Goal: Task Accomplishment & Management: Use online tool/utility

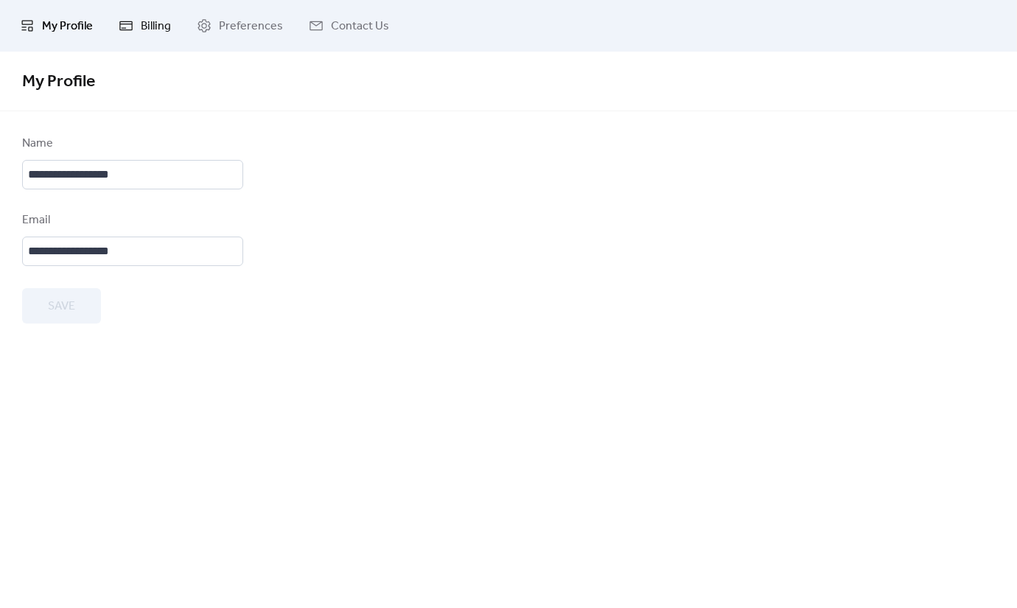
click at [154, 23] on span "Billing" at bounding box center [156, 27] width 30 height 18
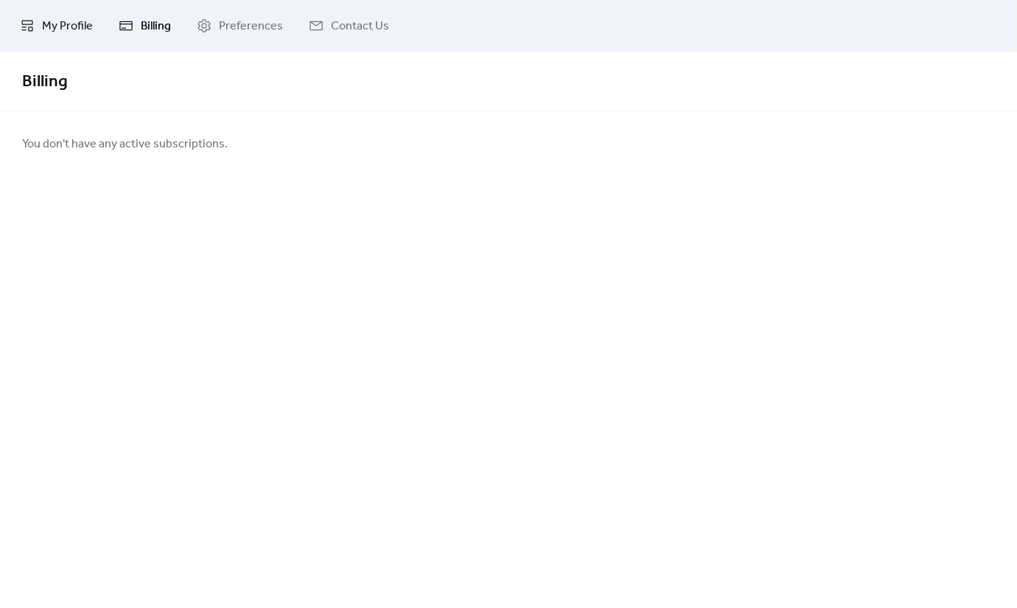
click at [77, 18] on span "My Profile" at bounding box center [67, 27] width 51 height 18
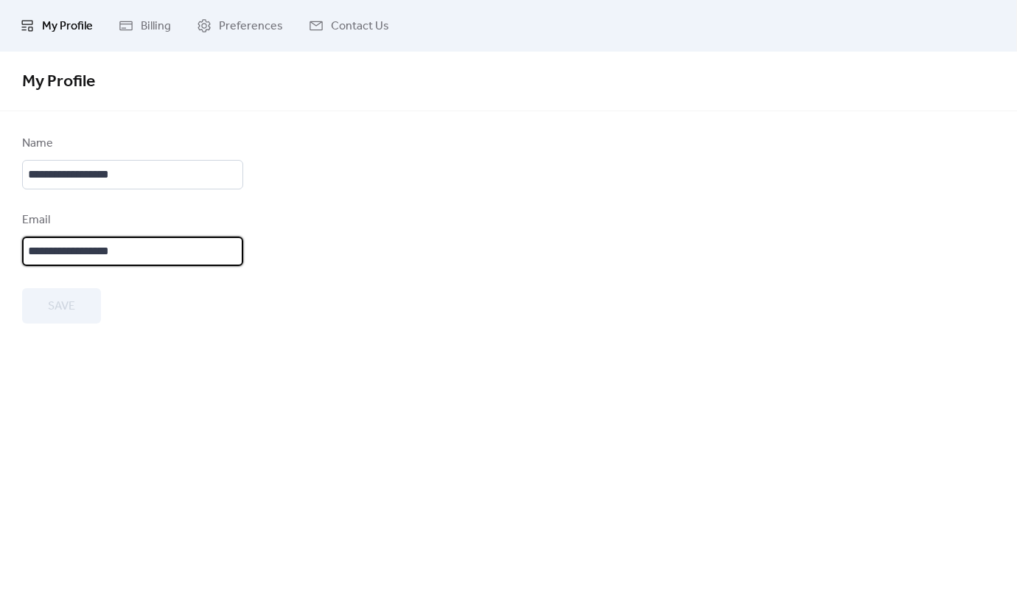
scroll to position [2, 0]
drag, startPoint x: 45, startPoint y: 254, endPoint x: -12, endPoint y: 256, distance: 56.8
click at [0, 256] on html "**********" at bounding box center [508, 304] width 1017 height 608
type input "**********"
click at [57, 304] on span "Save" at bounding box center [61, 307] width 27 height 18
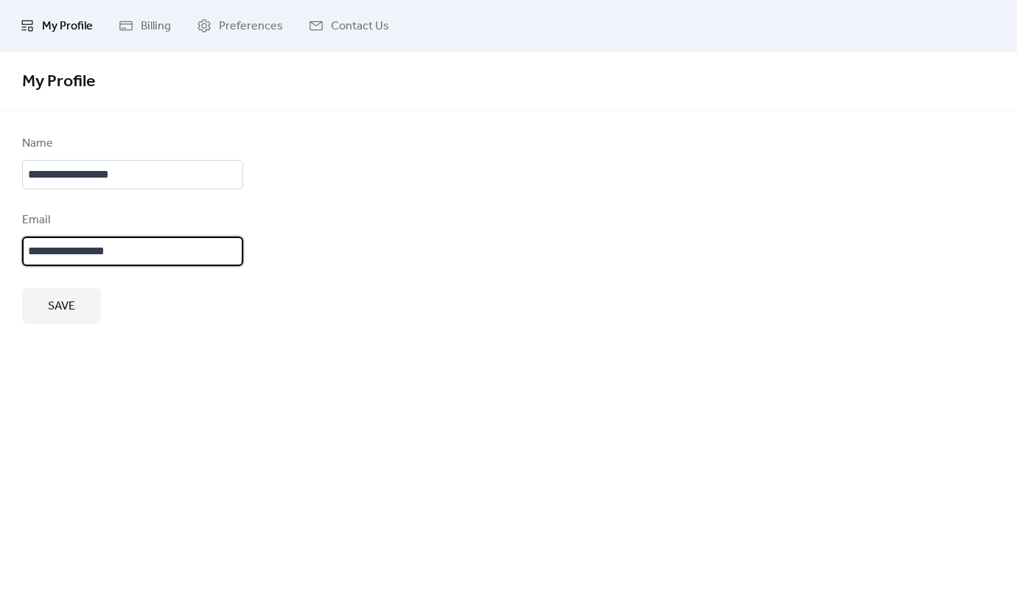
scroll to position [0, 0]
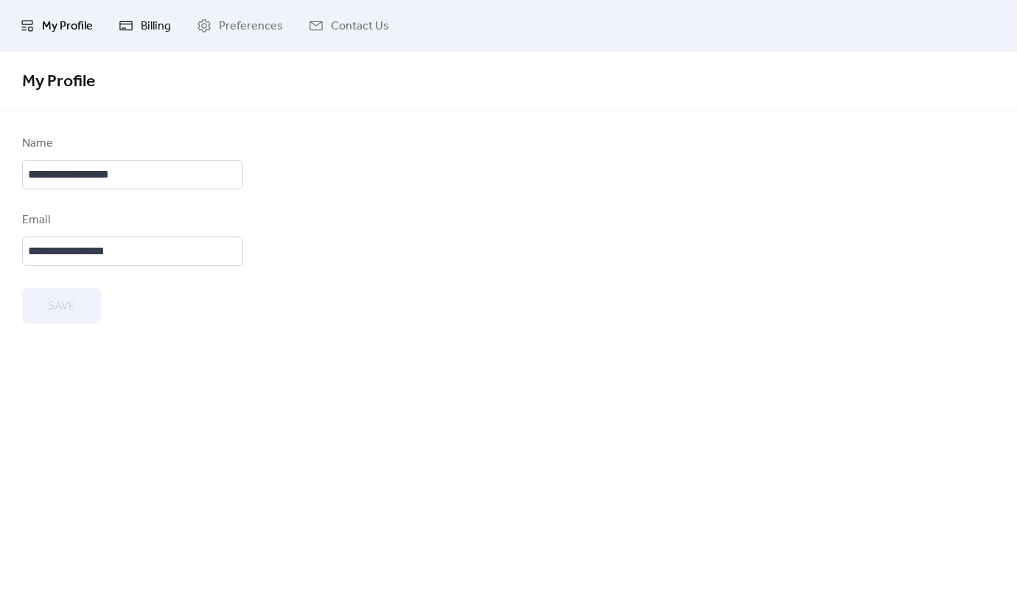
click at [136, 26] on link "Billing" at bounding box center [145, 26] width 74 height 40
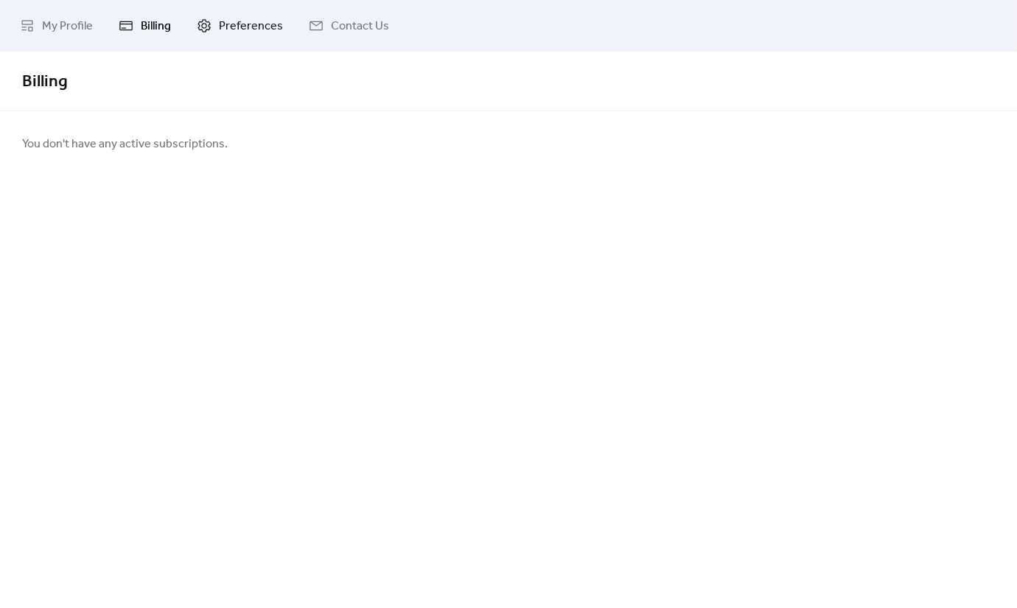
click at [229, 28] on span "Preferences" at bounding box center [251, 27] width 64 height 18
click at [315, 24] on icon at bounding box center [316, 25] width 15 height 15
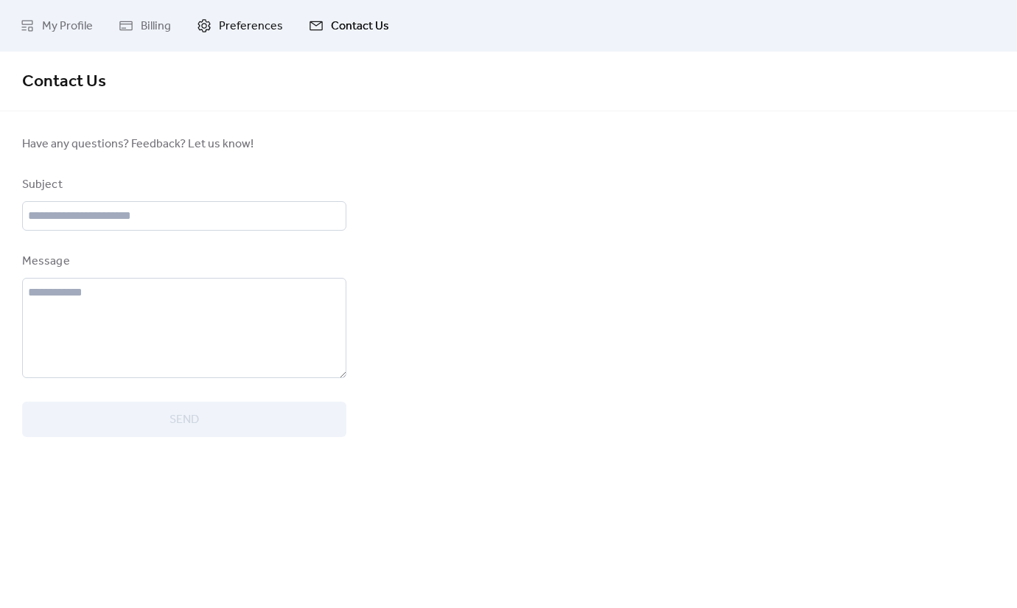
click at [227, 27] on span "Preferences" at bounding box center [251, 27] width 64 height 18
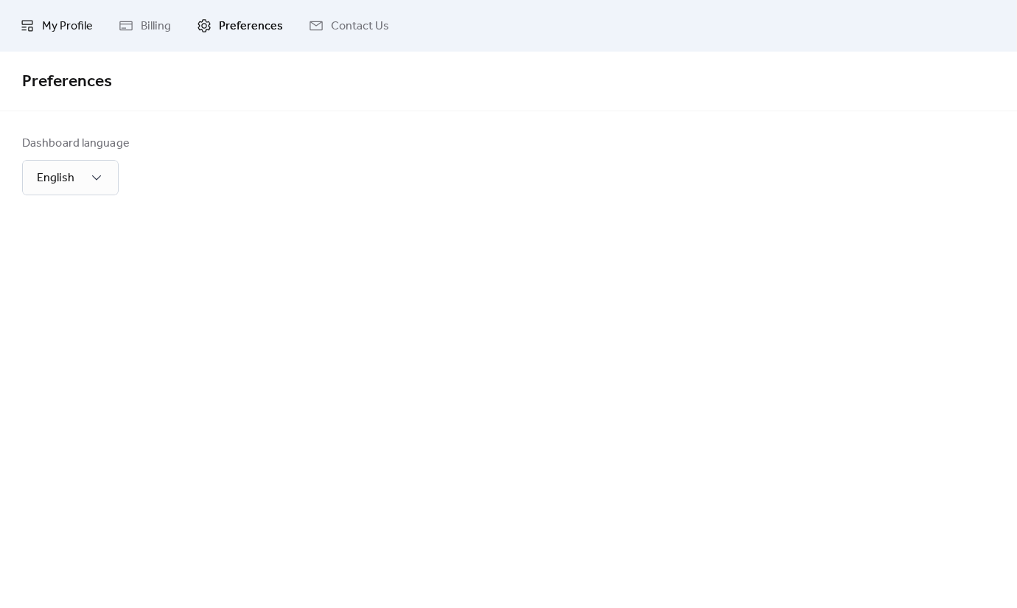
click at [78, 33] on span "My Profile" at bounding box center [67, 27] width 51 height 18
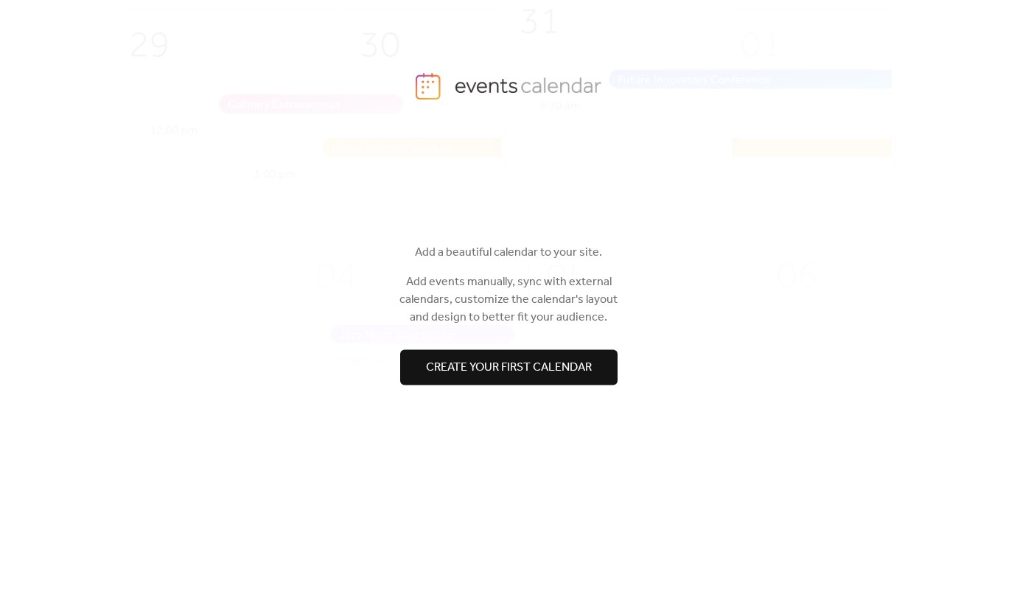
click at [484, 376] on span "Create your first calendar" at bounding box center [509, 368] width 166 height 18
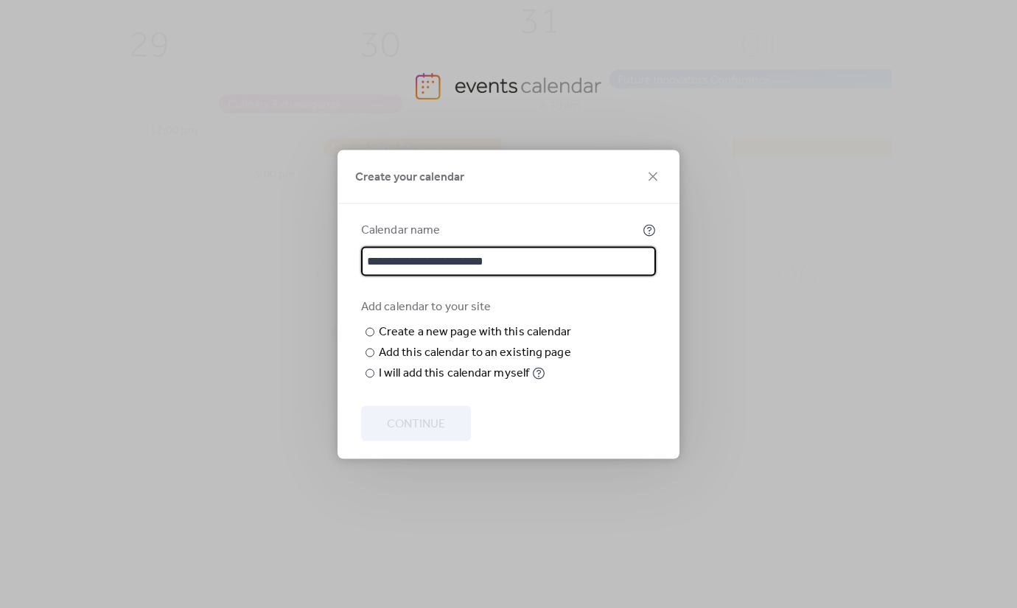
click at [431, 246] on input "**********" at bounding box center [508, 260] width 295 height 29
type input "**********"
click at [448, 254] on div "**********" at bounding box center [508, 301] width 295 height 161
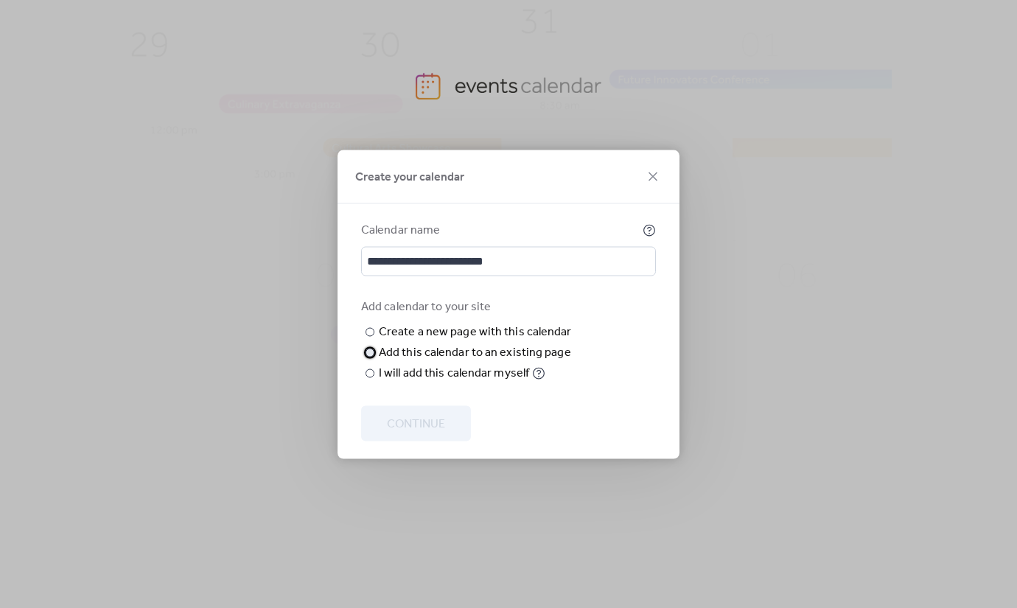
click at [369, 357] on div at bounding box center [370, 352] width 9 height 9
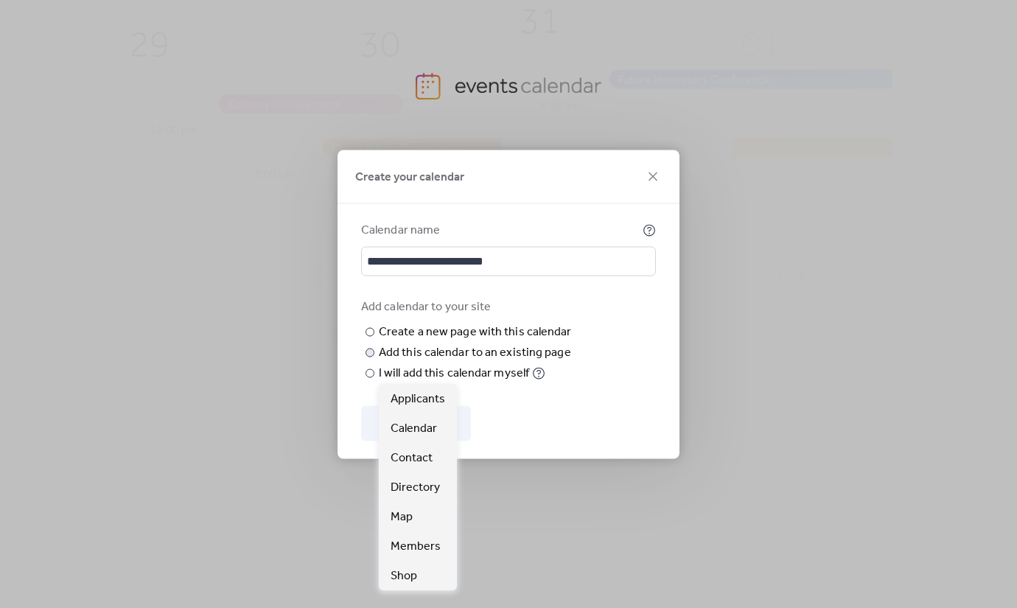
click at [0, 0] on span "Choose page" at bounding box center [0, 0] width 0 height 0
click at [416, 428] on span "Calendar" at bounding box center [414, 429] width 46 height 18
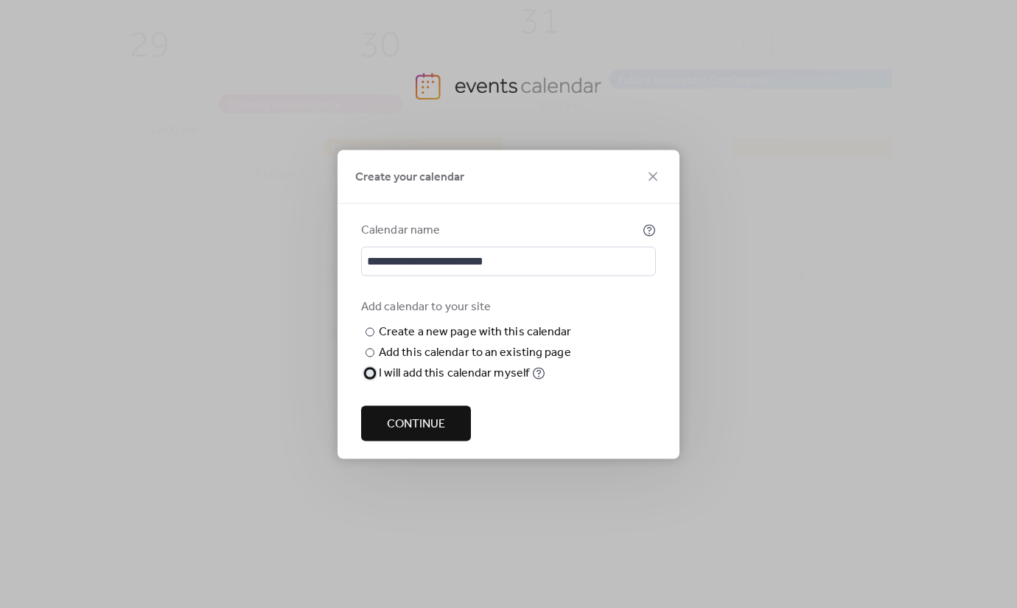
click at [380, 382] on div "I will add this calendar myself" at bounding box center [454, 373] width 150 height 18
click at [440, 425] on span "Continue" at bounding box center [416, 424] width 58 height 18
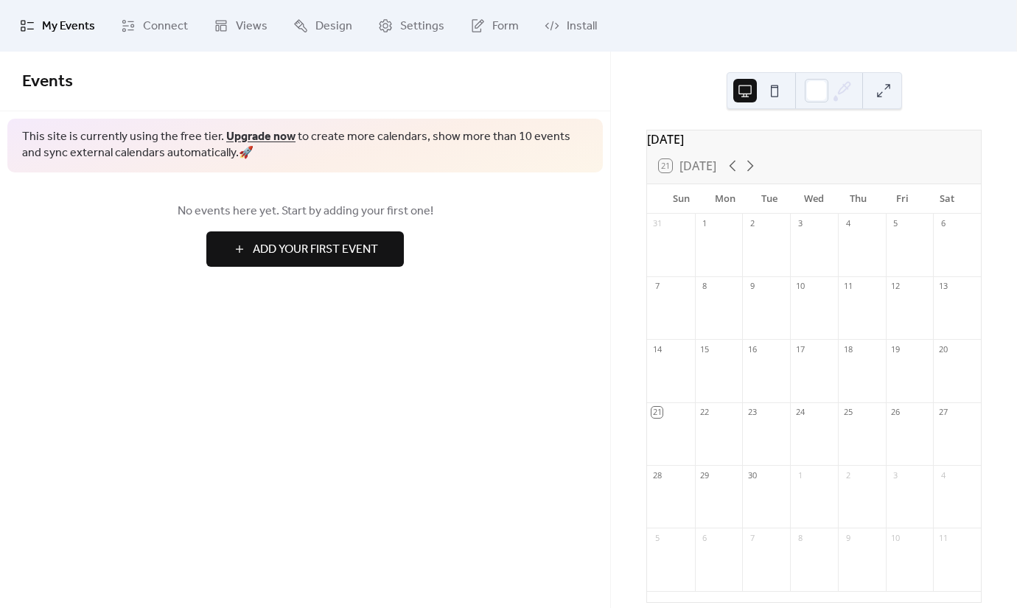
click at [772, 99] on button at bounding box center [775, 91] width 24 height 24
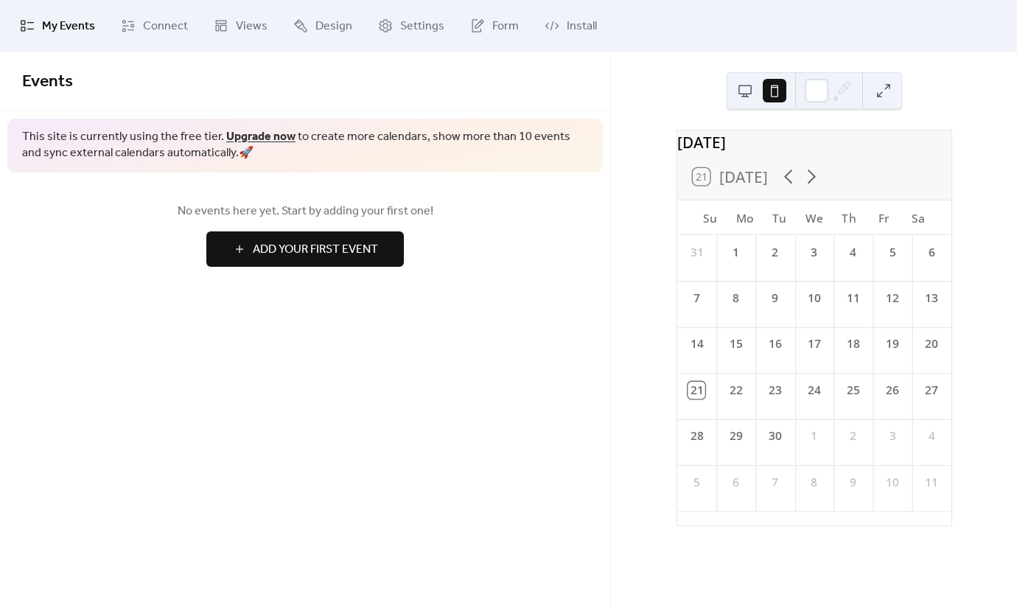
click at [749, 93] on button at bounding box center [745, 91] width 24 height 24
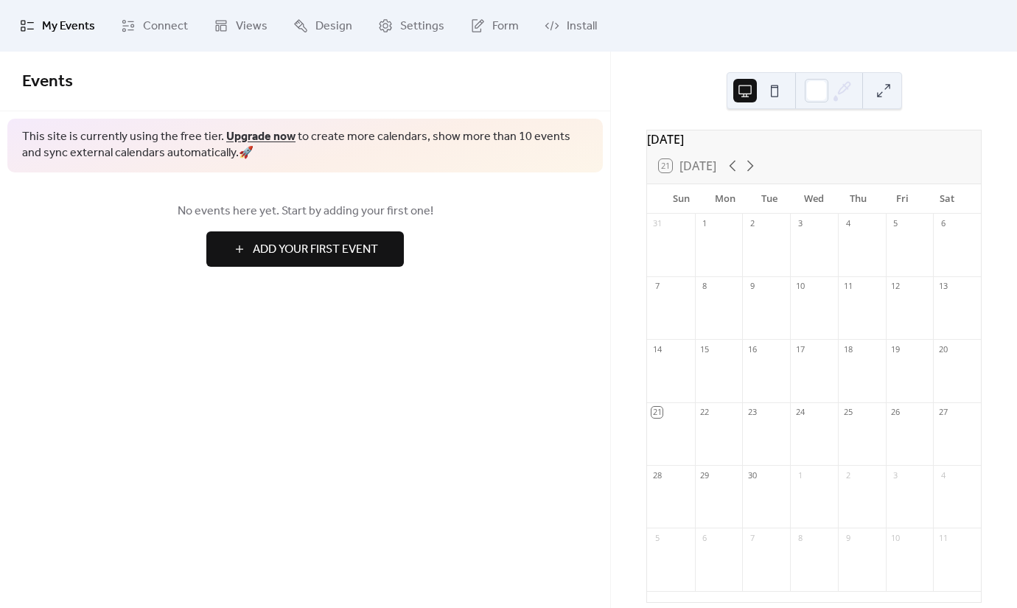
click at [372, 245] on span "Add Your First Event" at bounding box center [315, 250] width 125 height 18
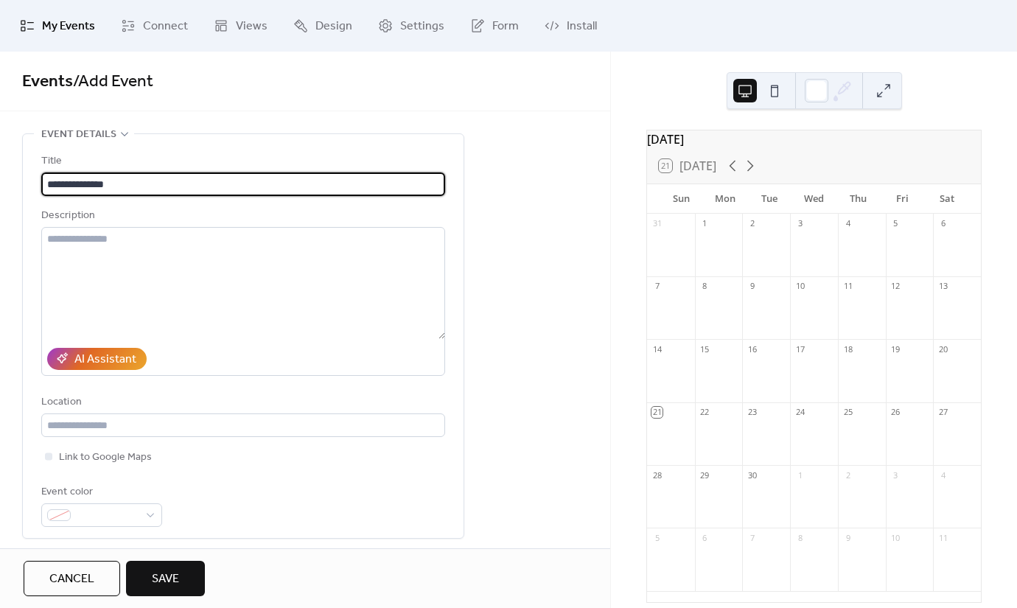
type input "**********"
click at [758, 175] on icon at bounding box center [751, 166] width 18 height 18
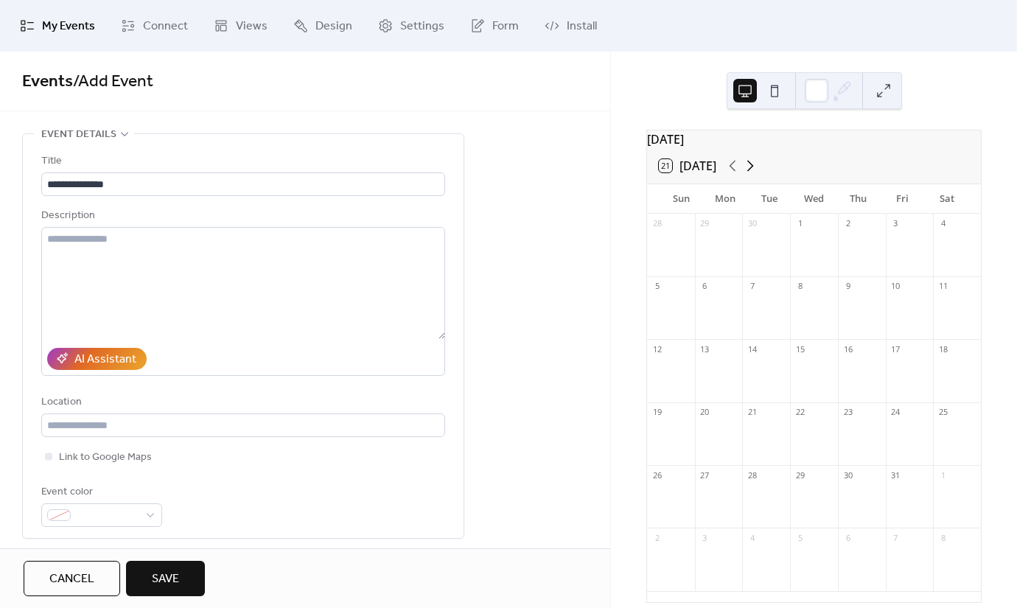
click at [757, 175] on icon at bounding box center [751, 166] width 18 height 18
click at [722, 249] on div at bounding box center [719, 253] width 48 height 38
click at [721, 234] on div "1" at bounding box center [719, 224] width 48 height 20
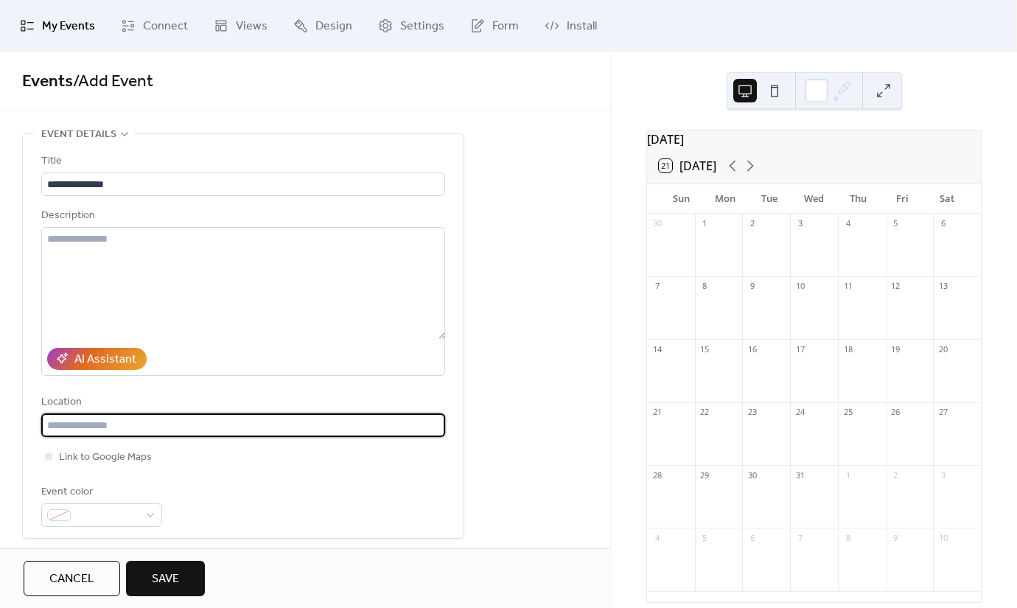
click at [128, 427] on input "text" at bounding box center [243, 426] width 404 height 24
click at [125, 459] on span "Link to Google Maps" at bounding box center [105, 458] width 93 height 18
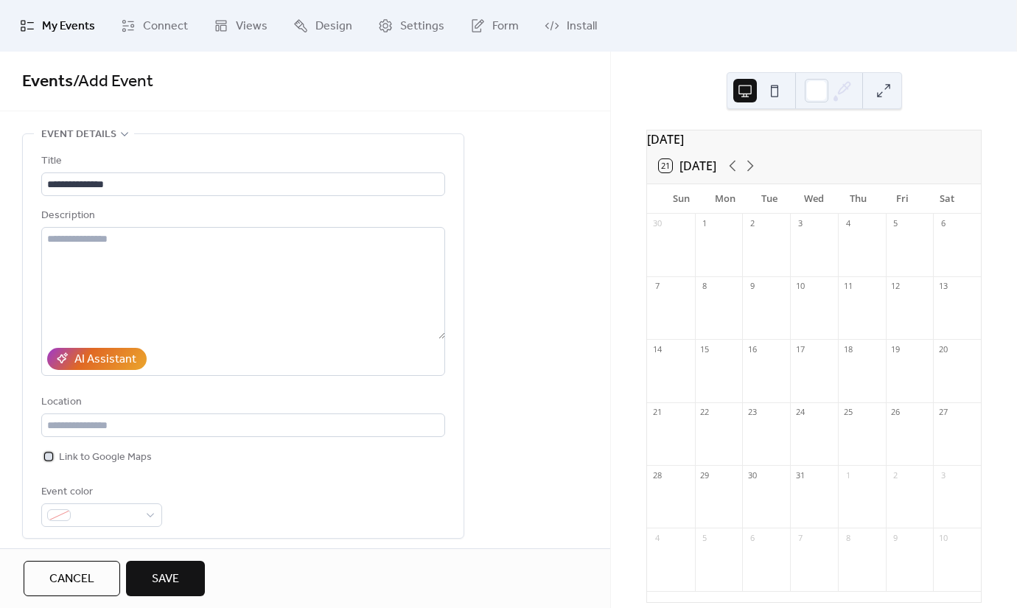
click at [118, 459] on span "Link to Google Maps" at bounding box center [105, 458] width 93 height 18
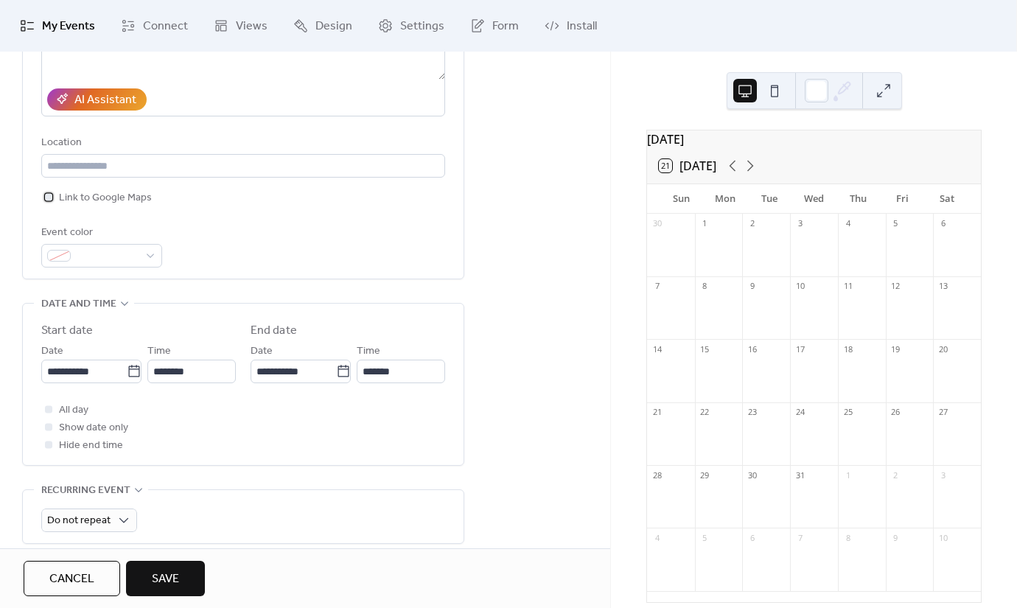
scroll to position [265, 0]
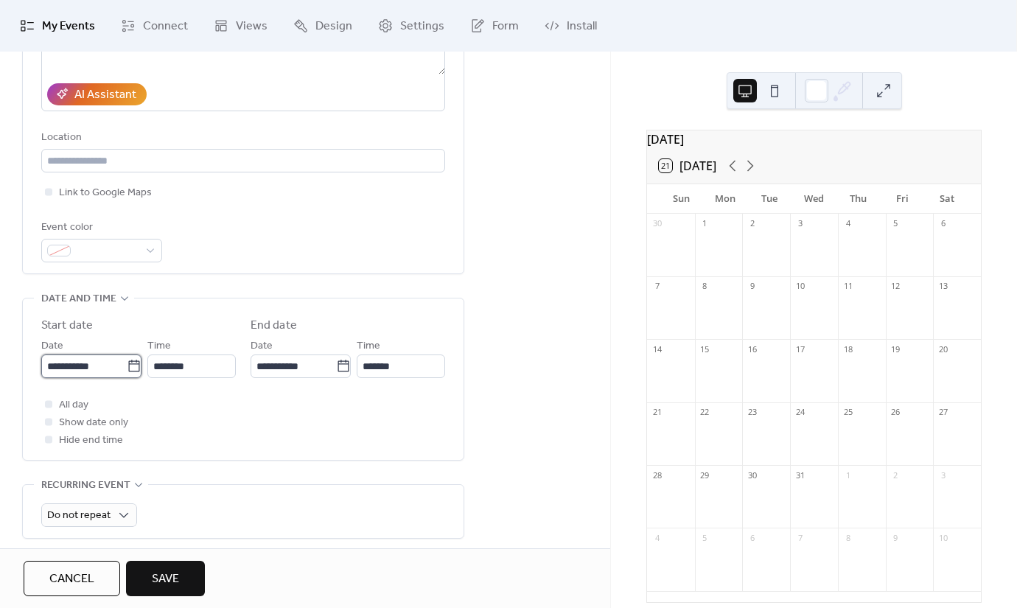
click at [117, 372] on input "**********" at bounding box center [84, 367] width 86 height 24
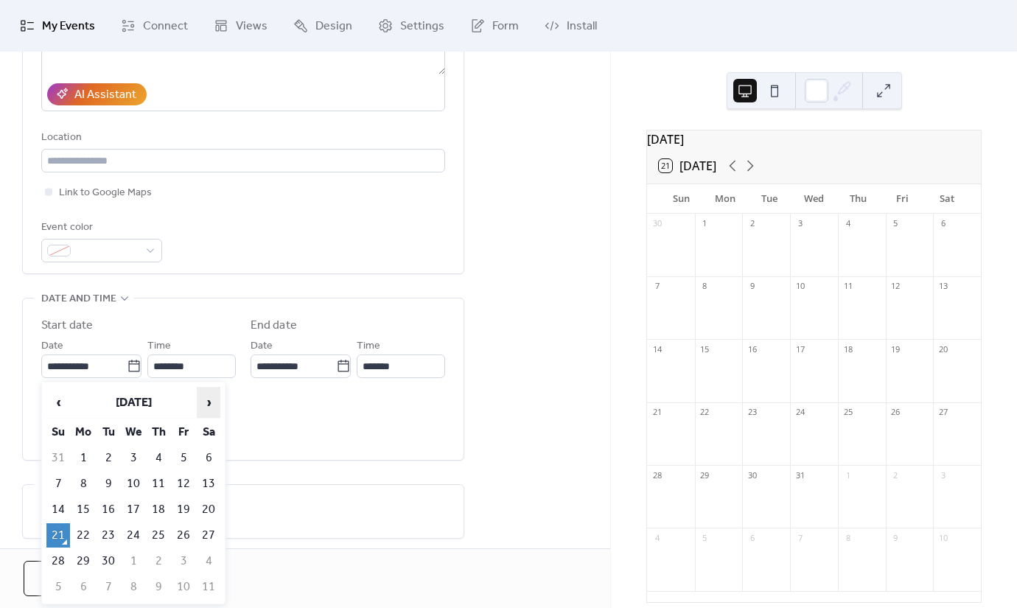
click at [210, 398] on span "›" at bounding box center [209, 402] width 22 height 29
click at [88, 449] on td "1" at bounding box center [84, 458] width 24 height 24
type input "**********"
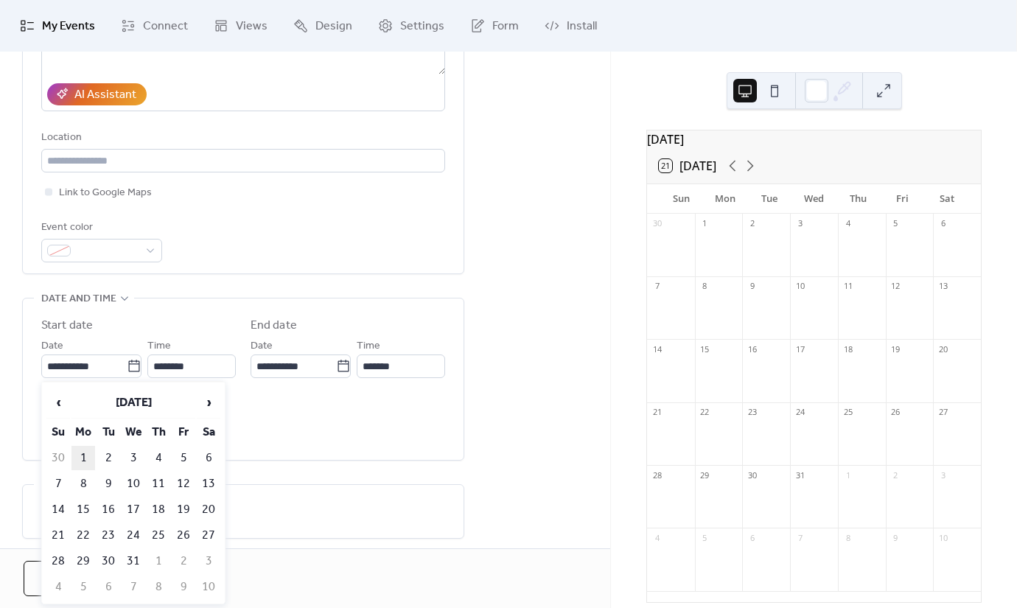
type input "**********"
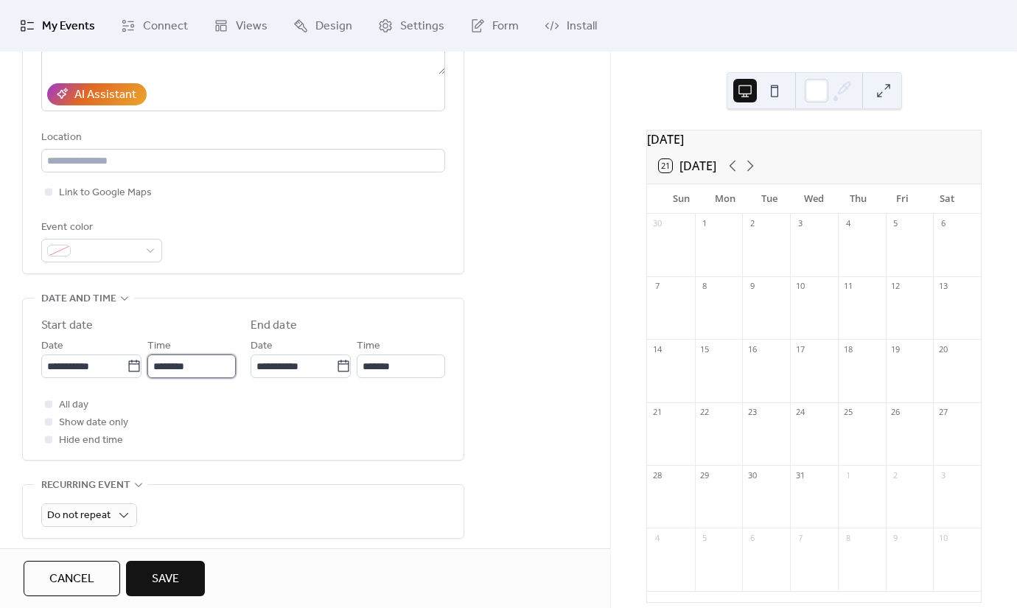
click at [204, 372] on input "********" at bounding box center [191, 367] width 88 height 24
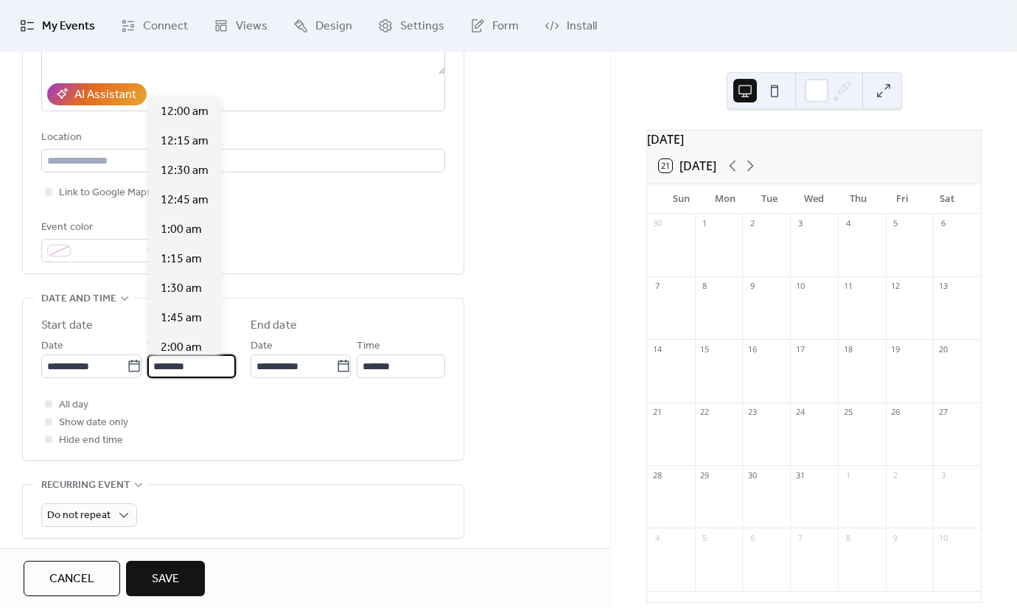
scroll to position [1415, 0]
click at [50, 405] on div at bounding box center [48, 403] width 7 height 7
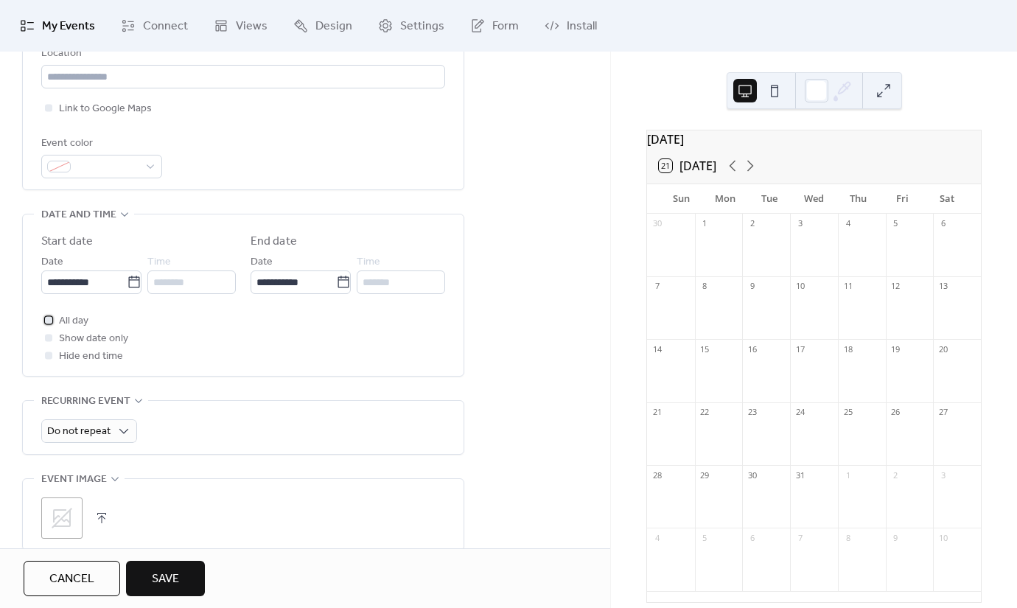
scroll to position [353, 0]
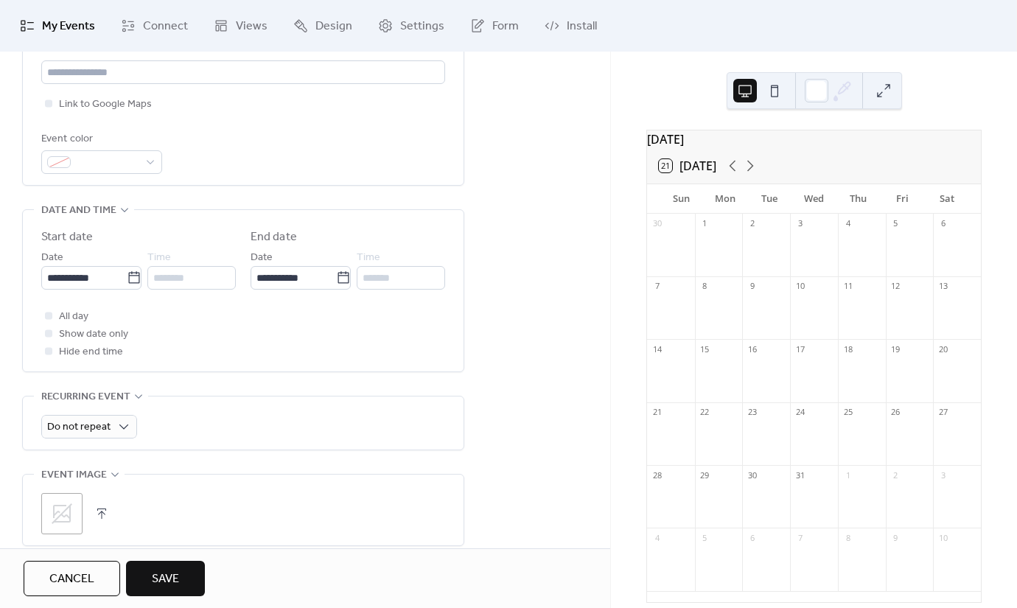
click at [101, 339] on span "Show date only" at bounding box center [93, 335] width 69 height 18
click at [52, 336] on div at bounding box center [48, 333] width 15 height 15
click at [50, 335] on div at bounding box center [48, 333] width 7 height 7
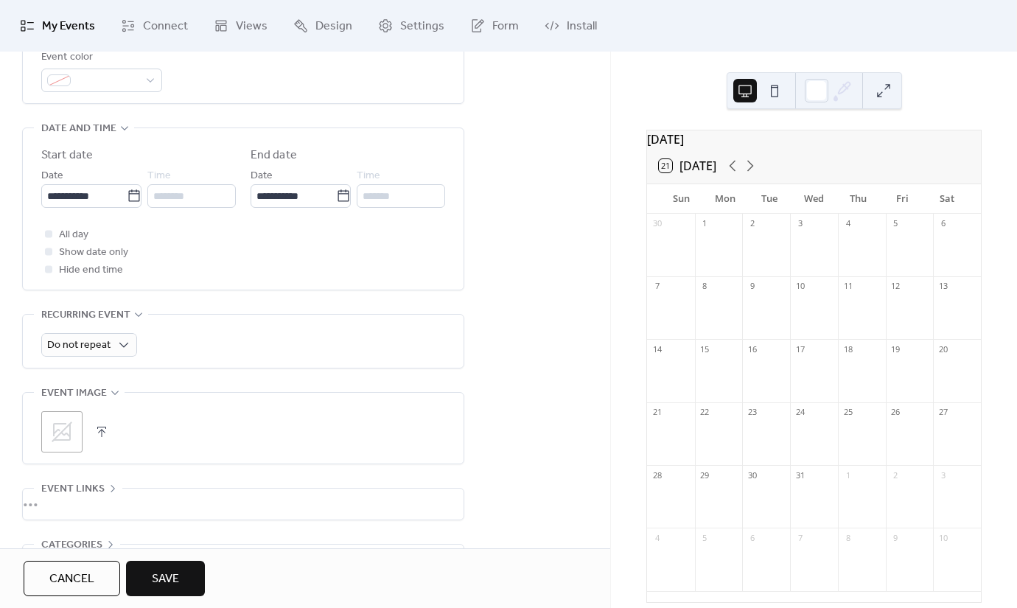
scroll to position [436, 0]
click at [111, 338] on div "Do not repeat" at bounding box center [89, 344] width 96 height 24
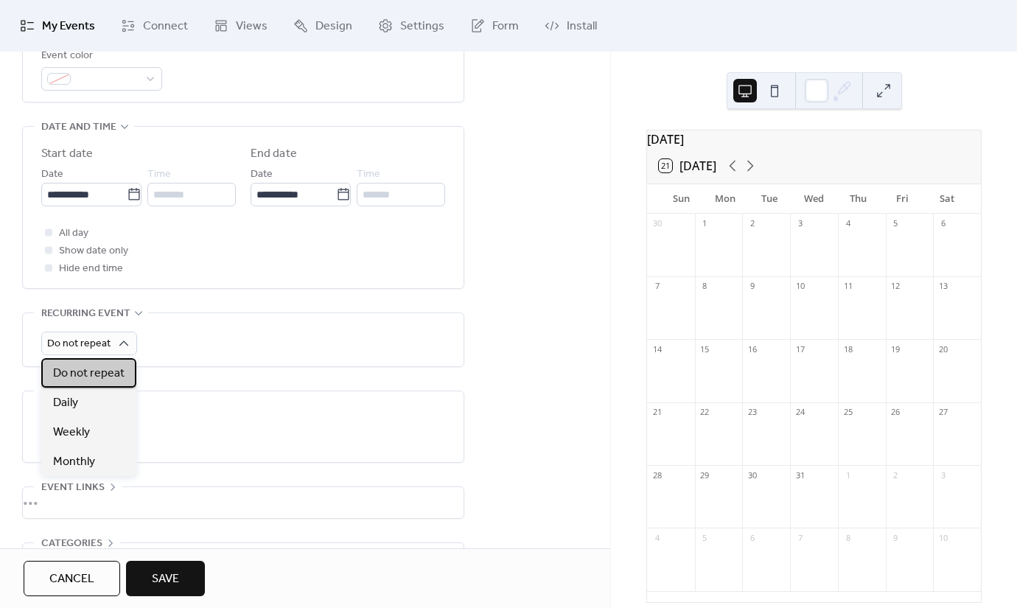
click at [114, 370] on span "Do not repeat" at bounding box center [89, 374] width 72 height 18
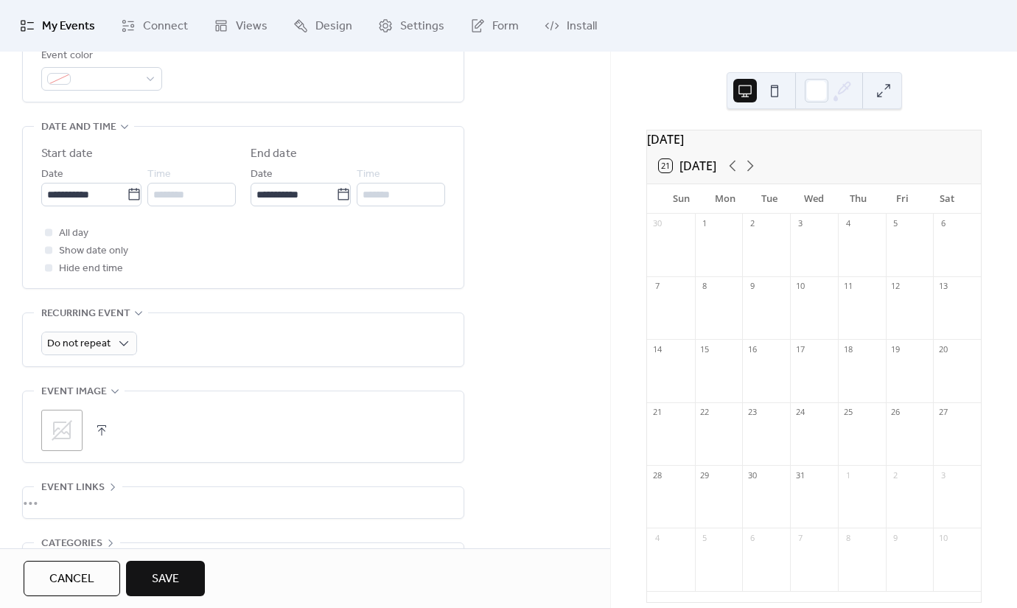
scroll to position [537, 0]
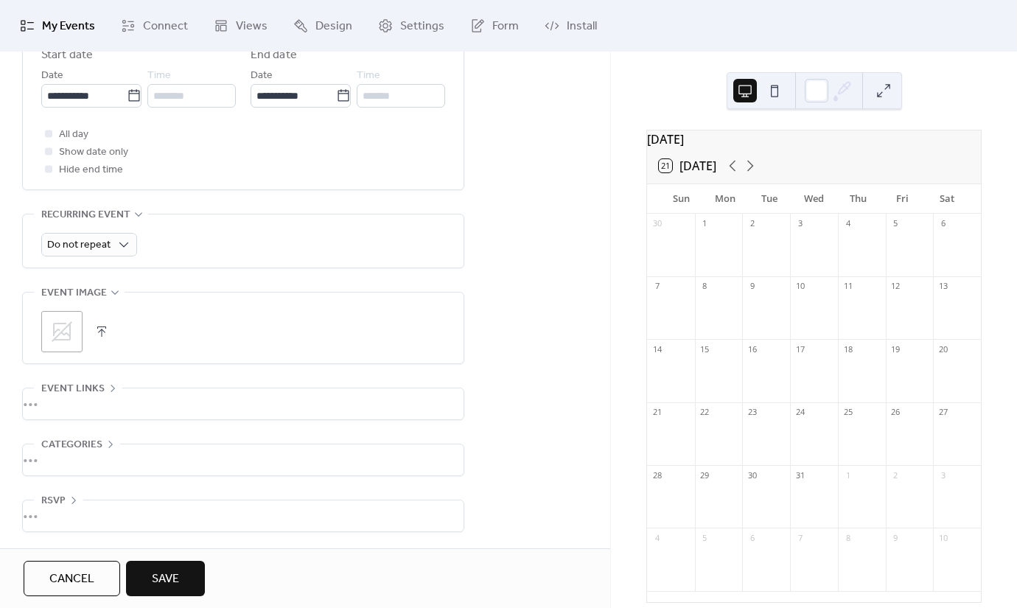
click at [72, 508] on div "•••" at bounding box center [243, 516] width 441 height 31
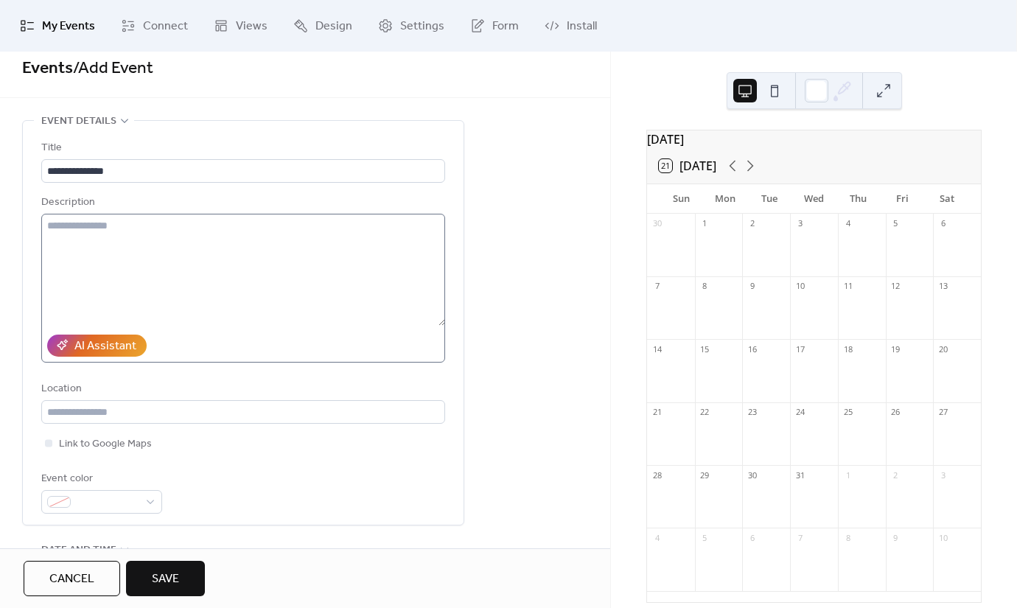
scroll to position [5, 0]
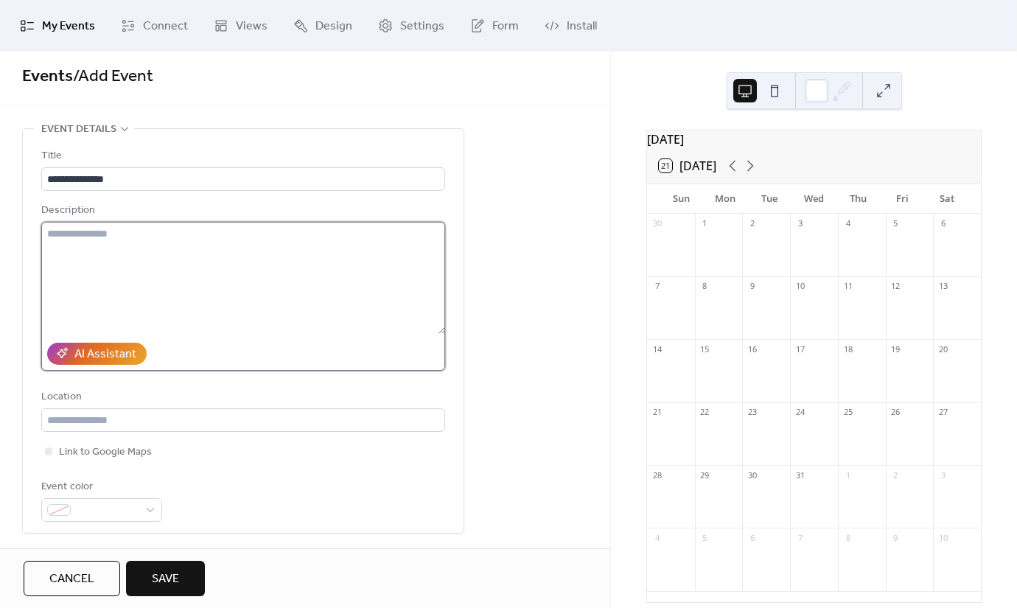
click at [220, 260] on textarea at bounding box center [243, 278] width 404 height 112
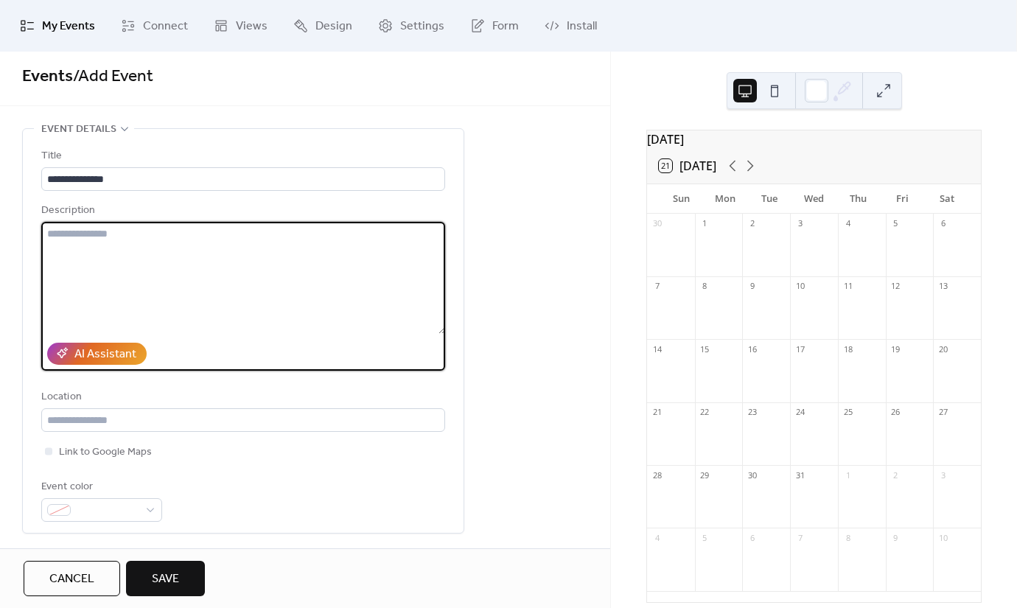
paste textarea "**********"
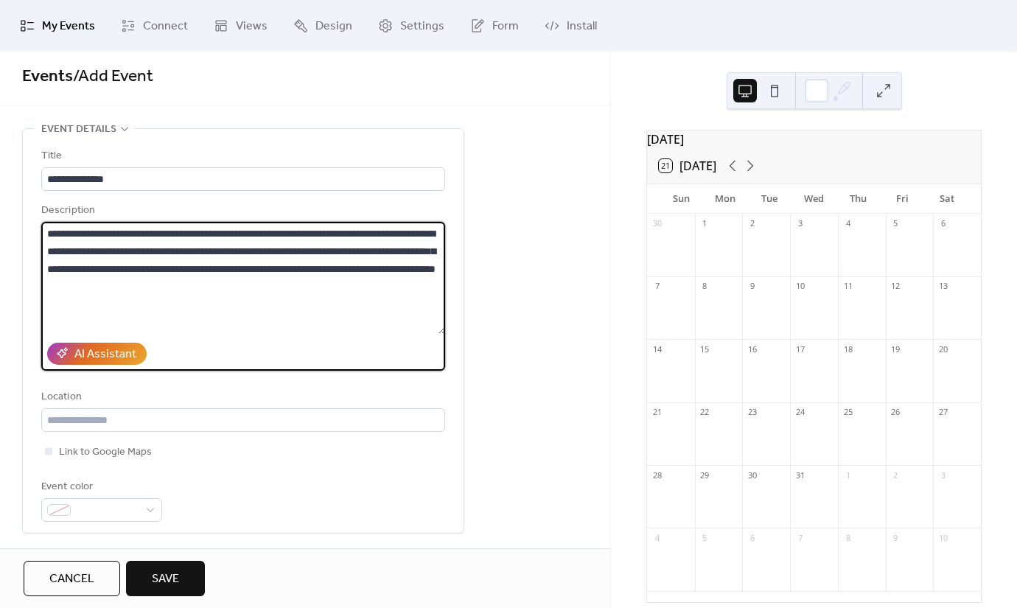
drag, startPoint x: 224, startPoint y: 234, endPoint x: 10, endPoint y: 231, distance: 214.5
type textarea "**********"
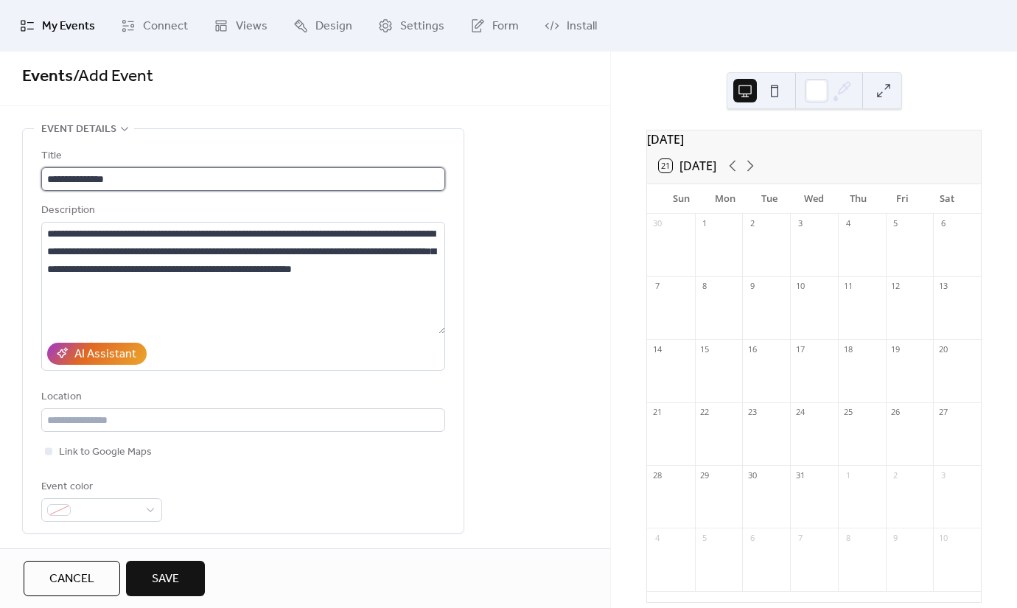
click at [141, 176] on input "**********" at bounding box center [243, 179] width 404 height 24
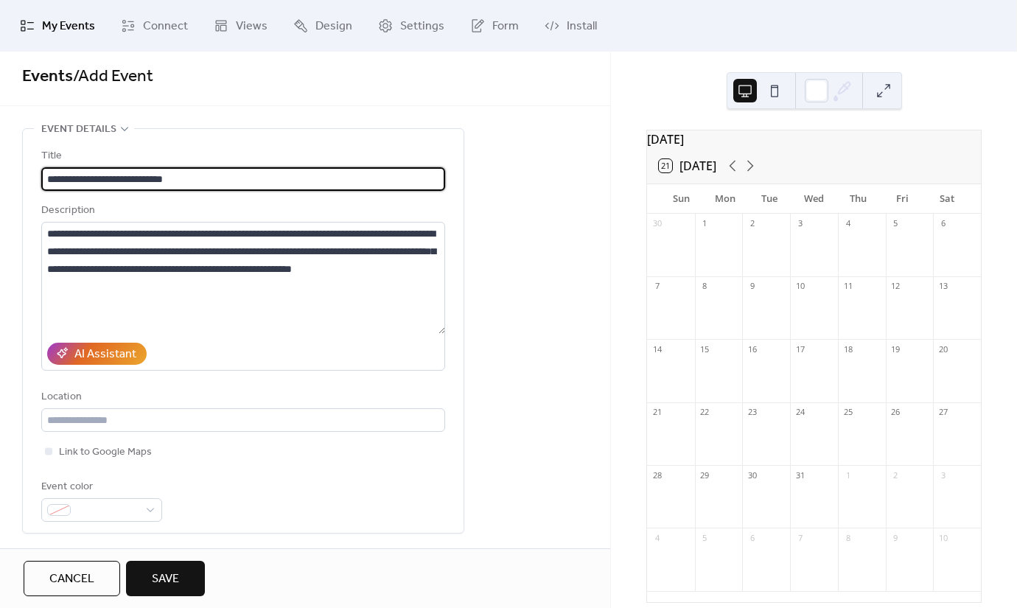
type input "**********"
click at [220, 129] on div "•••" at bounding box center [243, 129] width 441 height 1
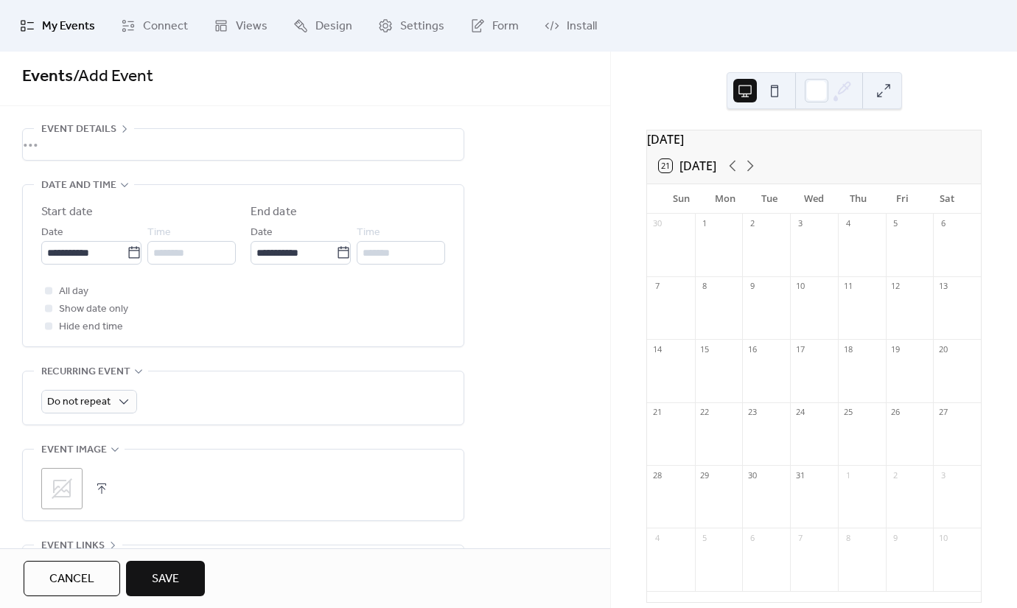
click at [212, 144] on div "•••" at bounding box center [243, 144] width 441 height 31
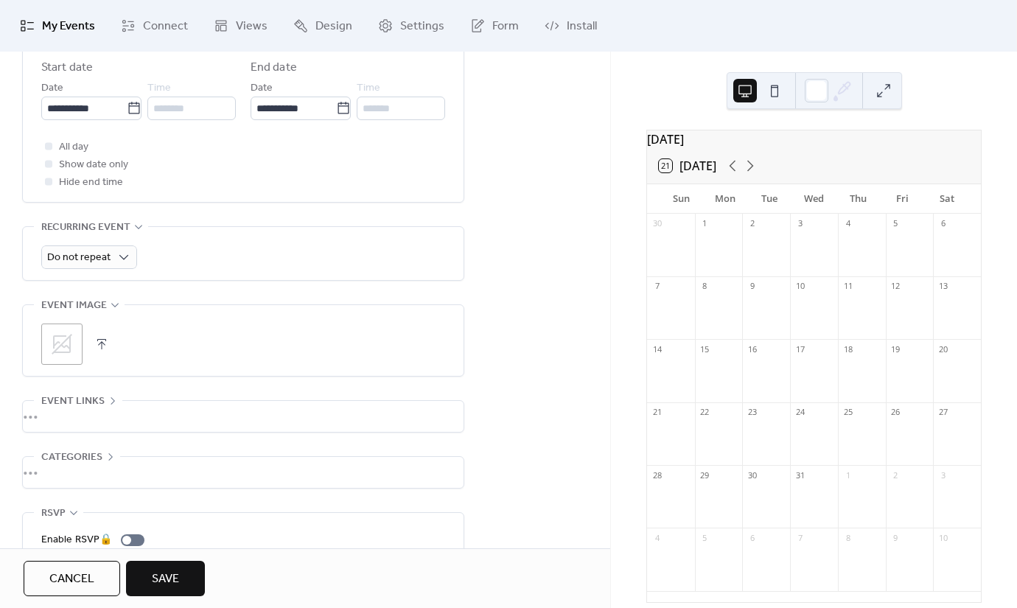
scroll to position [588, 0]
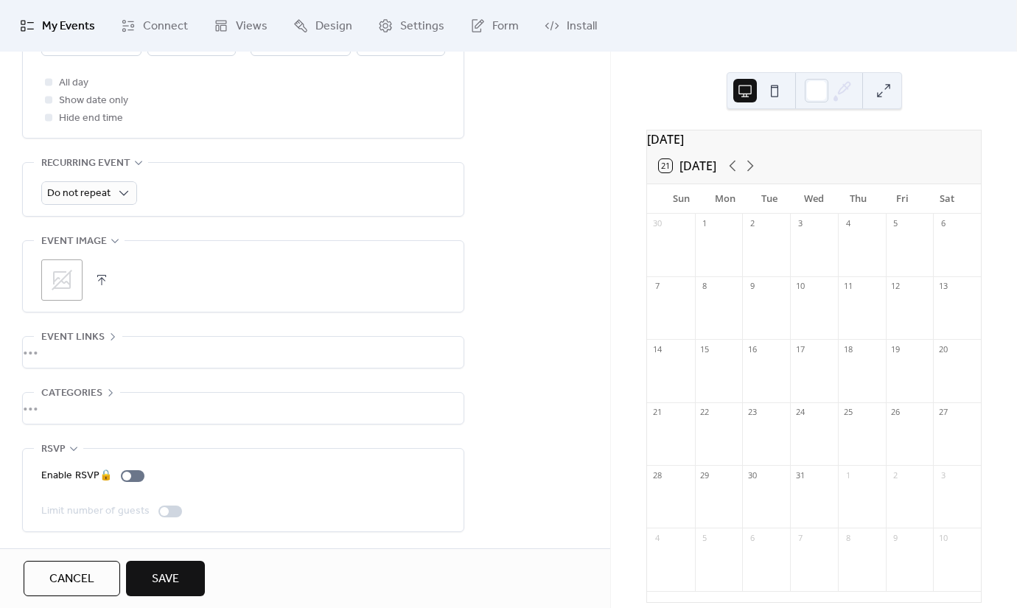
click at [115, 340] on div "•••" at bounding box center [243, 352] width 441 height 31
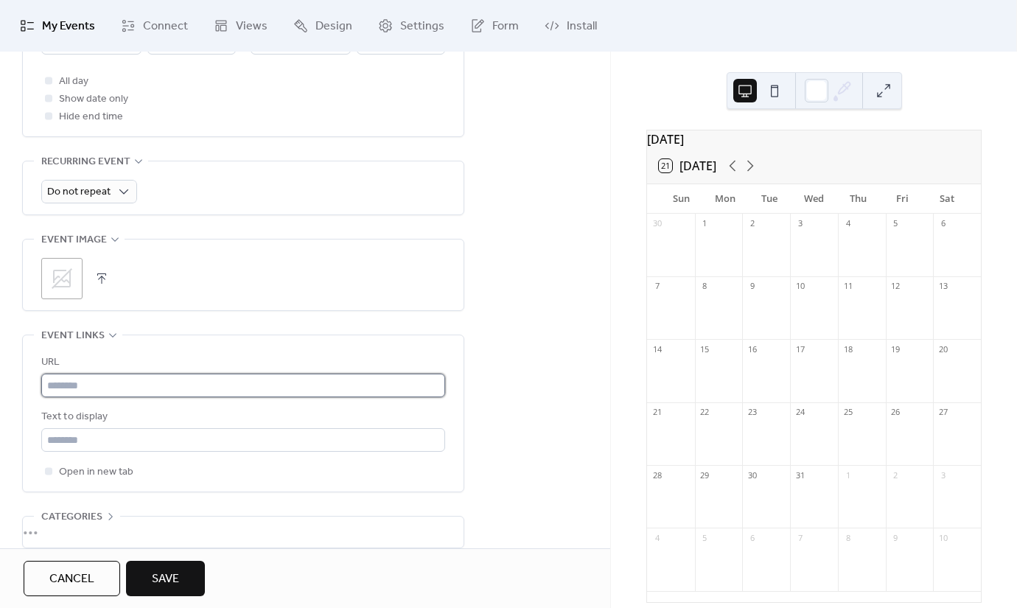
click at [174, 388] on input "text" at bounding box center [243, 386] width 404 height 24
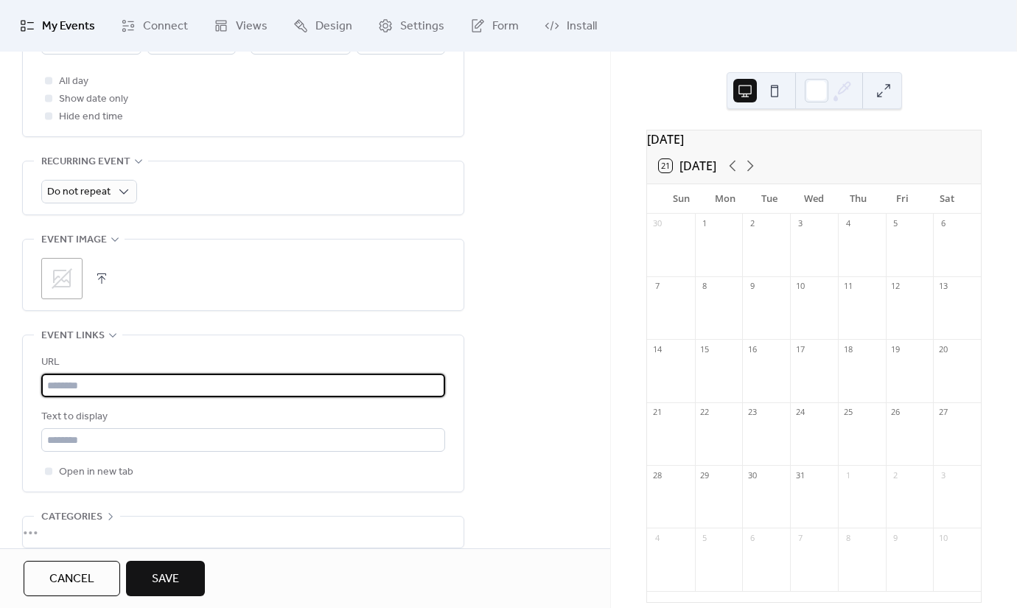
paste input "**********"
type input "**********"
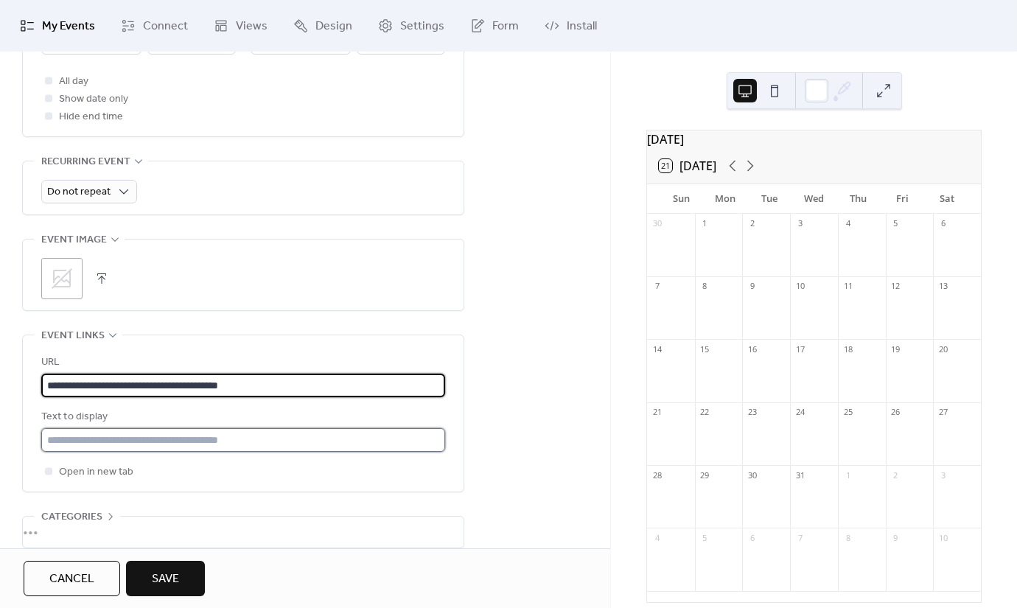
click at [198, 429] on input "text" at bounding box center [243, 440] width 404 height 24
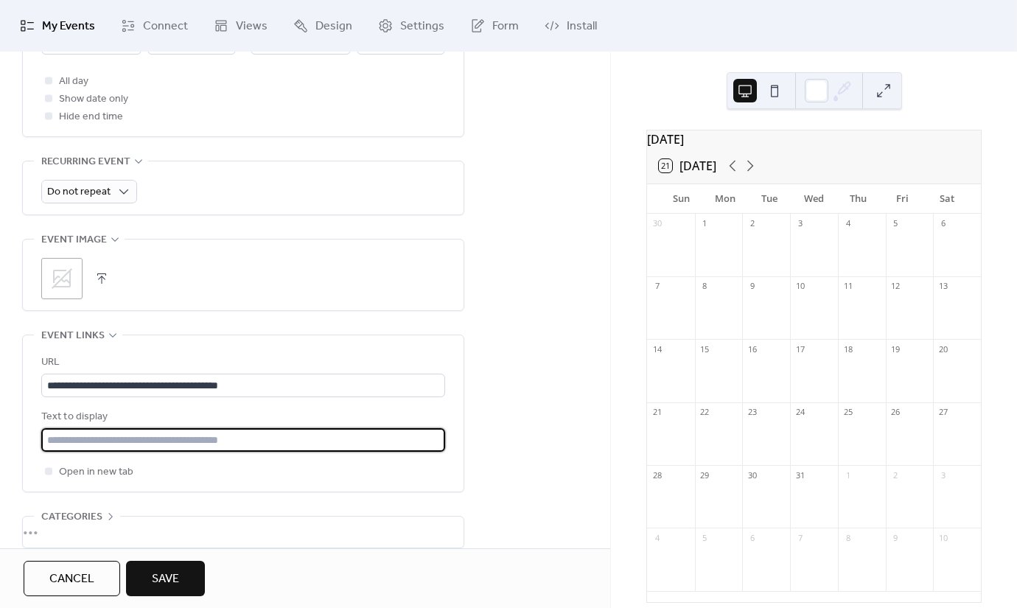
click at [221, 418] on div "Text to display" at bounding box center [241, 417] width 401 height 18
click at [195, 437] on input "text" at bounding box center [243, 440] width 404 height 24
click at [164, 455] on div "**********" at bounding box center [243, 417] width 404 height 127
drag, startPoint x: 87, startPoint y: 444, endPoint x: -15, endPoint y: 438, distance: 101.9
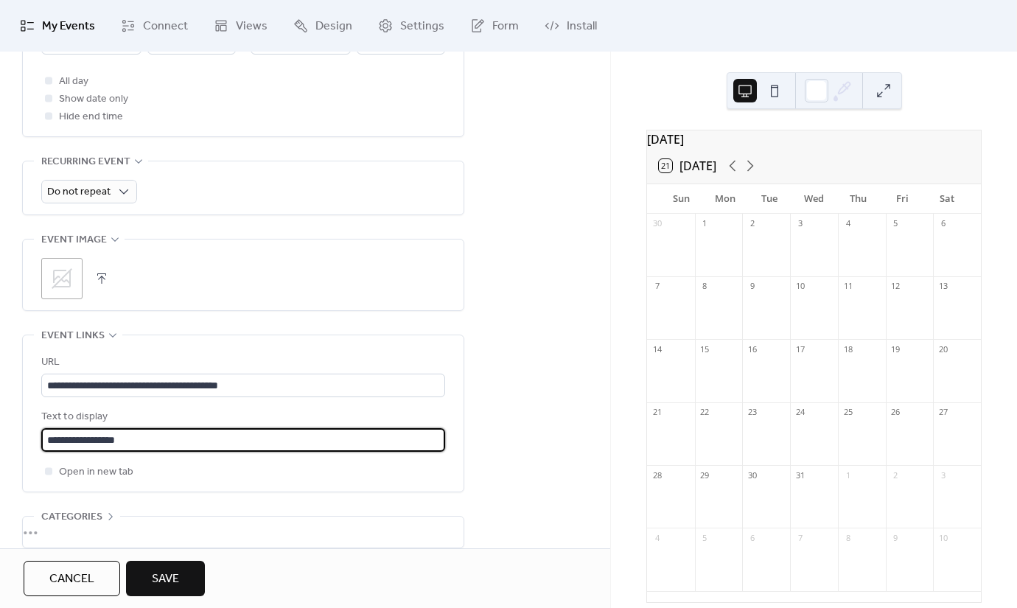
click at [0, 438] on html "**********" at bounding box center [508, 304] width 1017 height 608
click at [47, 436] on input "**********" at bounding box center [243, 440] width 404 height 24
type input "**********"
click at [131, 459] on div "**********" at bounding box center [243, 417] width 404 height 127
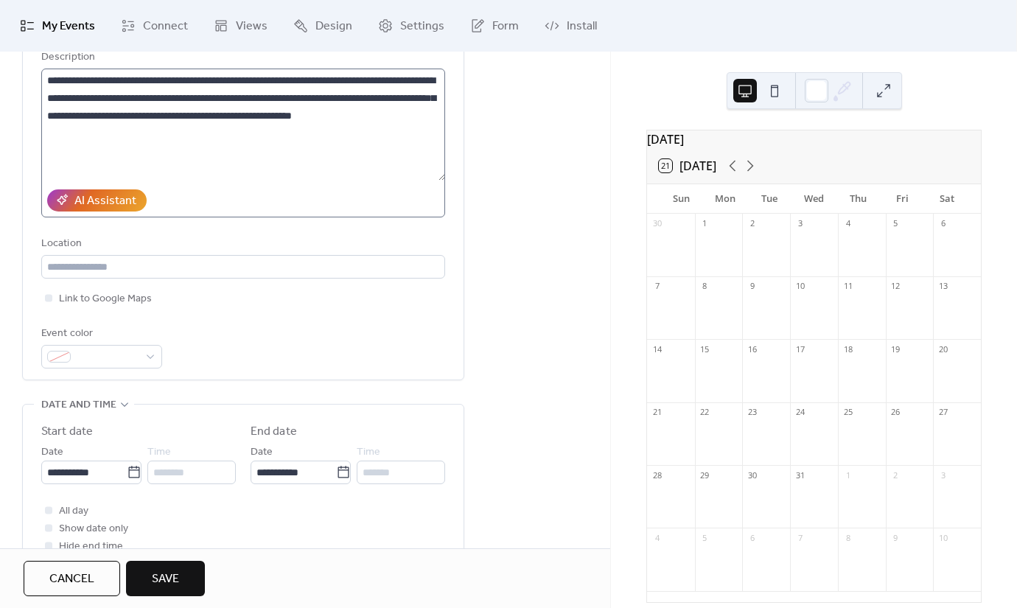
scroll to position [202, 0]
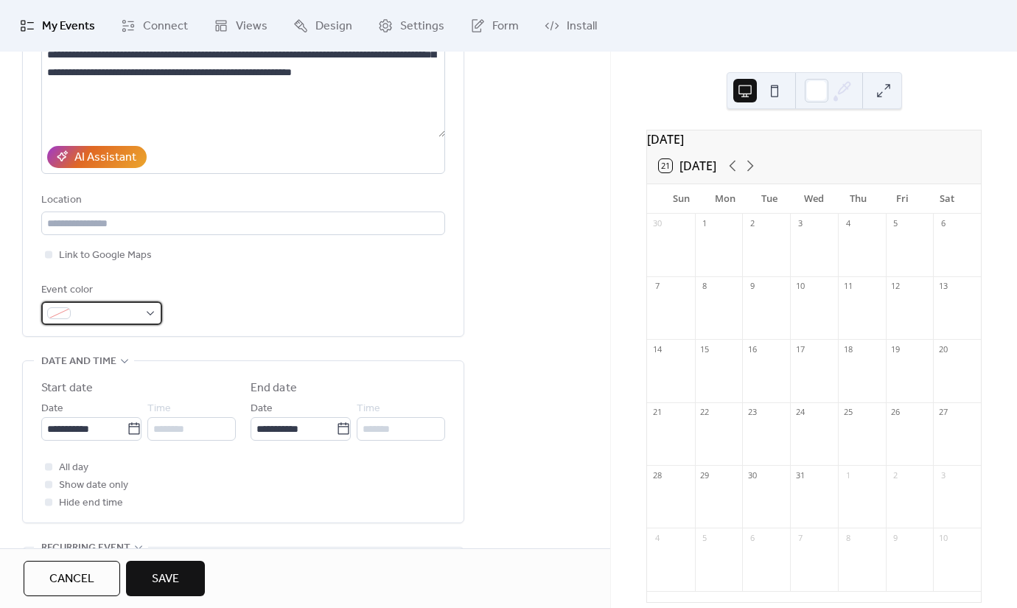
click at [153, 312] on div at bounding box center [101, 313] width 121 height 24
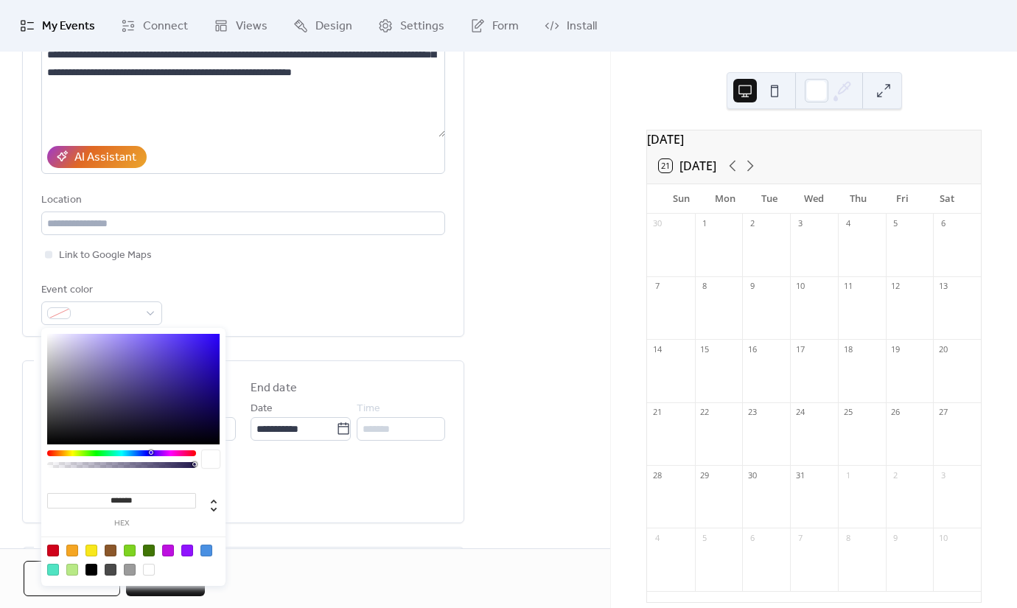
click at [114, 521] on label "hex" at bounding box center [121, 524] width 149 height 8
click at [114, 509] on input "*******" at bounding box center [121, 500] width 149 height 15
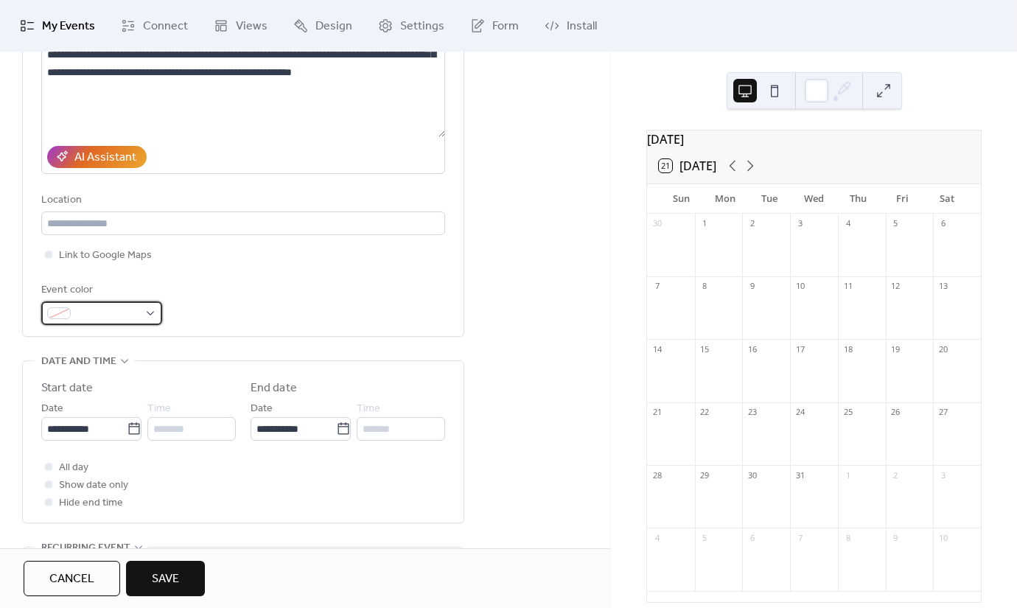
click at [122, 318] on span at bounding box center [108, 314] width 62 height 18
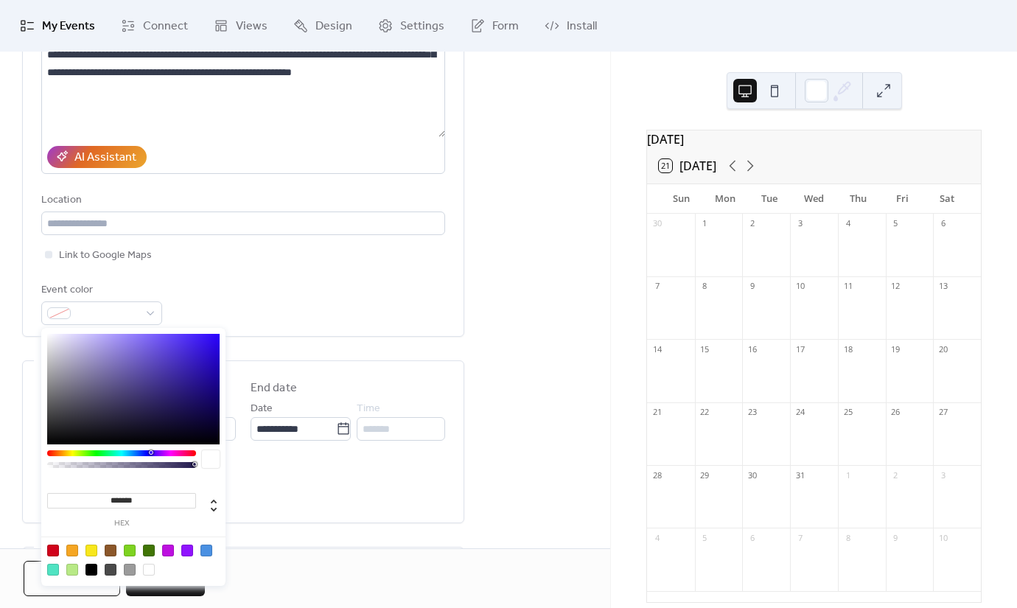
click at [132, 497] on input "*******" at bounding box center [121, 500] width 149 height 15
drag, startPoint x: 144, startPoint y: 498, endPoint x: 113, endPoint y: 503, distance: 32.1
click at [113, 503] on input "*******" at bounding box center [121, 500] width 149 height 15
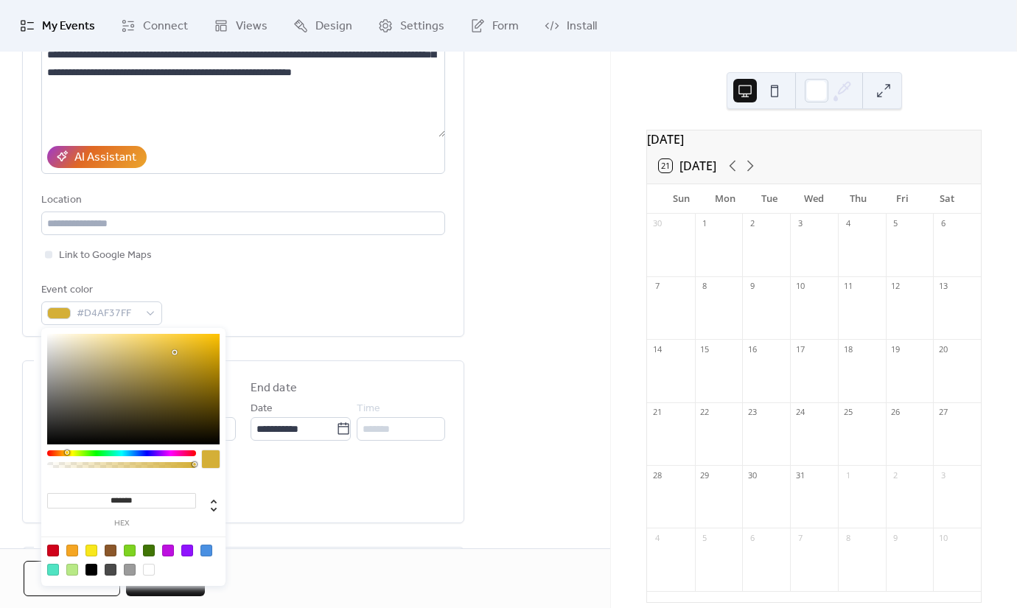
type input "*******"
click at [209, 459] on div at bounding box center [211, 459] width 18 height 18
click at [211, 307] on div "Event color #D4AF37FF" at bounding box center [243, 303] width 404 height 43
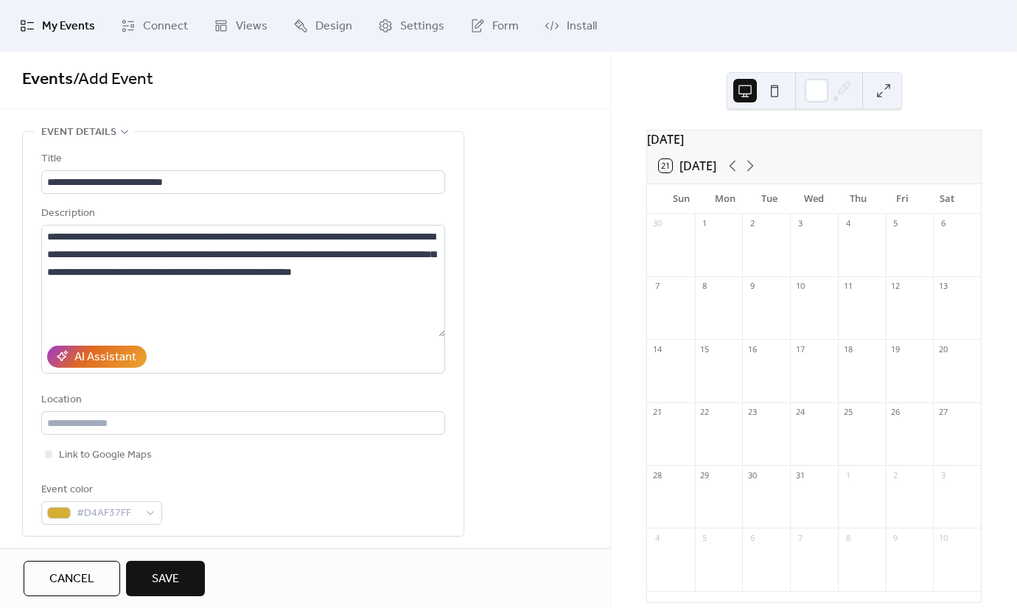
scroll to position [0, 0]
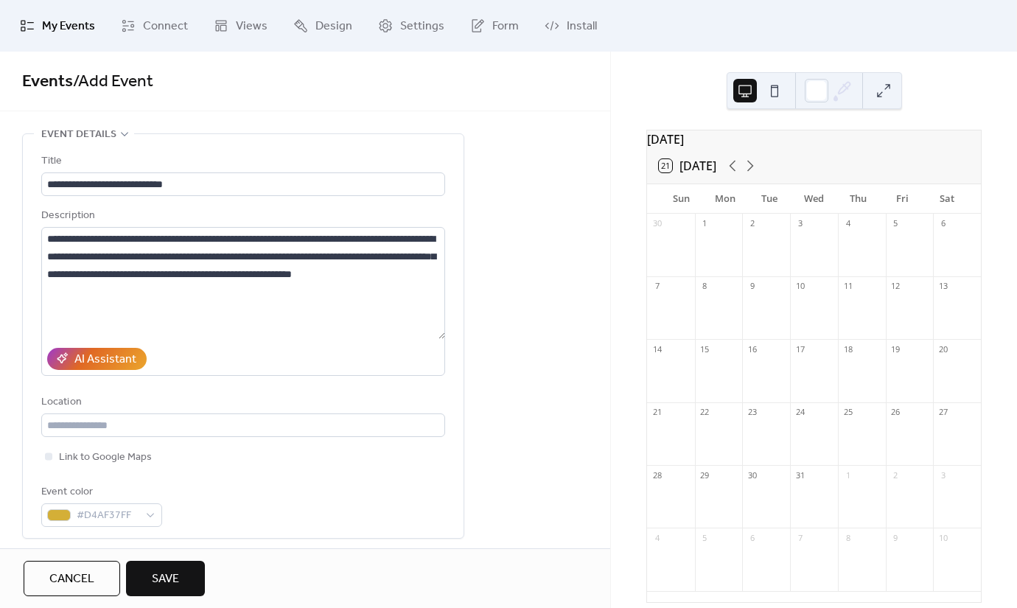
click at [179, 578] on span "Save" at bounding box center [165, 580] width 27 height 18
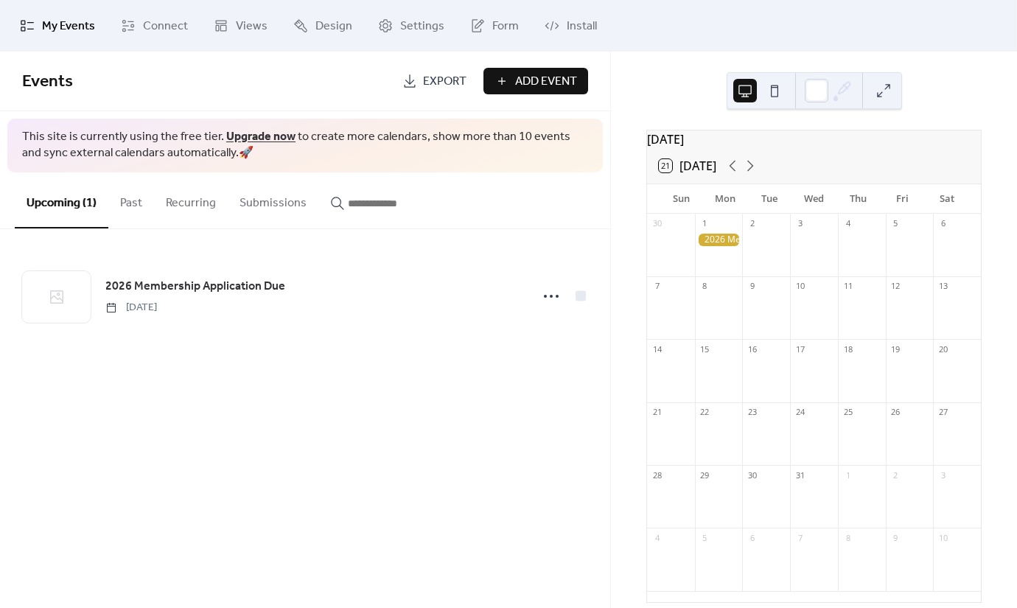
click at [731, 246] on div at bounding box center [719, 240] width 48 height 13
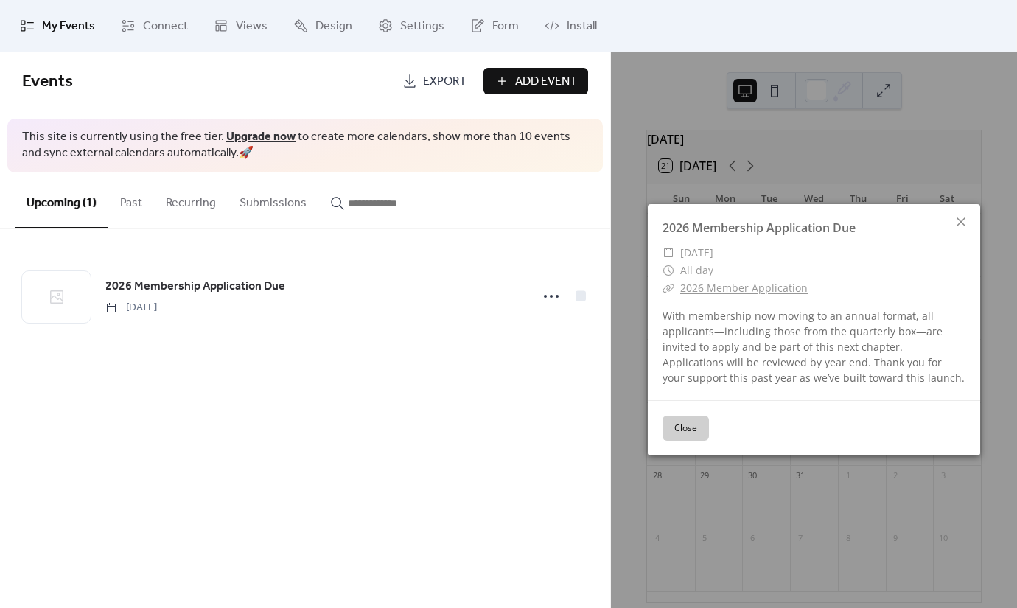
click at [767, 293] on link "2026 Member Application" at bounding box center [744, 288] width 128 height 14
click at [733, 318] on div "With membership now moving to an annual format, all applicants—including those …" at bounding box center [814, 346] width 332 height 77
click at [778, 353] on div "With membership now moving to an annual format, all applicants—including those …" at bounding box center [814, 346] width 332 height 77
click at [967, 219] on icon at bounding box center [961, 222] width 18 height 18
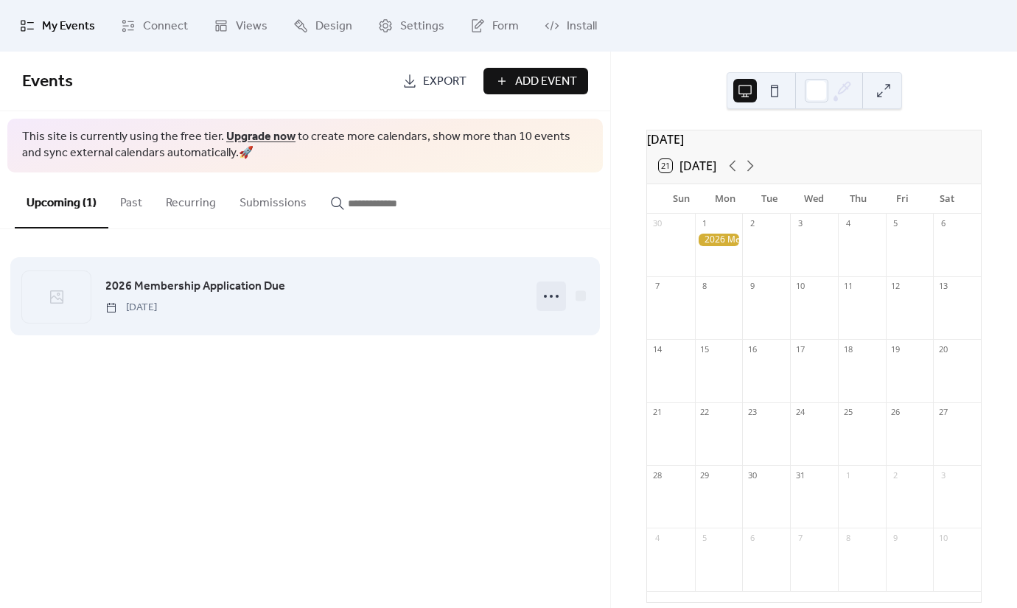
click at [551, 295] on circle at bounding box center [551, 296] width 3 height 3
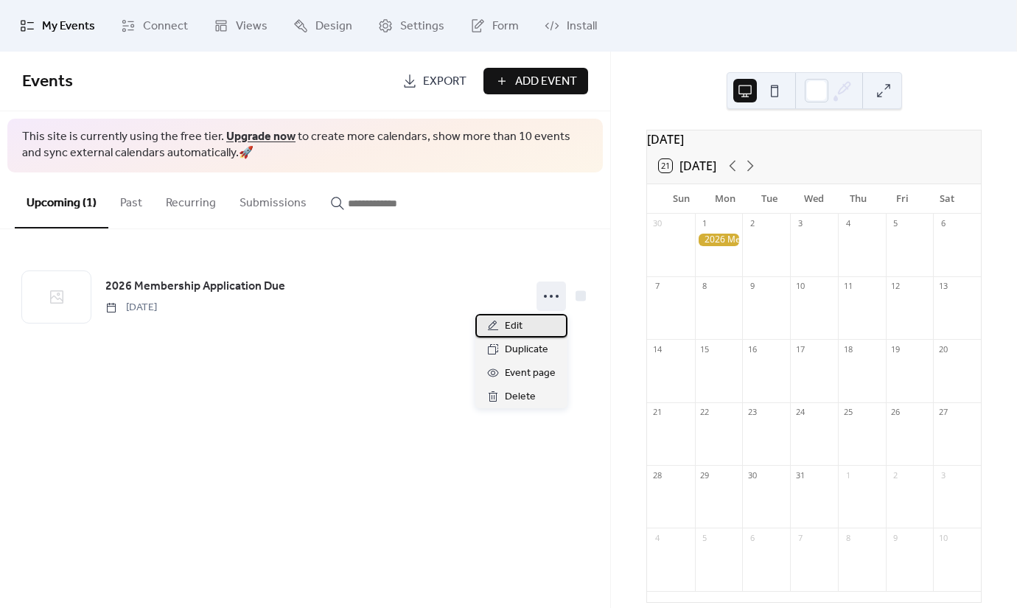
click at [518, 331] on span "Edit" at bounding box center [514, 327] width 18 height 18
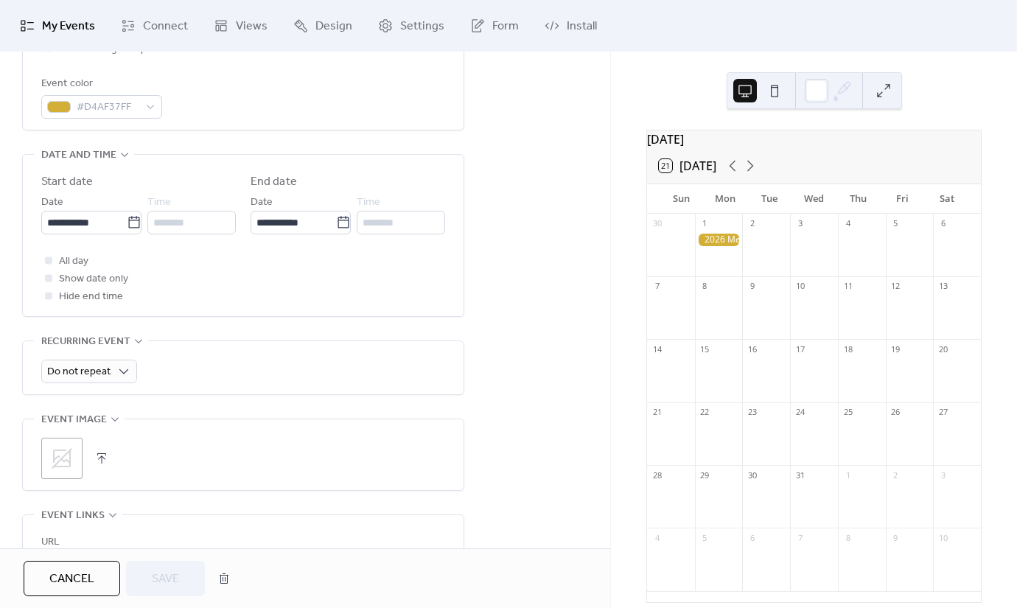
scroll to position [414, 0]
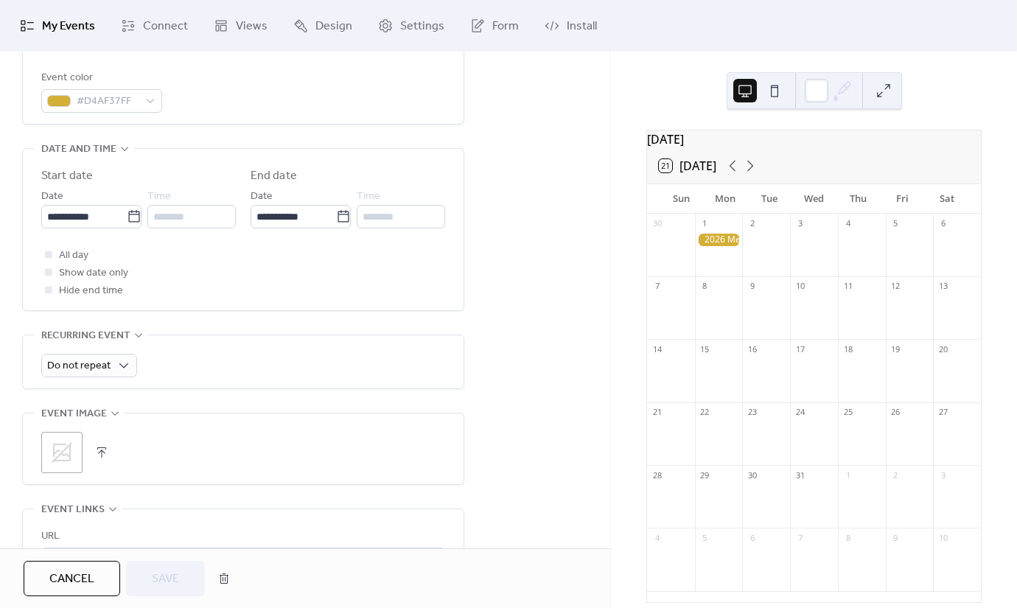
click at [63, 442] on icon at bounding box center [62, 453] width 24 height 24
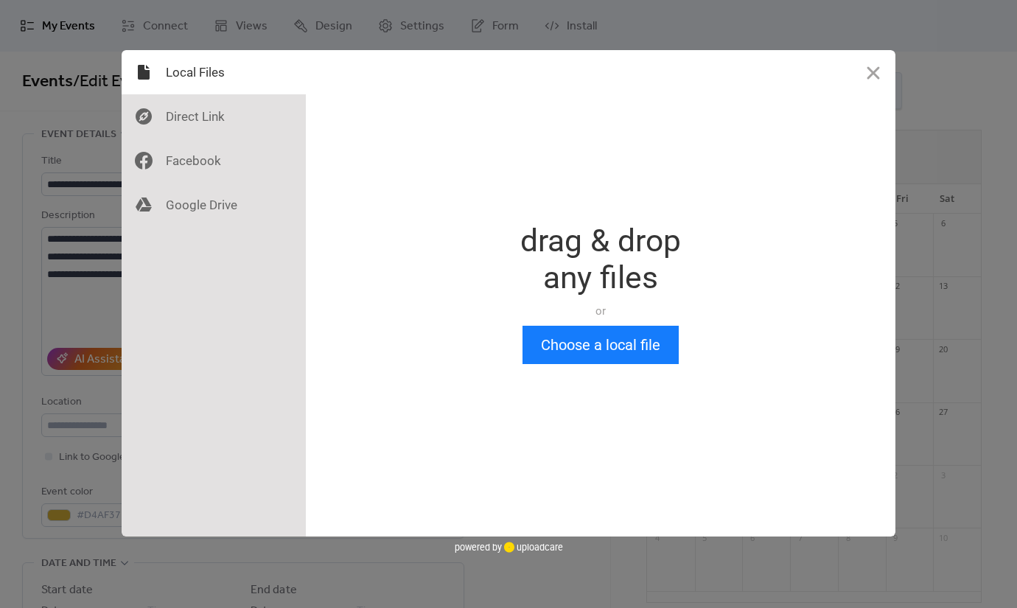
scroll to position [0, 0]
click at [228, 125] on div at bounding box center [214, 116] width 184 height 44
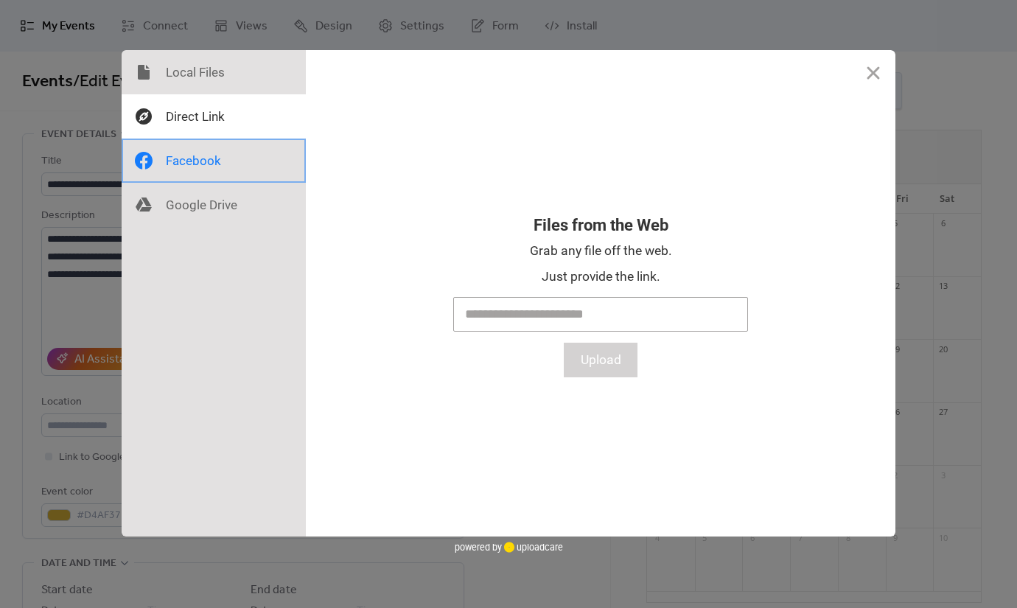
click at [217, 149] on div at bounding box center [214, 161] width 184 height 44
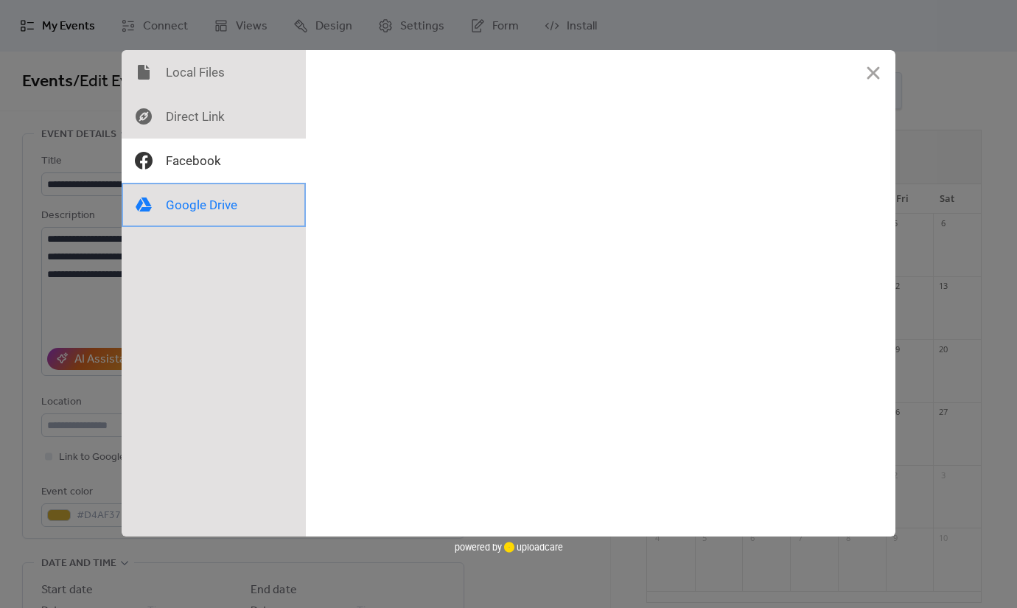
click at [215, 206] on div at bounding box center [214, 205] width 184 height 44
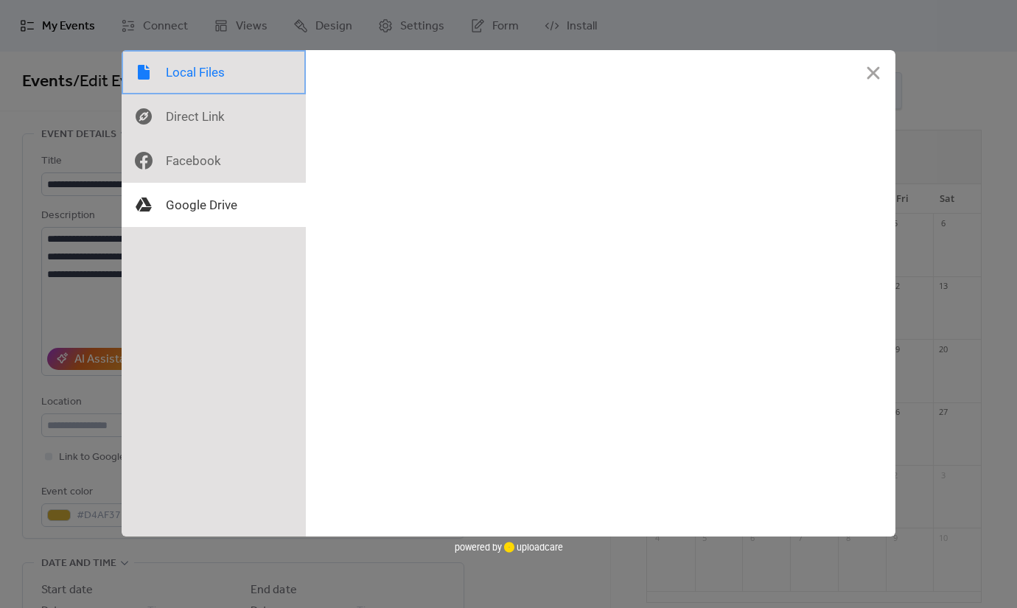
click at [213, 66] on div at bounding box center [214, 72] width 184 height 44
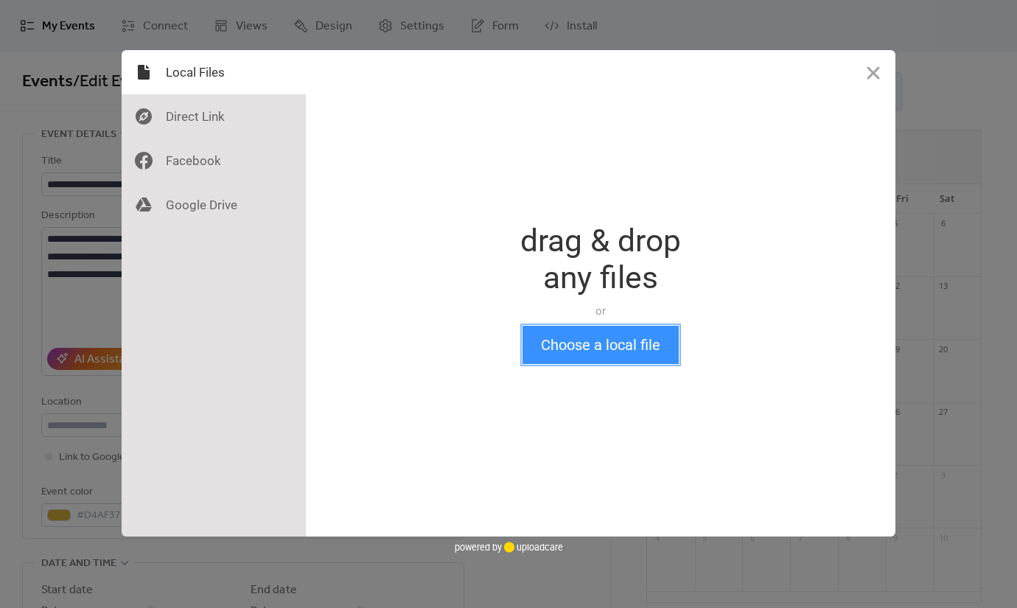
click at [581, 338] on button "Choose a local file" at bounding box center [601, 345] width 156 height 38
click at [869, 73] on button "Close" at bounding box center [873, 72] width 44 height 44
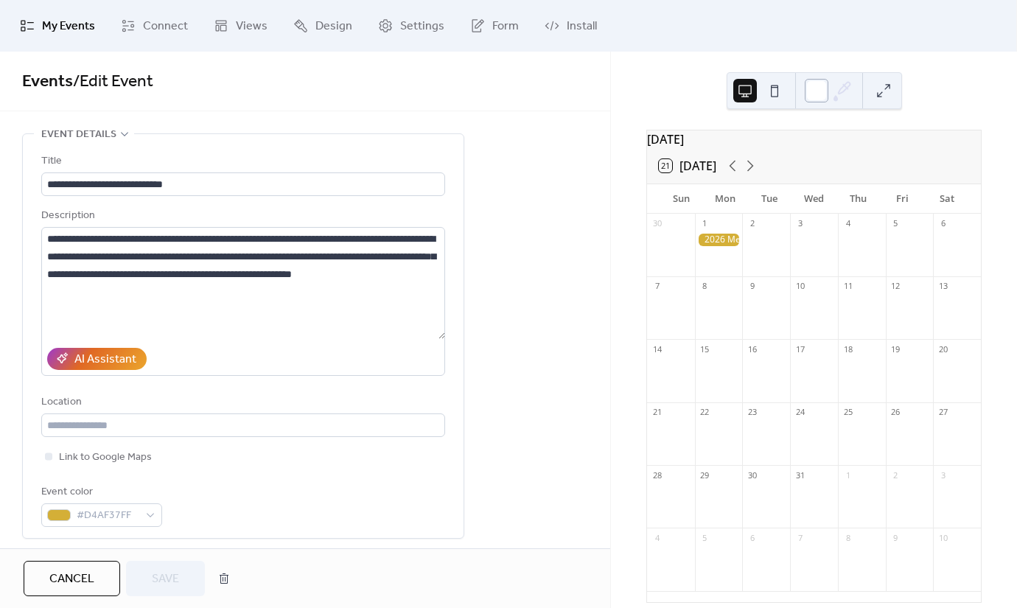
click at [815, 93] on div at bounding box center [817, 91] width 24 height 24
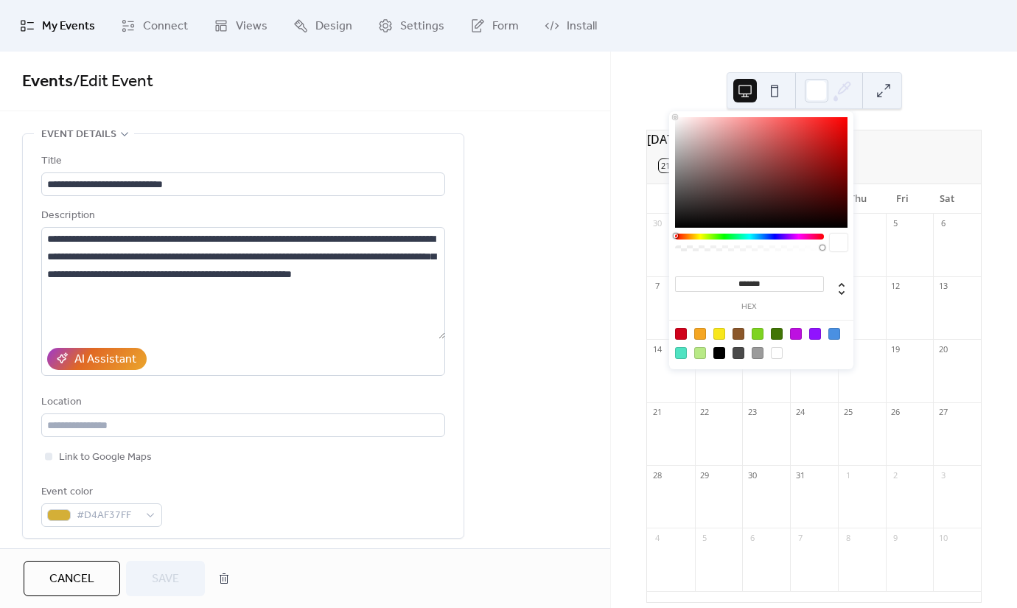
click at [775, 278] on input "*******" at bounding box center [749, 283] width 149 height 15
click at [775, 285] on input "*******" at bounding box center [749, 283] width 149 height 15
type input "*******"
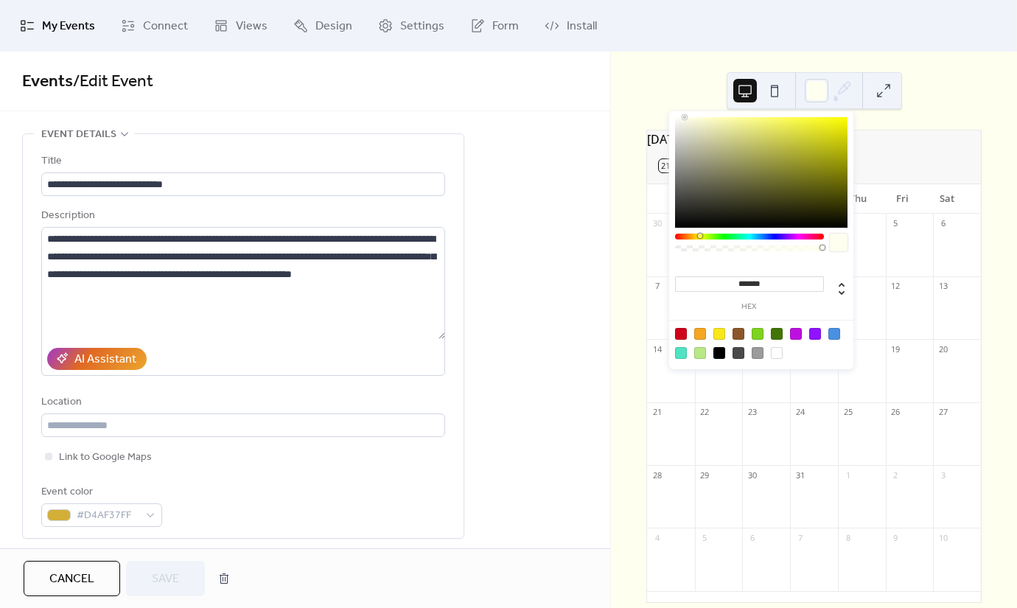
click at [893, 160] on div "21 [DATE]" at bounding box center [814, 165] width 334 height 35
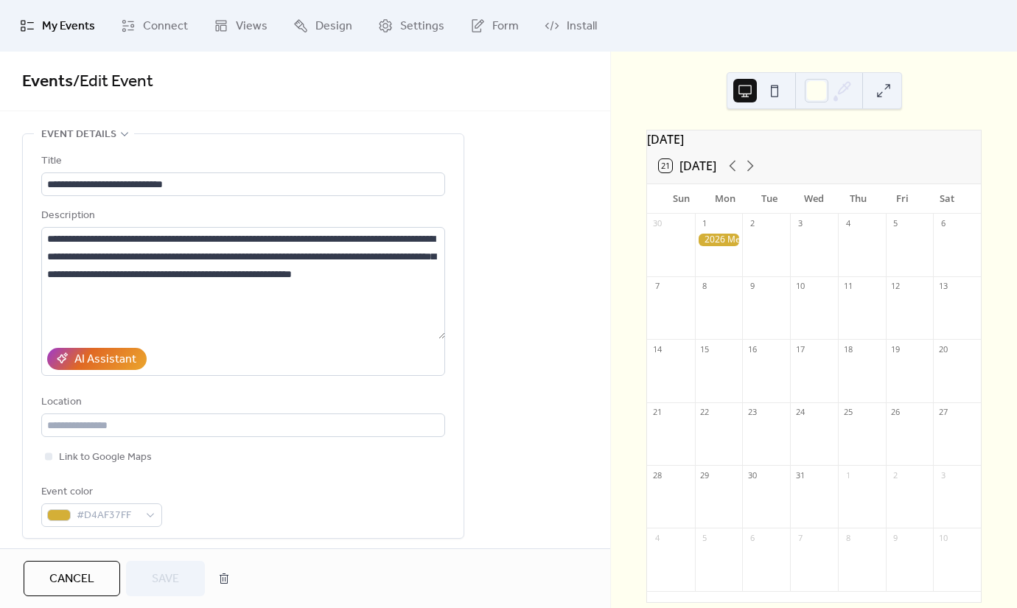
scroll to position [27, 0]
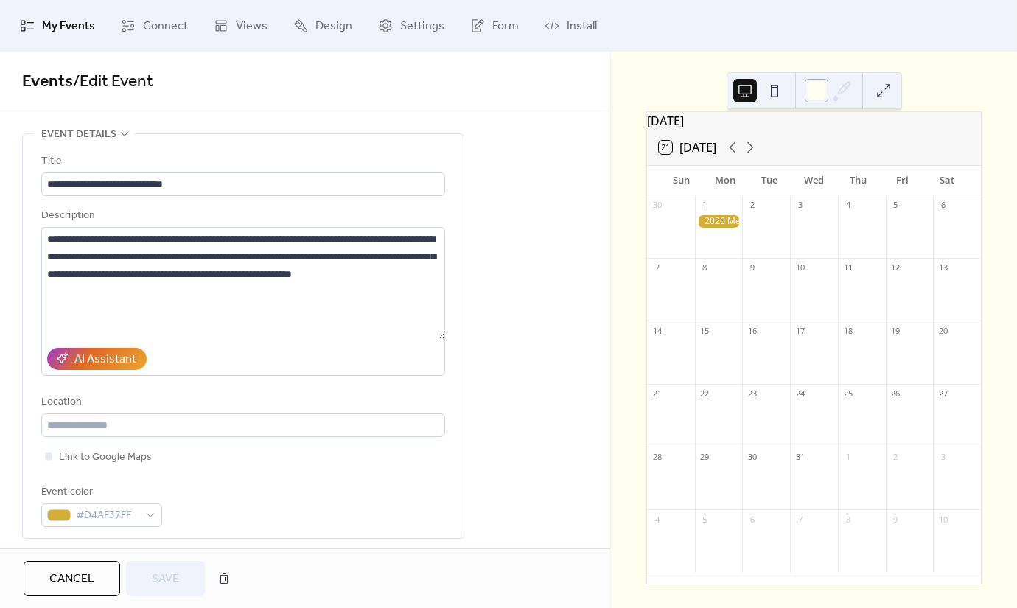
click at [817, 95] on div at bounding box center [817, 91] width 24 height 24
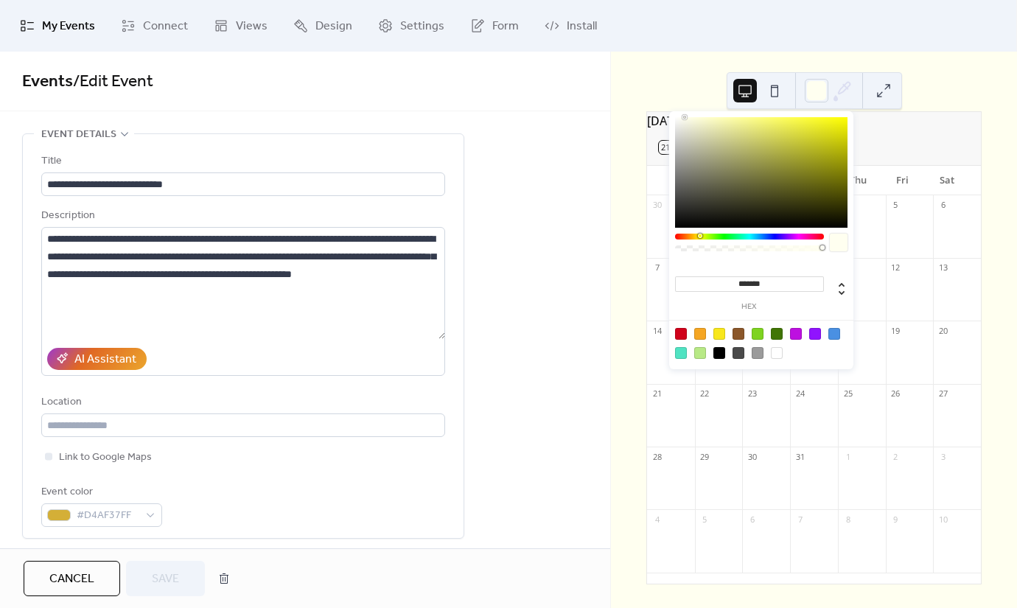
click at [868, 133] on div "21 [DATE]" at bounding box center [814, 147] width 334 height 35
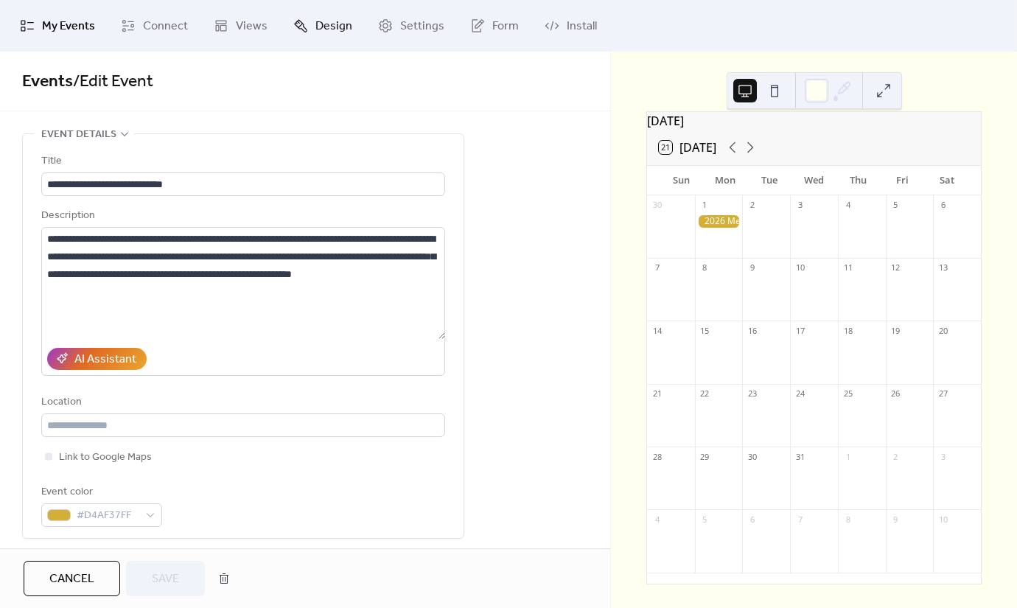
click at [325, 35] on span "Design" at bounding box center [334, 27] width 37 height 18
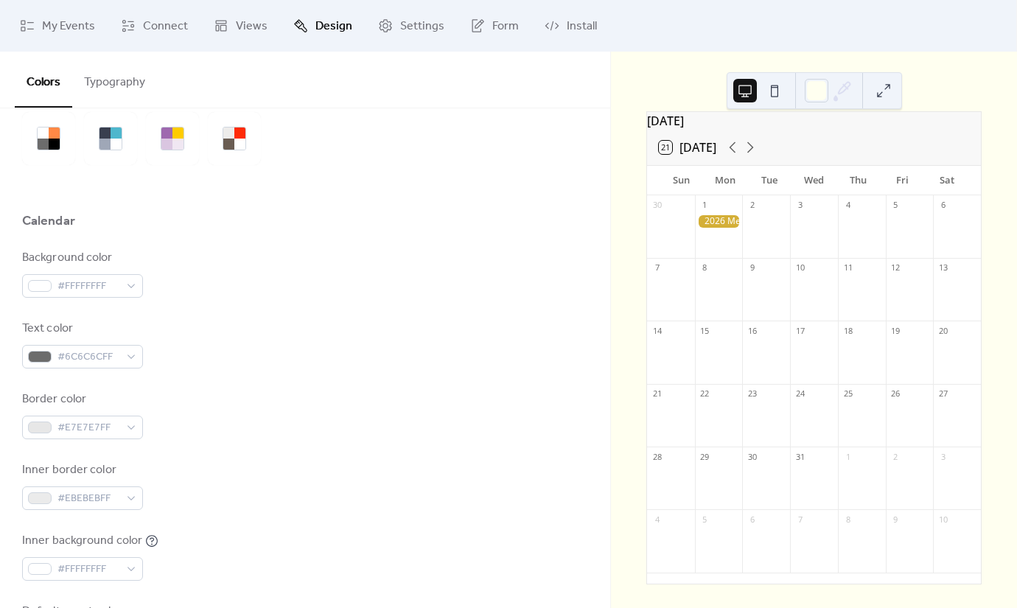
scroll to position [18, 0]
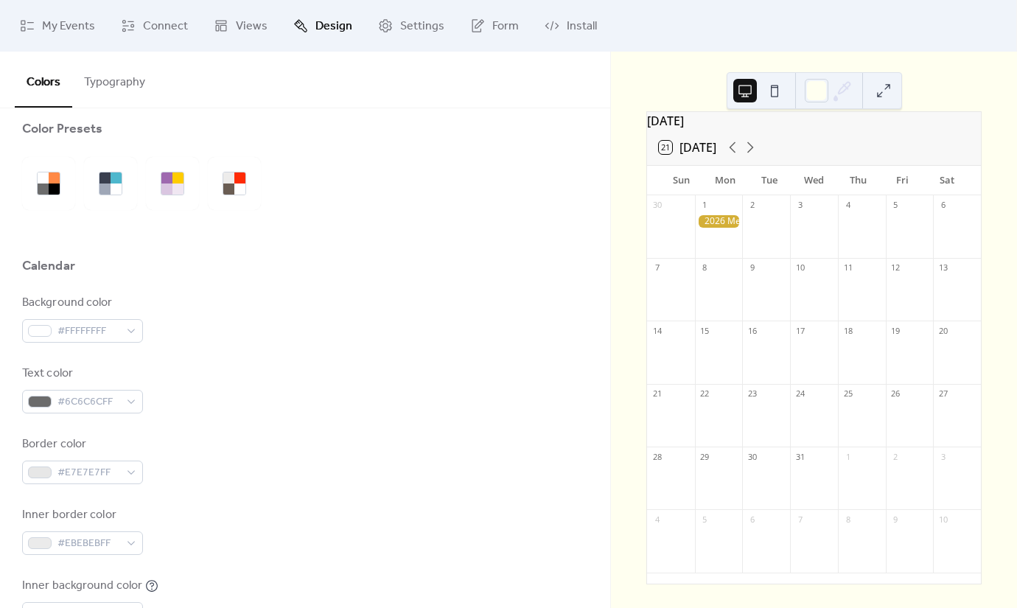
click at [367, 335] on div "Background color #FFFFFFFF" at bounding box center [305, 318] width 566 height 49
click at [806, 94] on div at bounding box center [817, 91] width 24 height 24
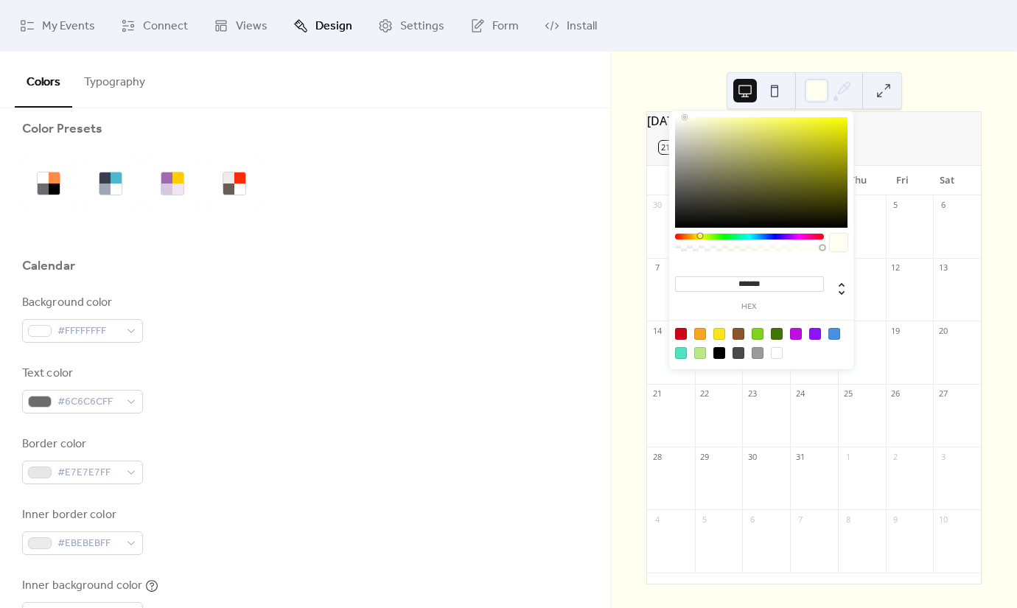
click at [548, 268] on div "Calendar" at bounding box center [305, 269] width 566 height 25
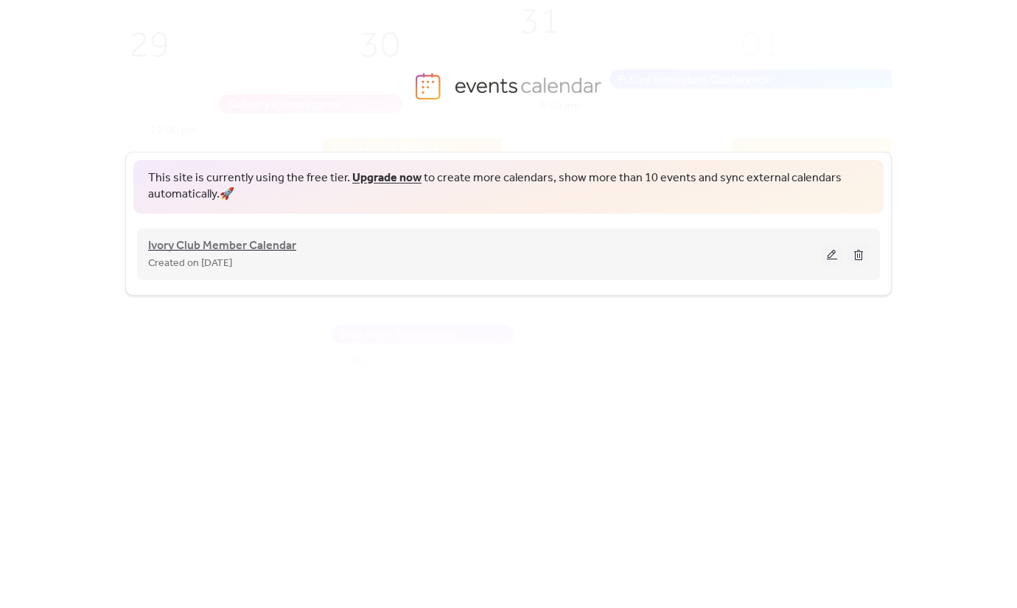
click at [272, 246] on span "Ivory Club Member Calendar" at bounding box center [222, 246] width 148 height 18
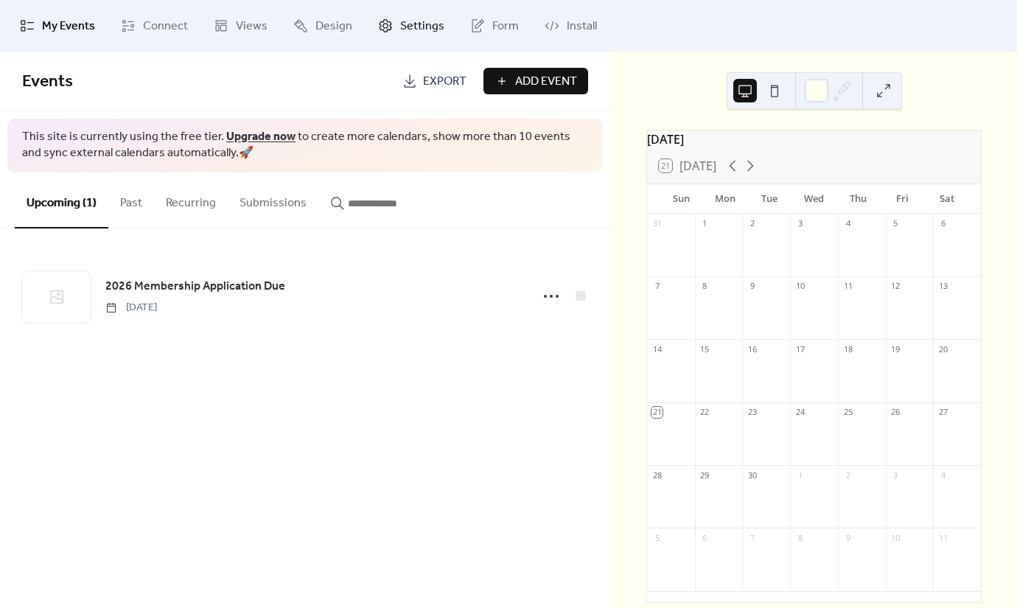
click at [401, 33] on span "Settings" at bounding box center [422, 27] width 44 height 18
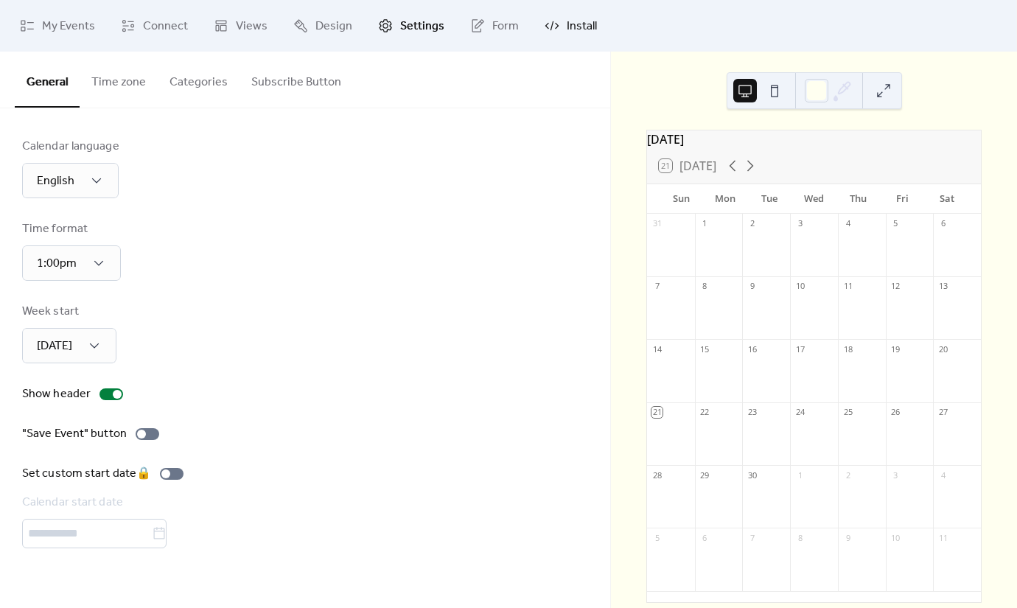
click at [548, 29] on icon at bounding box center [552, 25] width 15 height 15
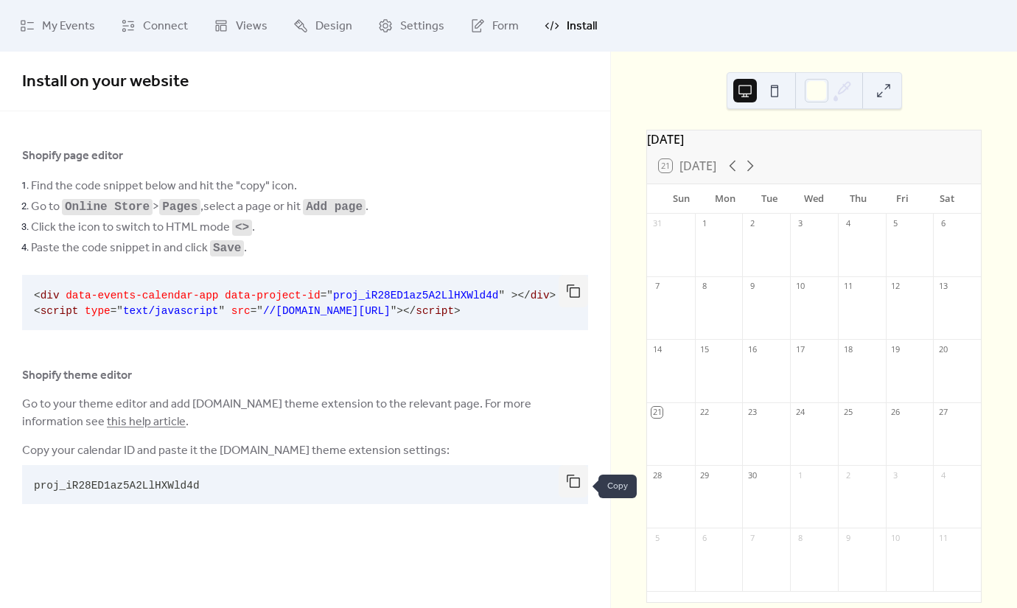
click at [564, 482] on button "button" at bounding box center [573, 481] width 29 height 32
click at [573, 295] on button "button" at bounding box center [573, 291] width 29 height 32
click at [443, 361] on div "Shopify page editor Find the code snippet below and hit the "copy" icon. Go to …" at bounding box center [305, 328] width 566 height 363
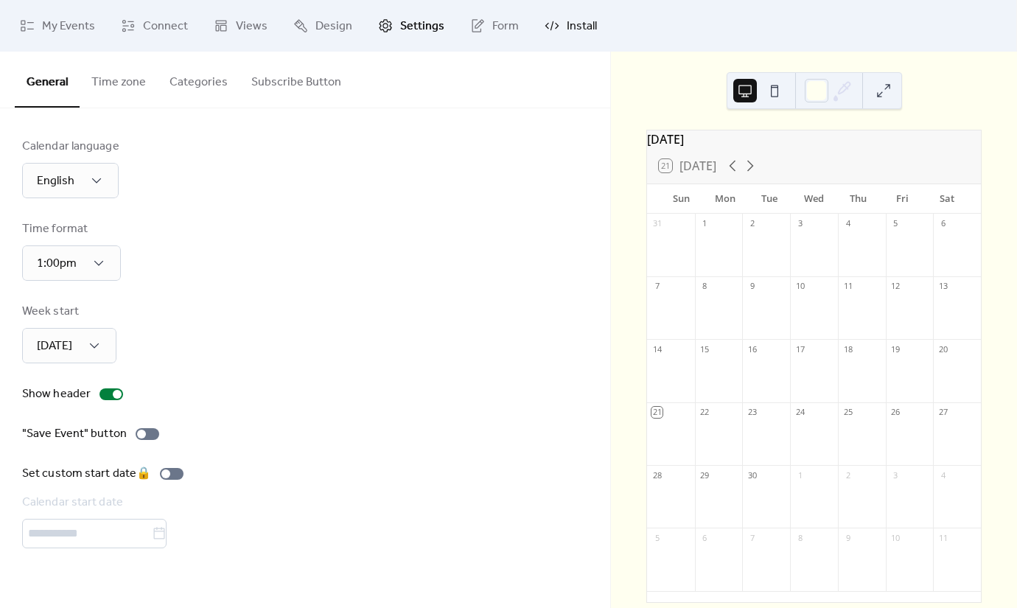
click at [556, 32] on link "Install" at bounding box center [571, 26] width 74 height 40
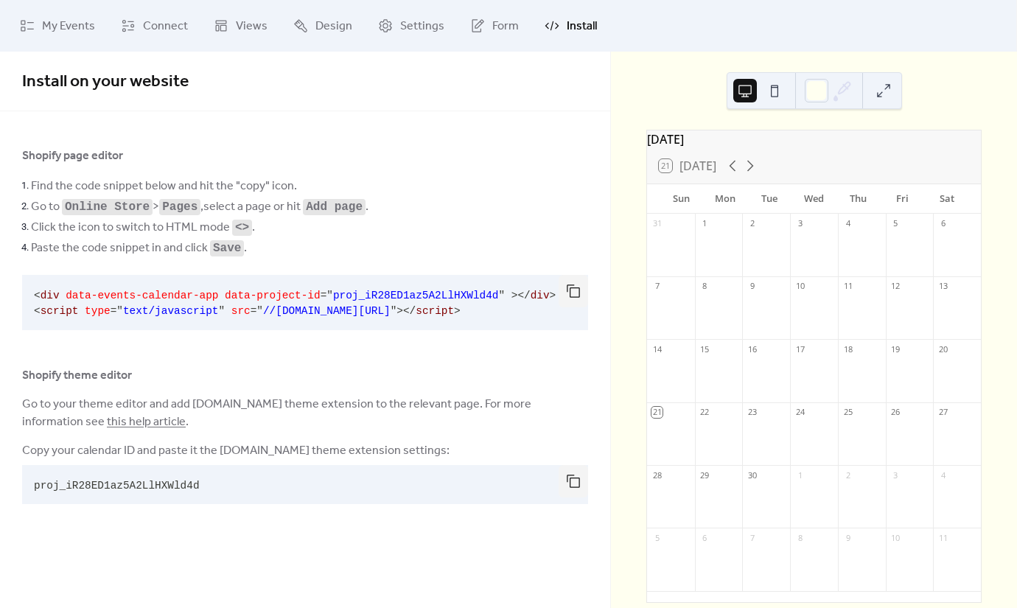
click at [113, 430] on link "this help article" at bounding box center [146, 422] width 79 height 23
click at [81, 26] on span "My Events" at bounding box center [68, 27] width 53 height 18
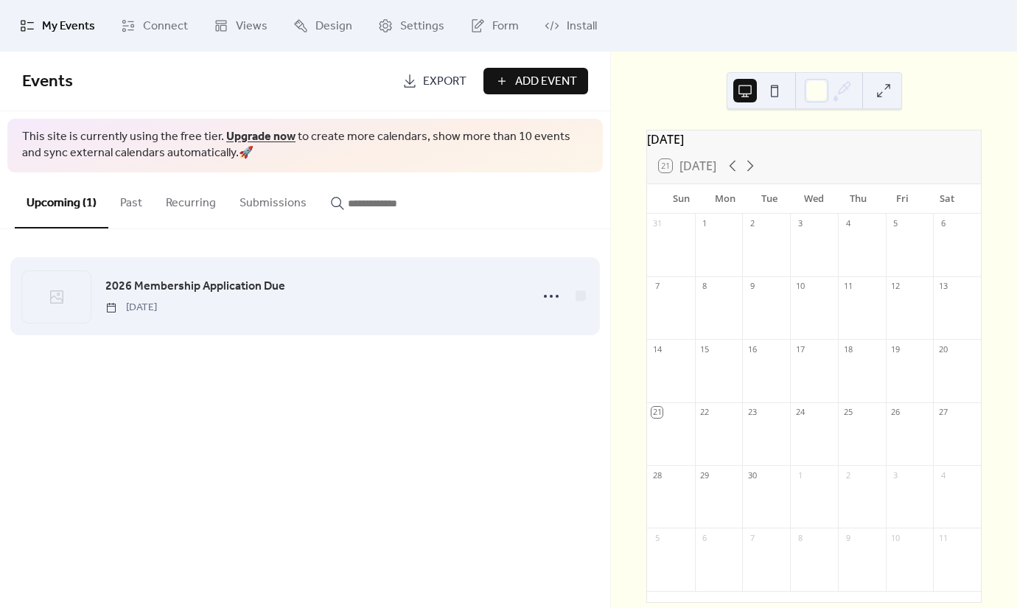
click at [213, 285] on span "2026 Membership Application Due" at bounding box center [195, 287] width 180 height 18
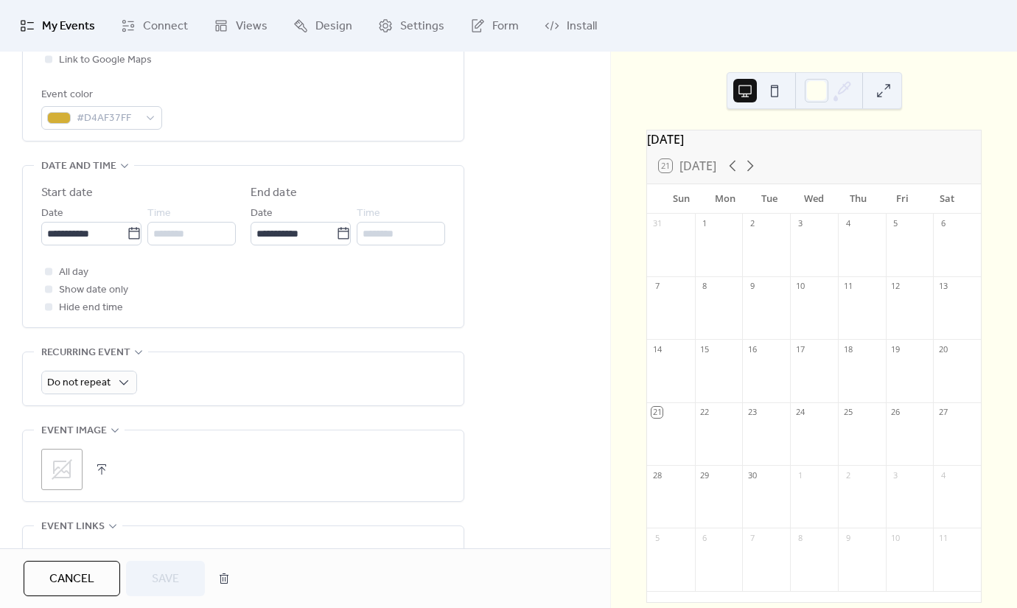
scroll to position [554, 0]
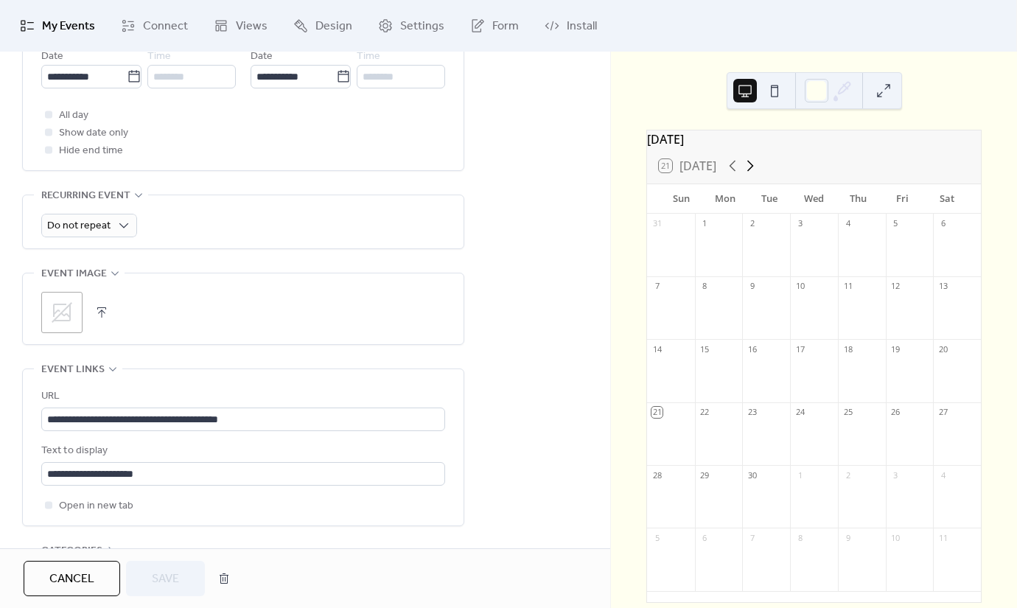
click at [747, 174] on icon at bounding box center [751, 166] width 18 height 18
click at [753, 172] on icon at bounding box center [750, 166] width 7 height 11
click at [829, 160] on div "21 [DATE]" at bounding box center [814, 165] width 334 height 35
click at [317, 32] on span "Design" at bounding box center [334, 27] width 37 height 18
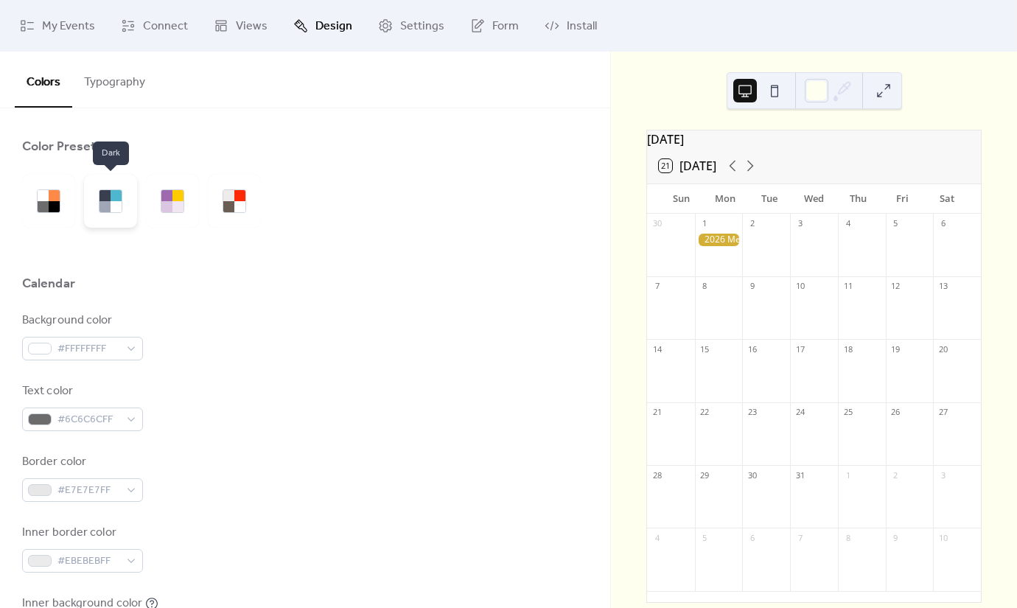
click at [118, 188] on div at bounding box center [110, 201] width 53 height 53
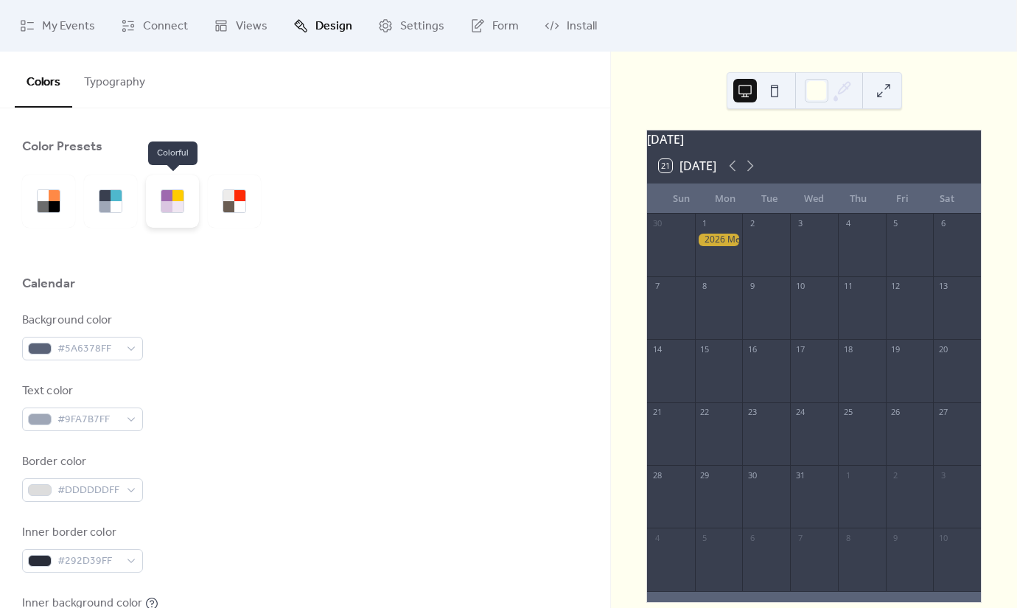
click at [161, 192] on div at bounding box center [166, 195] width 11 height 11
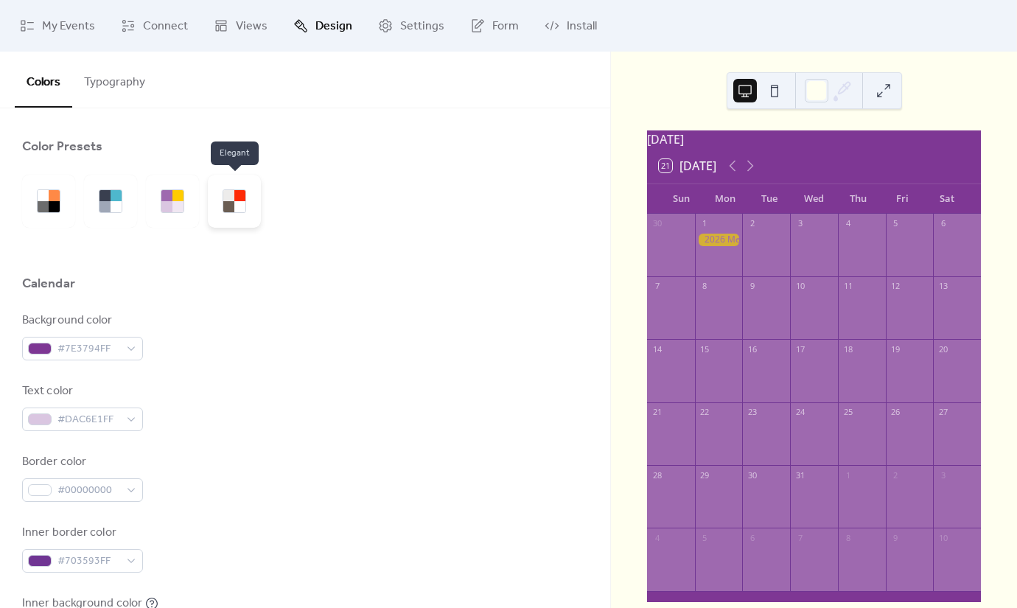
click at [232, 202] on div at bounding box center [228, 206] width 11 height 11
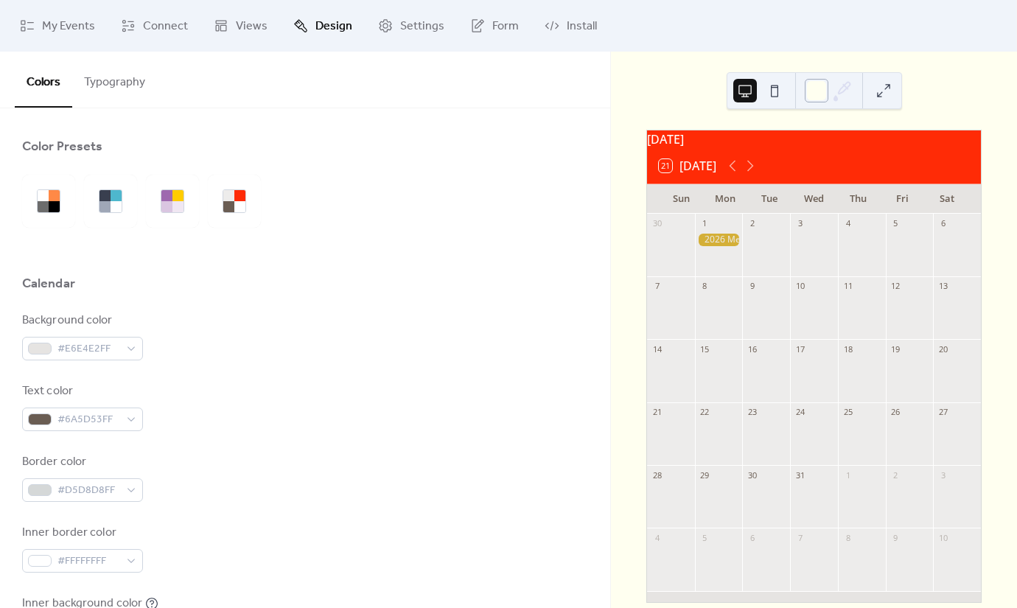
click at [812, 97] on div at bounding box center [817, 91] width 24 height 24
click at [165, 196] on div at bounding box center [166, 195] width 11 height 11
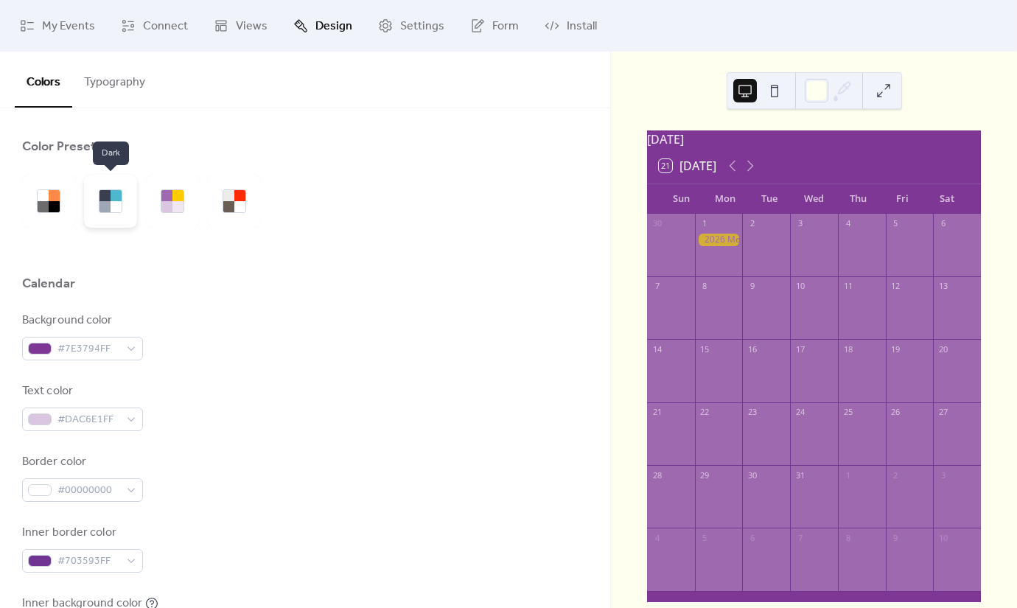
click at [103, 192] on div at bounding box center [105, 195] width 11 height 11
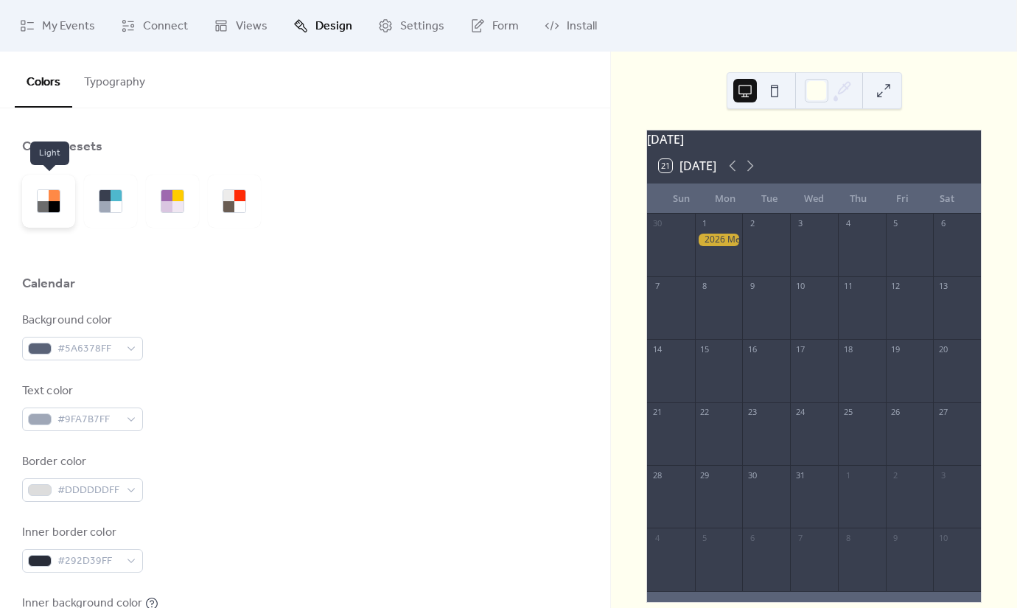
click at [35, 194] on div at bounding box center [48, 201] width 53 height 53
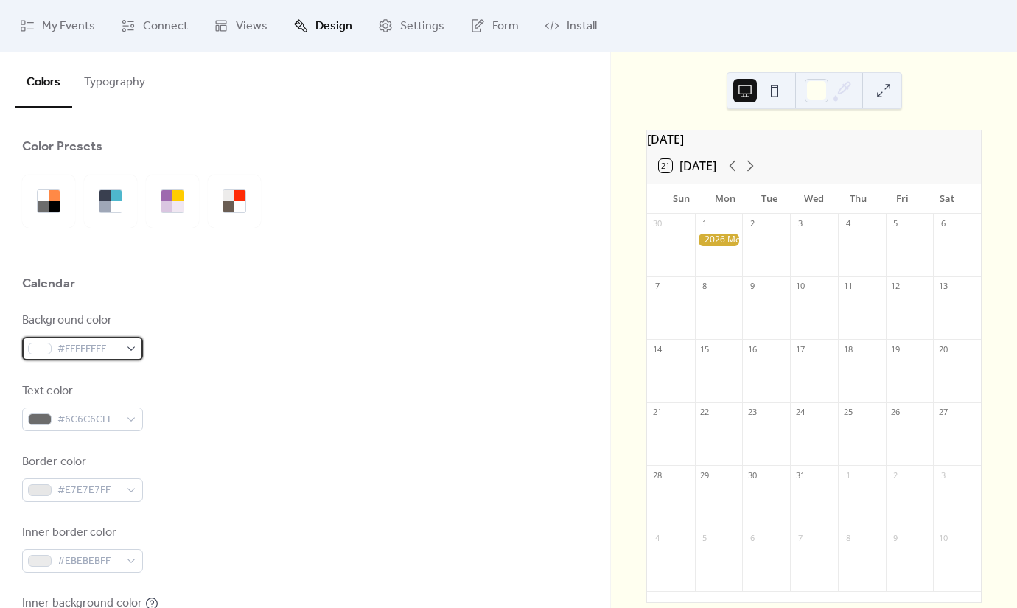
click at [120, 349] on div "#FFFFFFFF" at bounding box center [82, 349] width 121 height 24
click at [212, 356] on div "Background color #FFFFFFFF" at bounding box center [305, 336] width 566 height 49
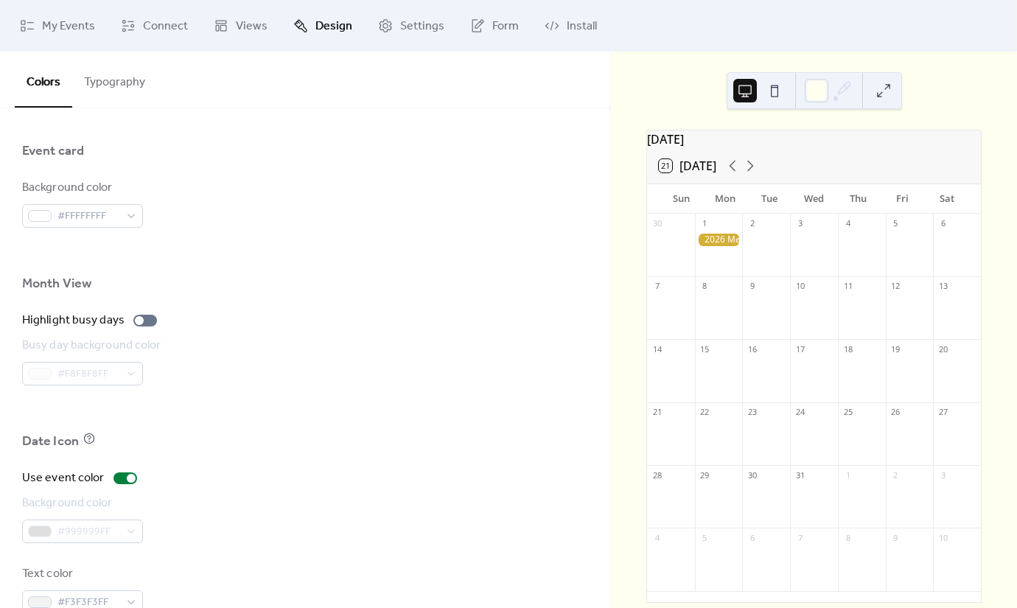
scroll to position [896, 0]
click at [139, 321] on div at bounding box center [145, 319] width 24 height 12
click at [140, 320] on div at bounding box center [145, 319] width 24 height 12
click at [144, 327] on div "Highlight busy days Busy day background color #F8F8F8FF" at bounding box center [305, 347] width 566 height 74
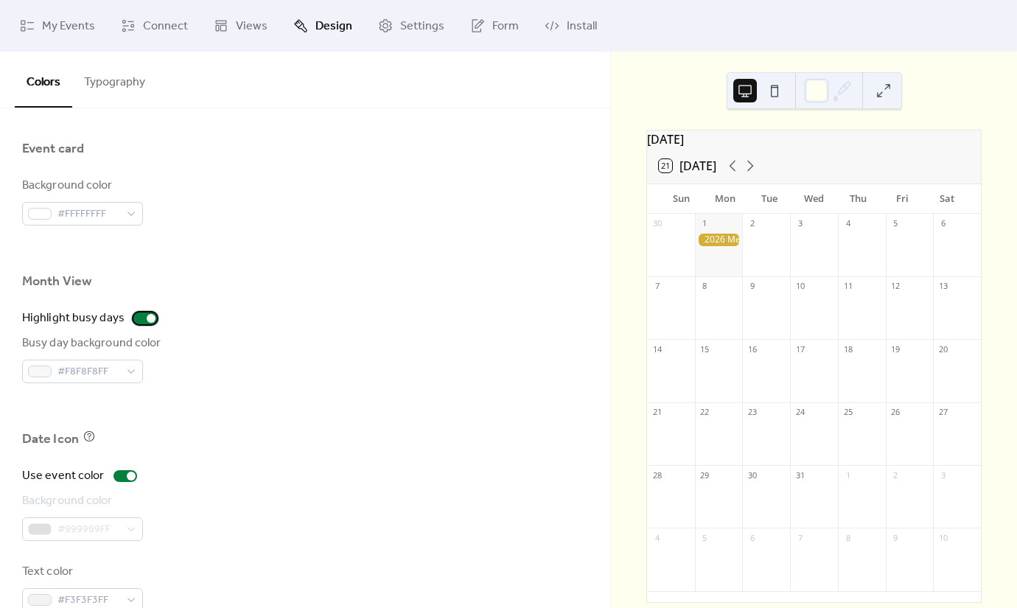
click at [153, 319] on div at bounding box center [145, 319] width 24 height 12
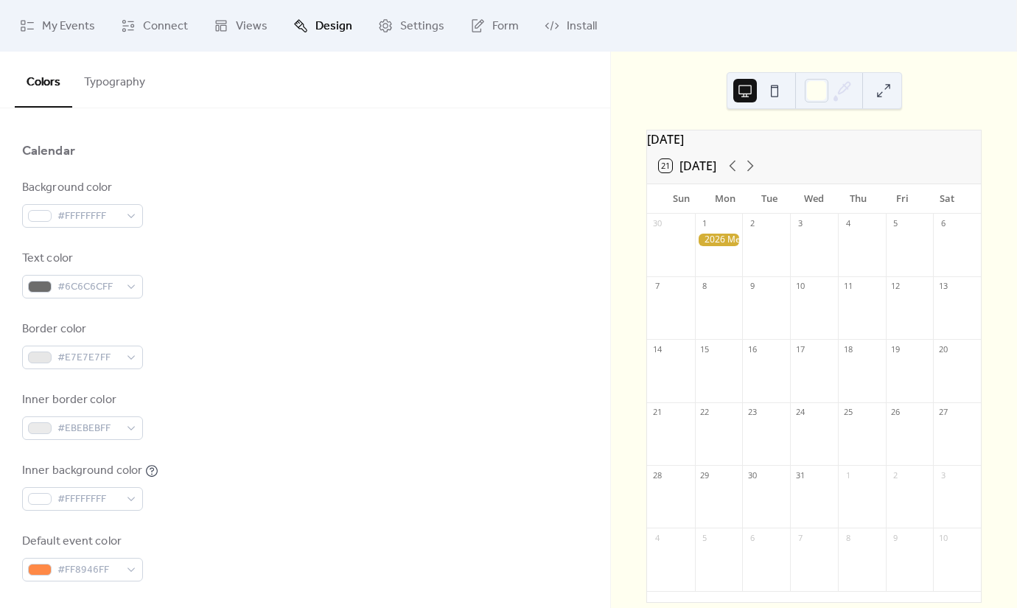
scroll to position [0, 0]
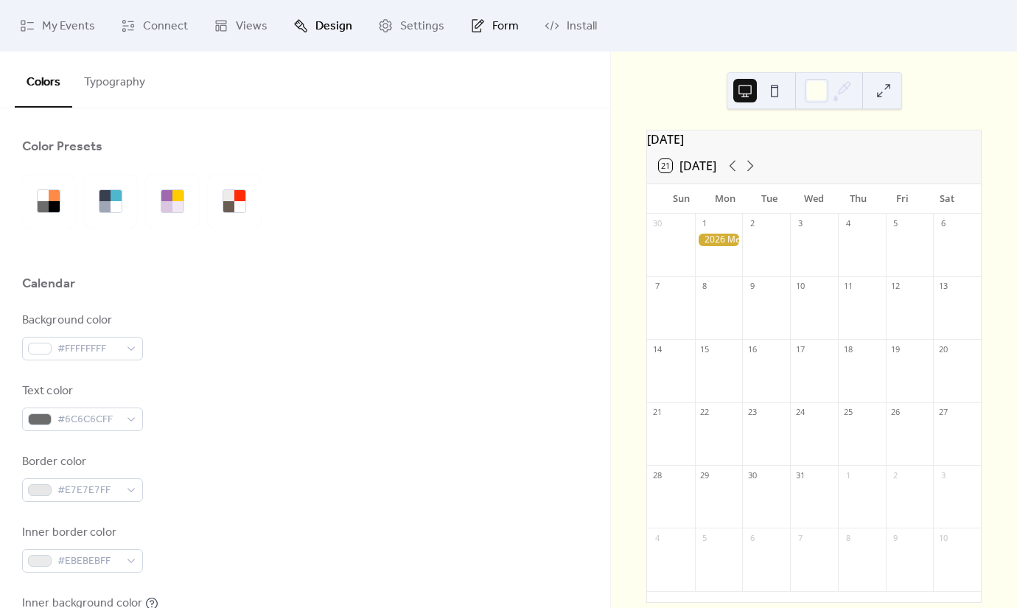
click at [475, 27] on icon at bounding box center [479, 23] width 9 height 9
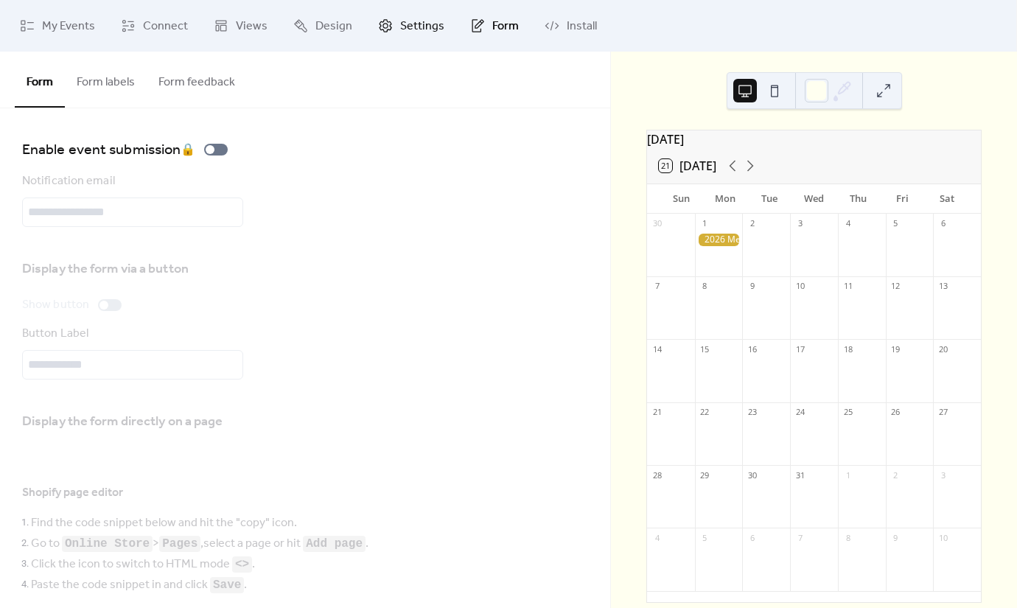
click at [416, 27] on span "Settings" at bounding box center [422, 27] width 44 height 18
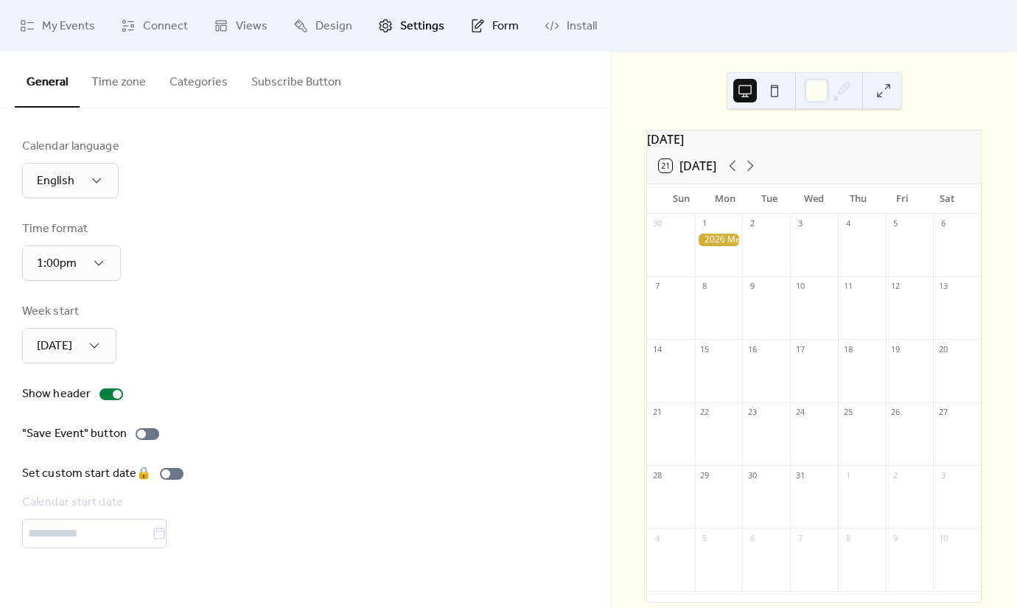
click at [481, 24] on link "Form" at bounding box center [494, 26] width 71 height 40
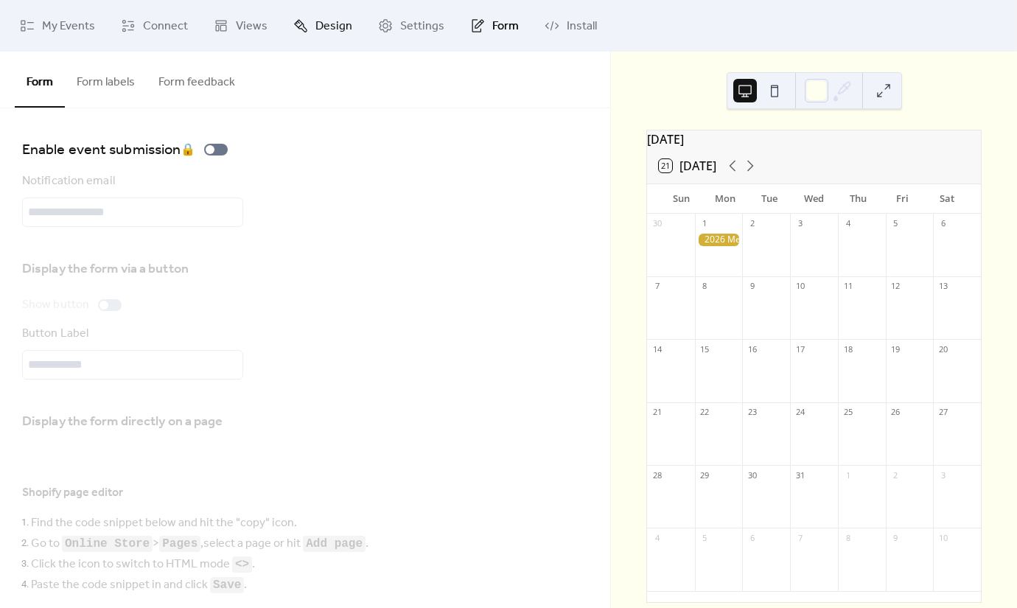
click at [330, 23] on span "Design" at bounding box center [334, 27] width 37 height 18
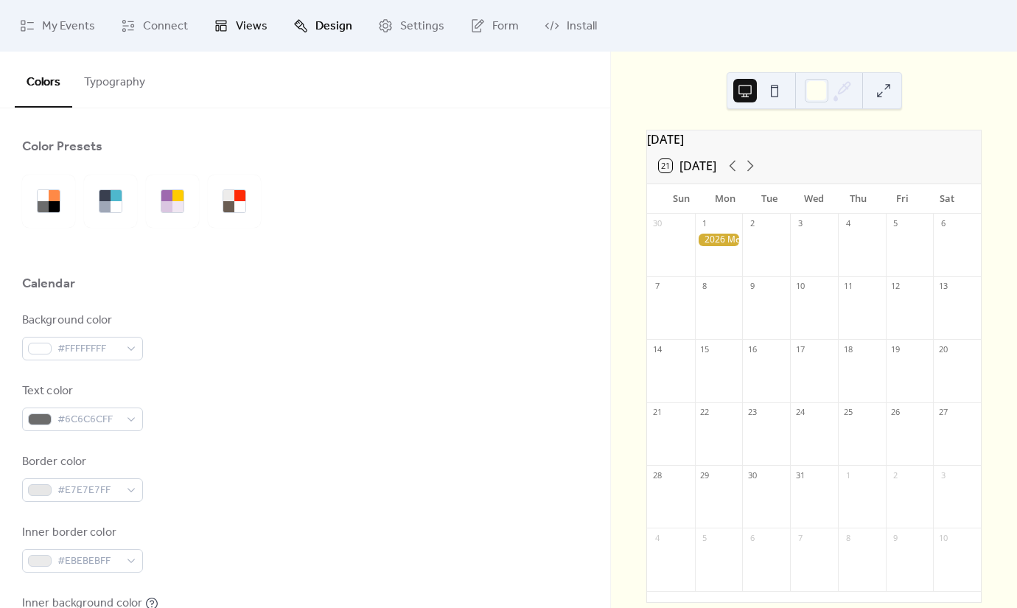
click at [246, 18] on span "Views" at bounding box center [252, 27] width 32 height 18
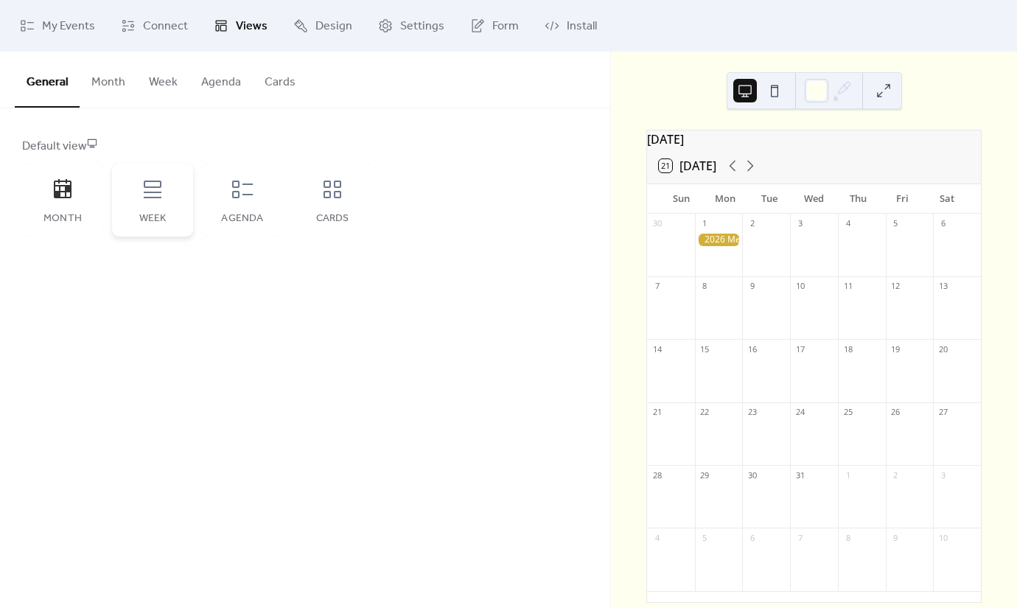
click at [147, 190] on icon at bounding box center [153, 190] width 24 height 24
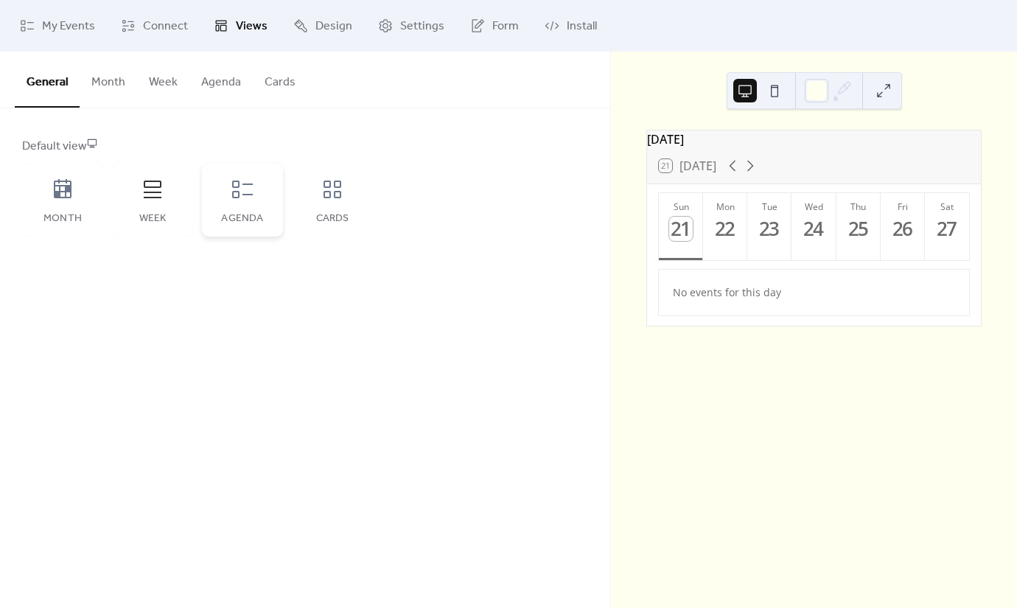
click at [236, 199] on icon at bounding box center [243, 190] width 24 height 24
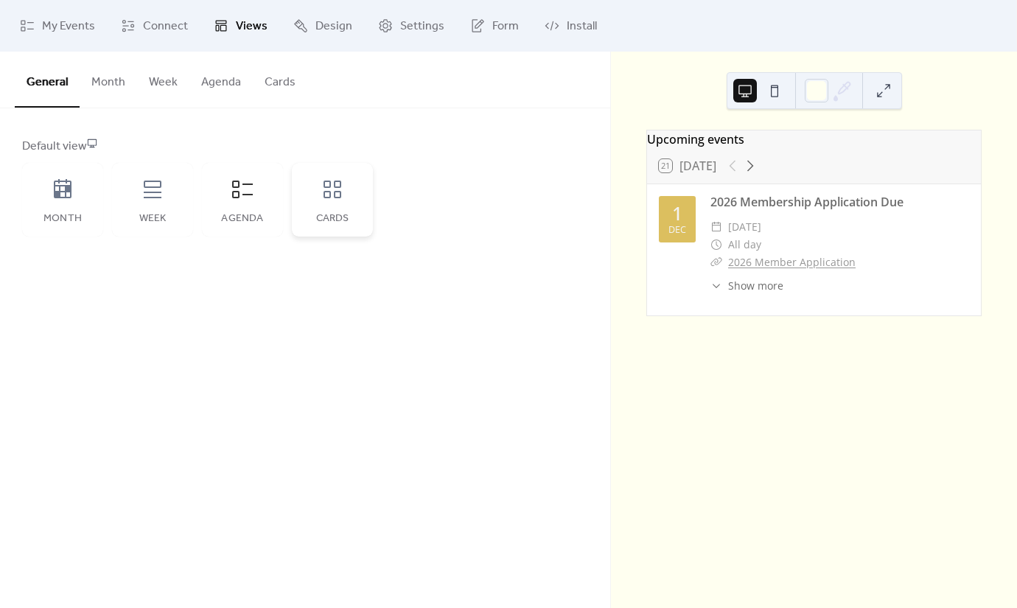
click at [318, 198] on div "Cards" at bounding box center [332, 200] width 81 height 74
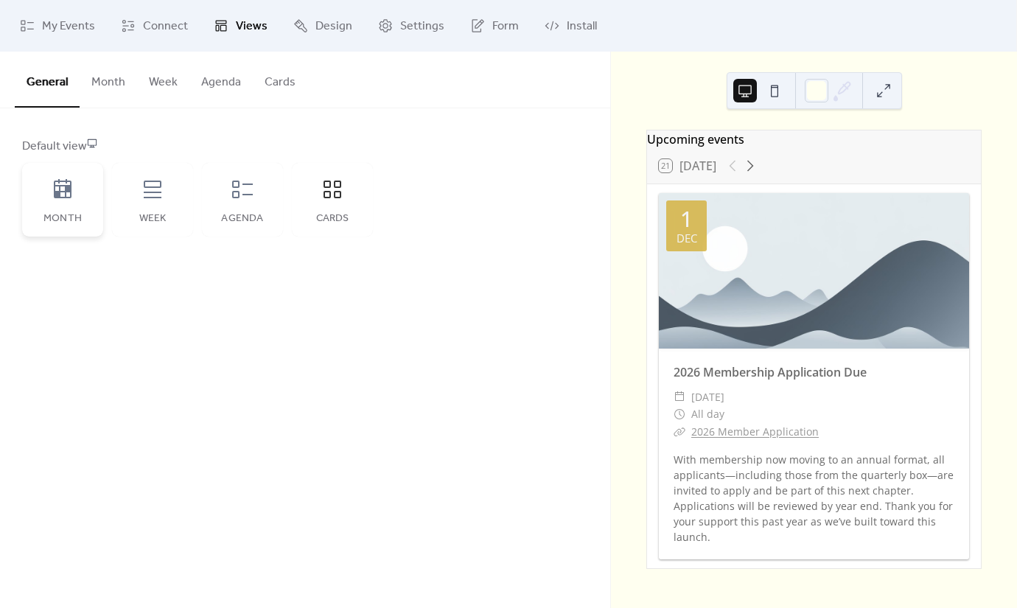
click at [76, 174] on div "Month" at bounding box center [62, 200] width 81 height 74
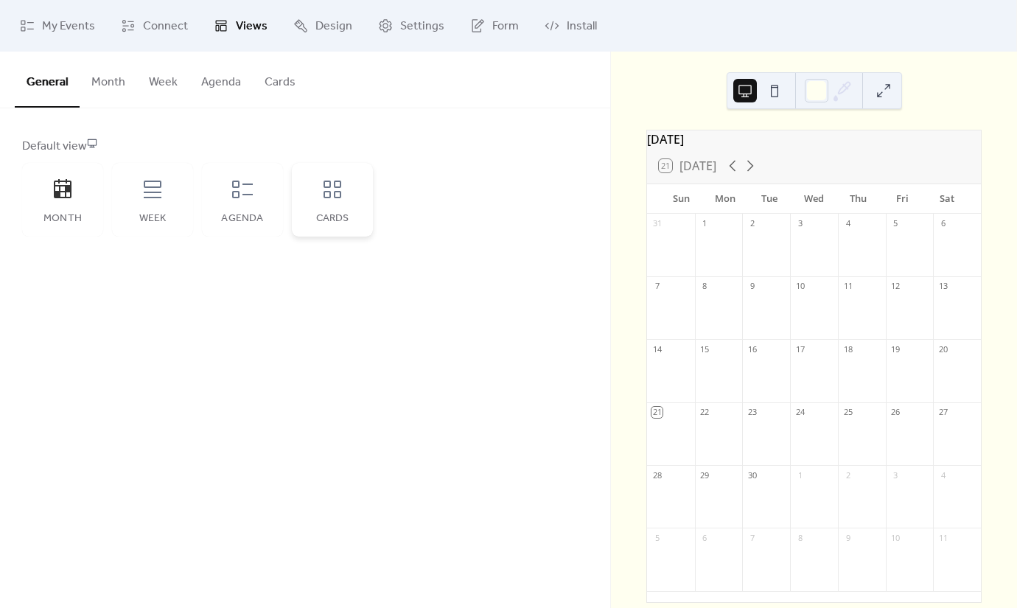
click at [306, 195] on div "Cards" at bounding box center [332, 200] width 81 height 74
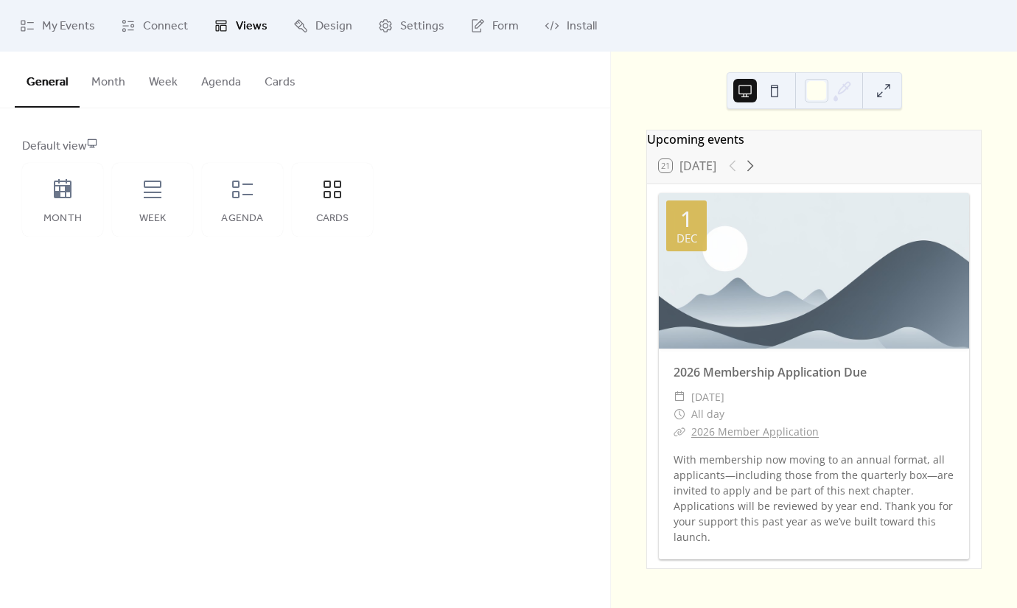
click at [134, 84] on button "Month" at bounding box center [108, 79] width 57 height 55
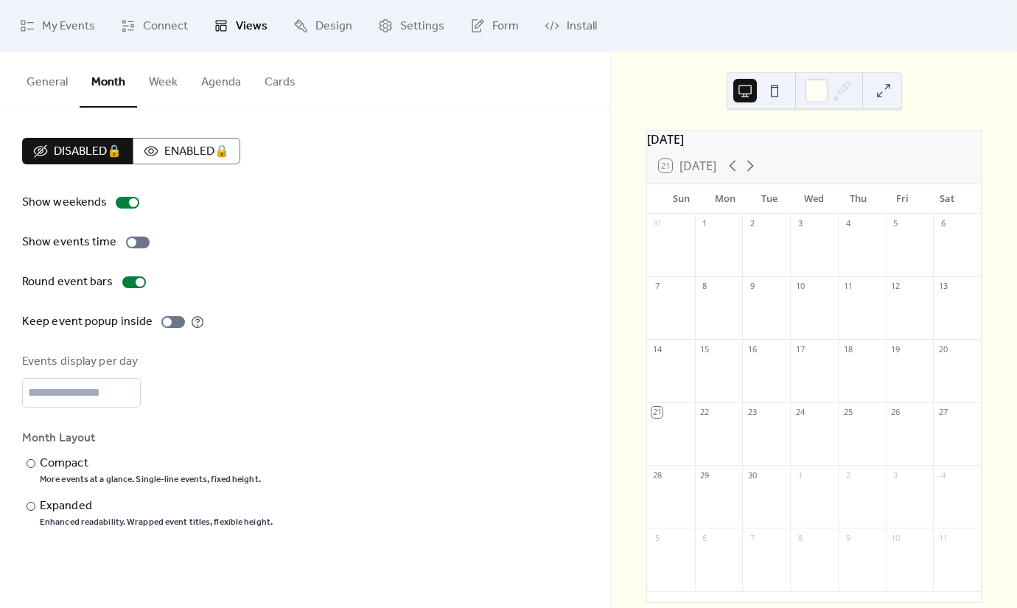
click at [168, 88] on button "Week" at bounding box center [163, 79] width 52 height 55
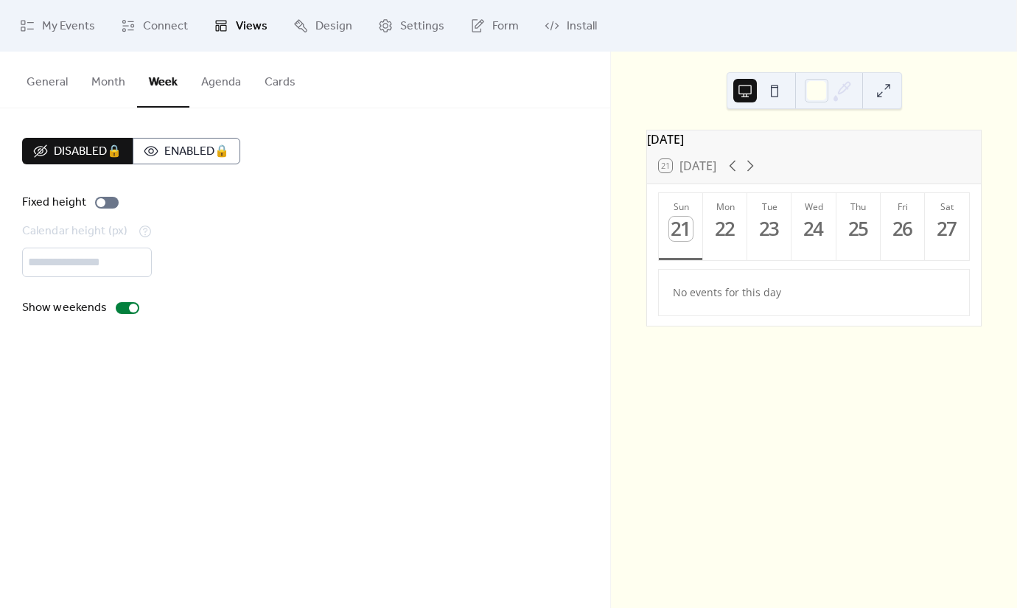
click at [83, 80] on button "Month" at bounding box center [108, 79] width 57 height 55
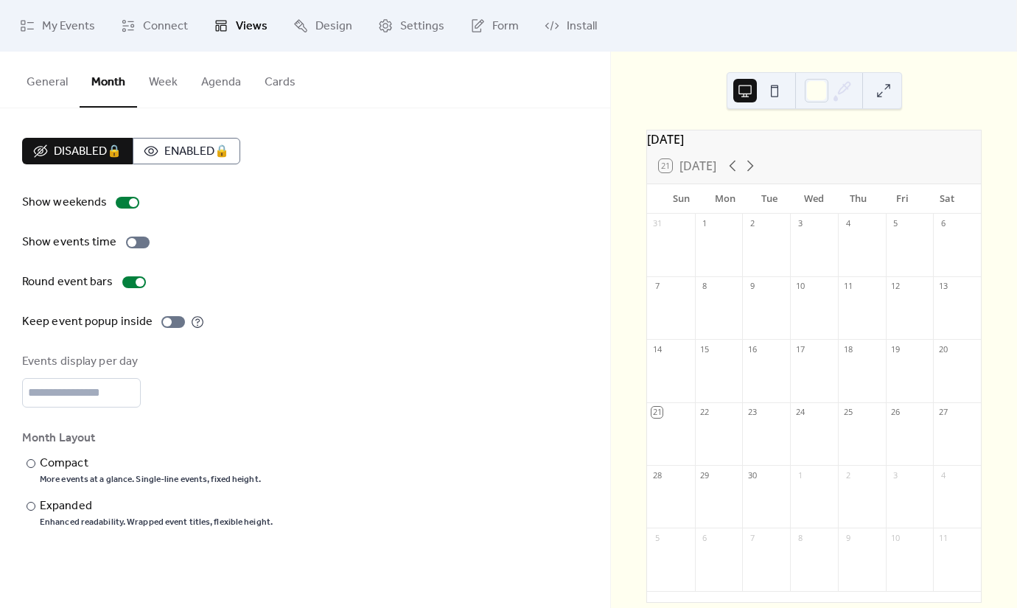
click at [49, 78] on button "General" at bounding box center [47, 79] width 65 height 55
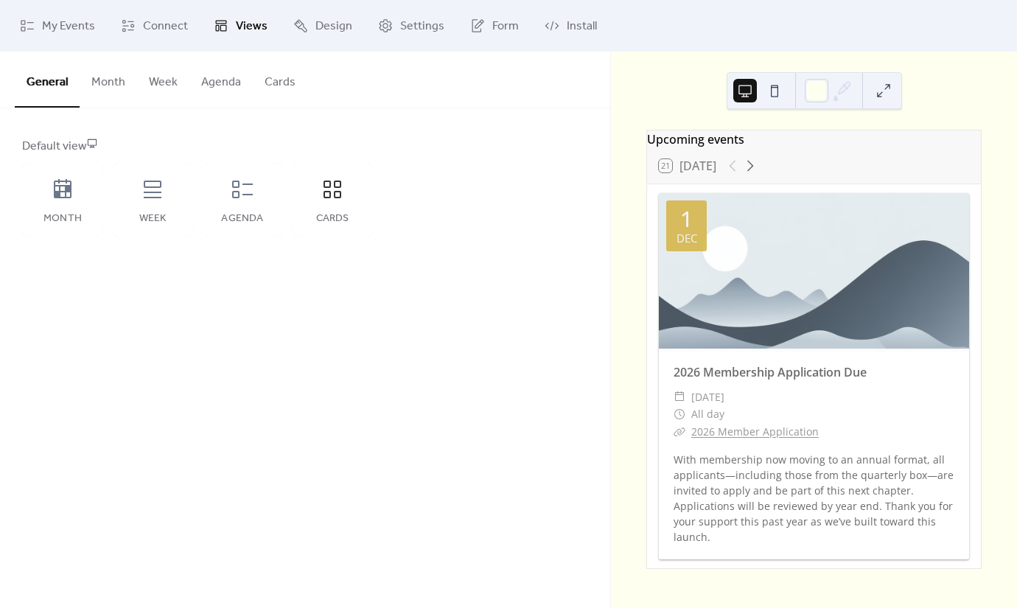
click at [240, 92] on button "Agenda" at bounding box center [220, 79] width 63 height 55
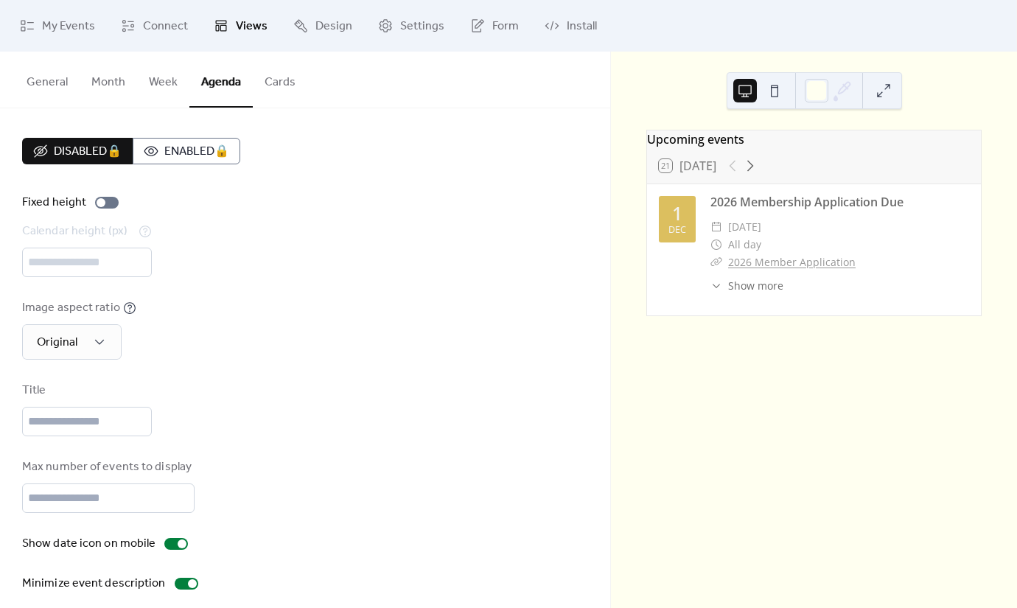
click at [266, 89] on button "Cards" at bounding box center [280, 79] width 55 height 55
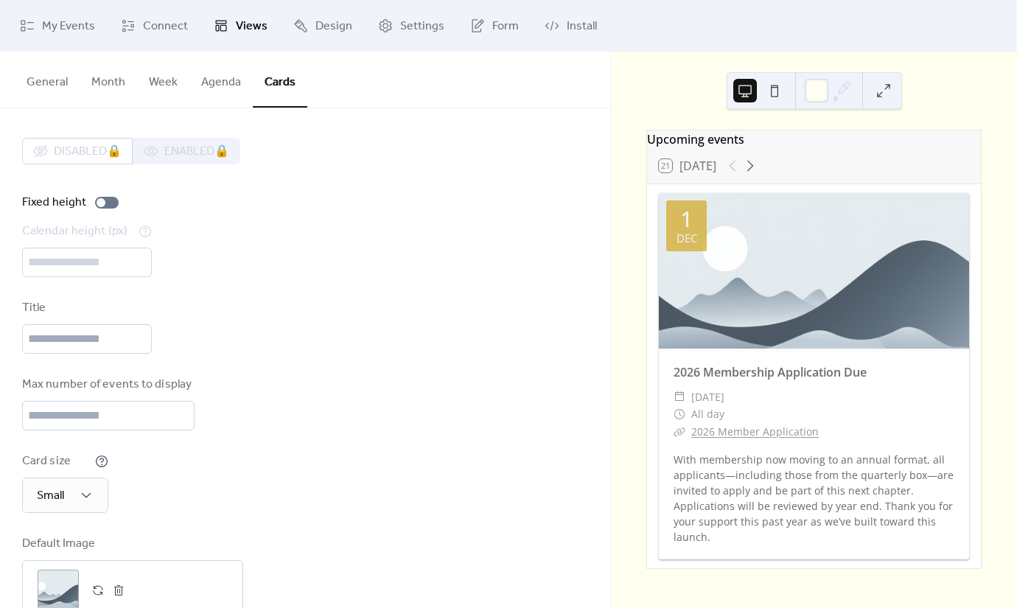
scroll to position [42, 0]
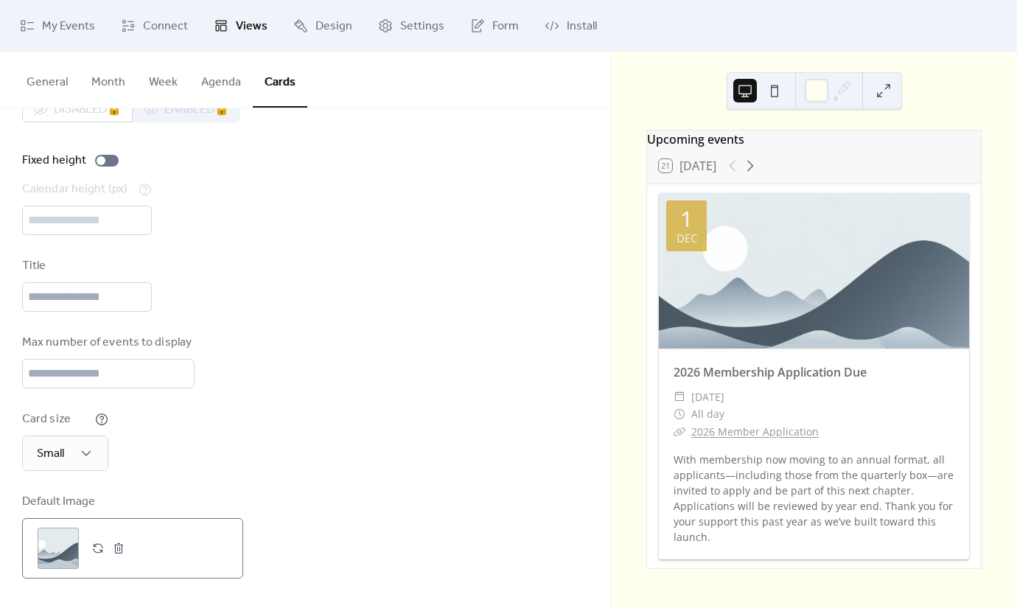
click at [74, 551] on div ";" at bounding box center [58, 548] width 41 height 41
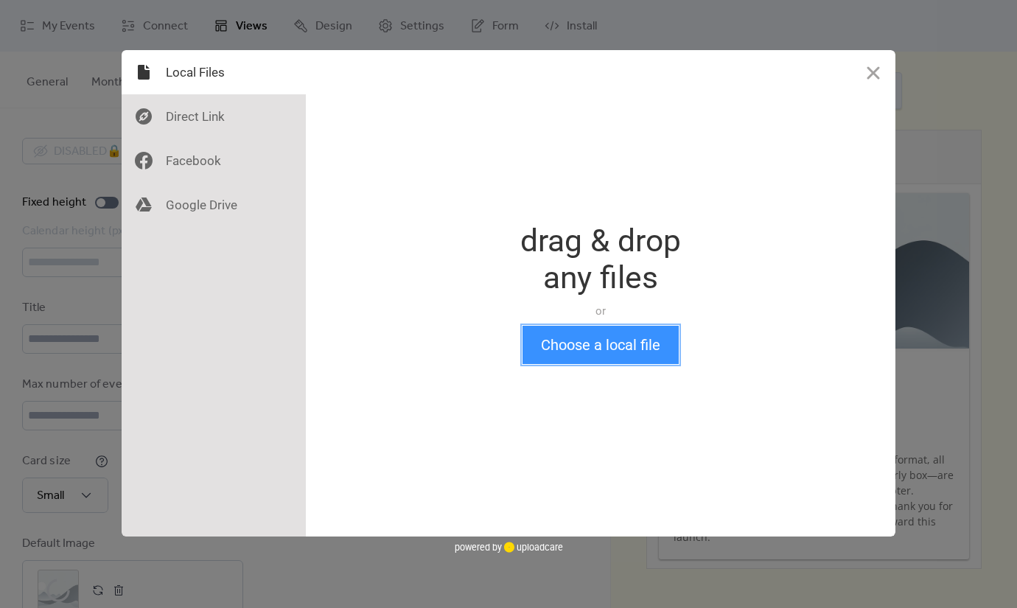
click at [575, 336] on button "Choose a local file" at bounding box center [601, 345] width 156 height 38
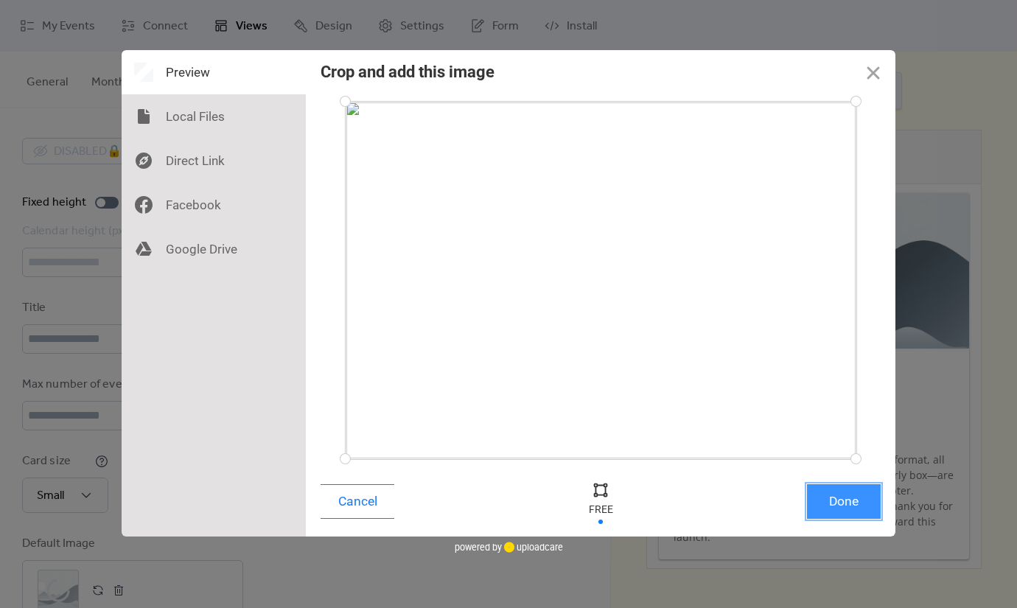
click at [838, 503] on button "Done" at bounding box center [844, 501] width 74 height 35
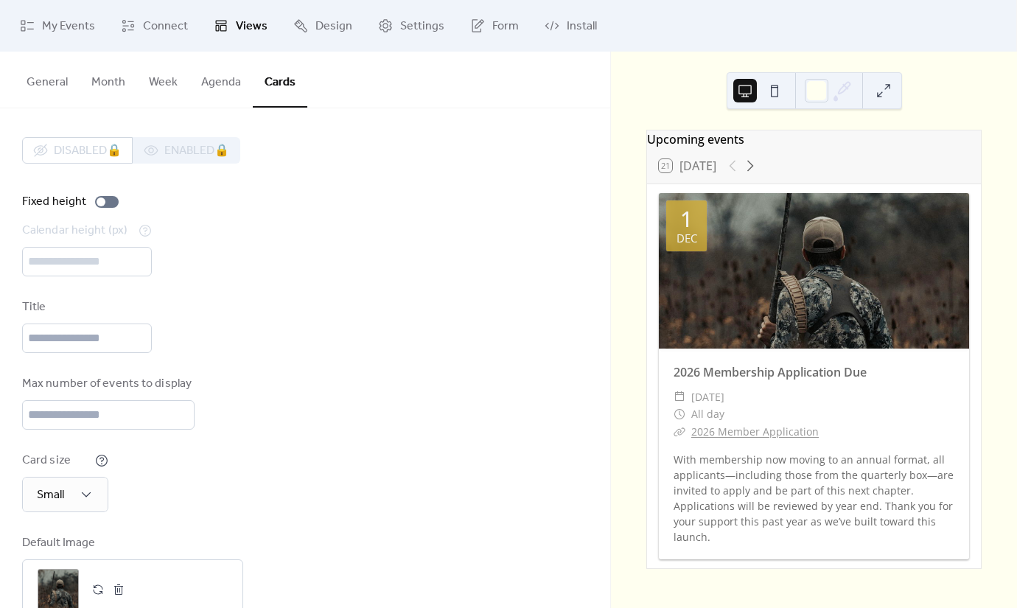
scroll to position [42, 0]
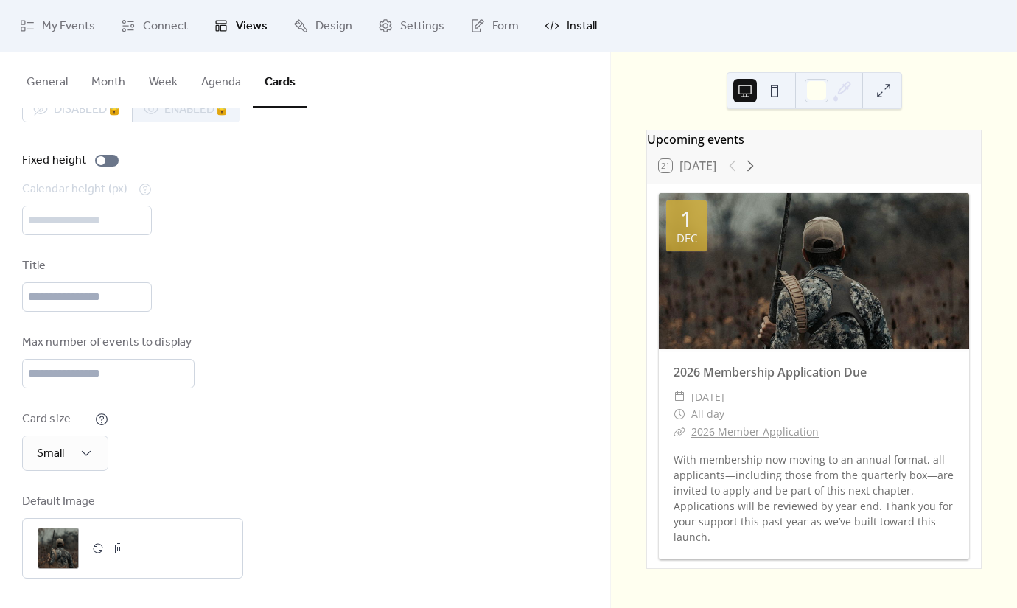
click at [567, 32] on span "Install" at bounding box center [582, 27] width 30 height 18
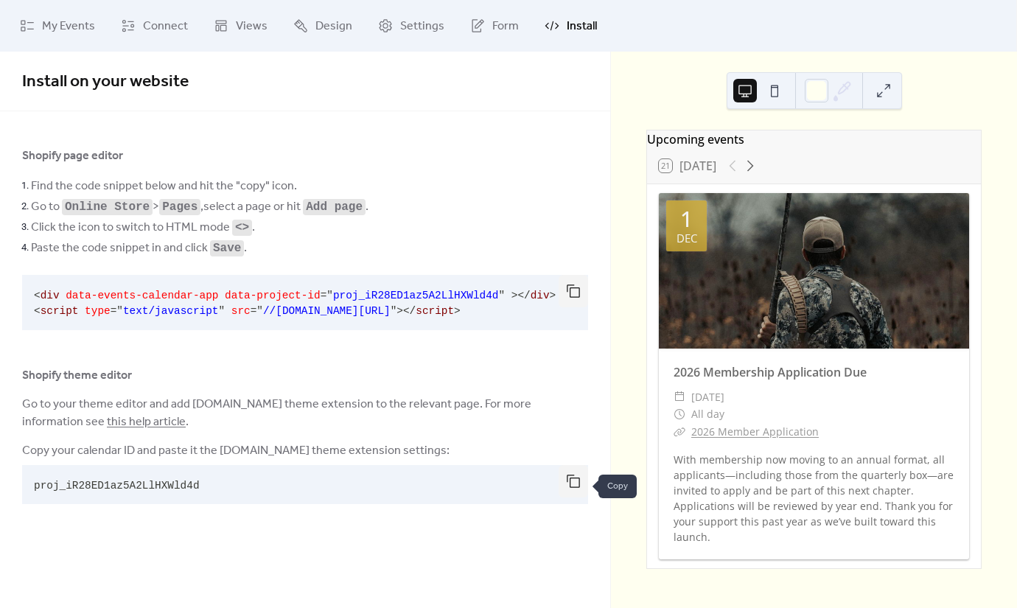
click at [564, 486] on button "button" at bounding box center [573, 481] width 29 height 32
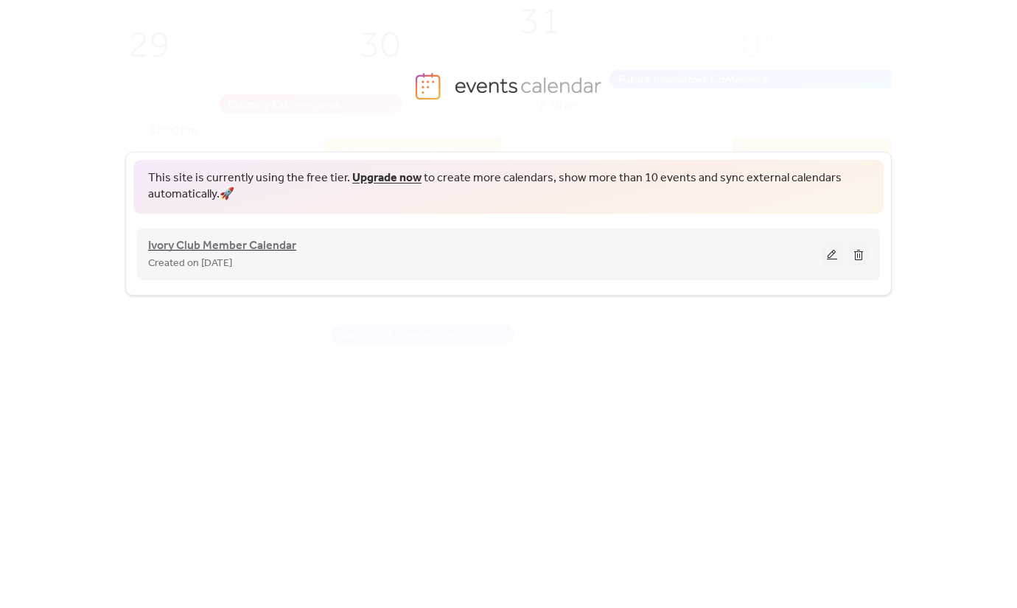
click at [248, 242] on span "Ivory Club Member Calendar" at bounding box center [222, 246] width 148 height 18
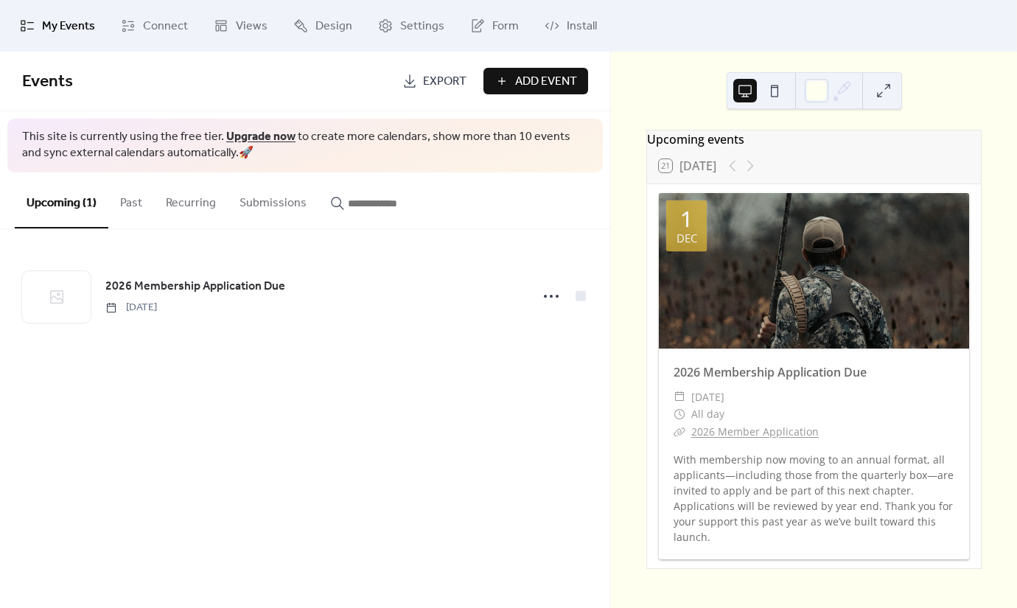
click at [318, 49] on div "My Events Connect Views Design Settings Form Install" at bounding box center [508, 26] width 1017 height 52
click at [318, 41] on link "Design" at bounding box center [322, 26] width 81 height 40
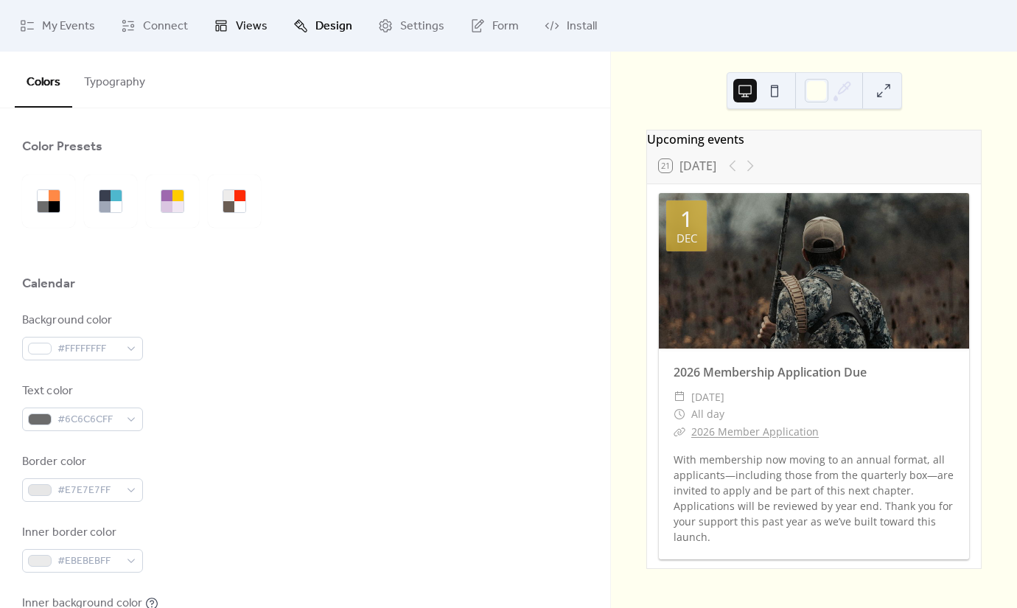
click at [252, 35] on span "Views" at bounding box center [252, 27] width 32 height 18
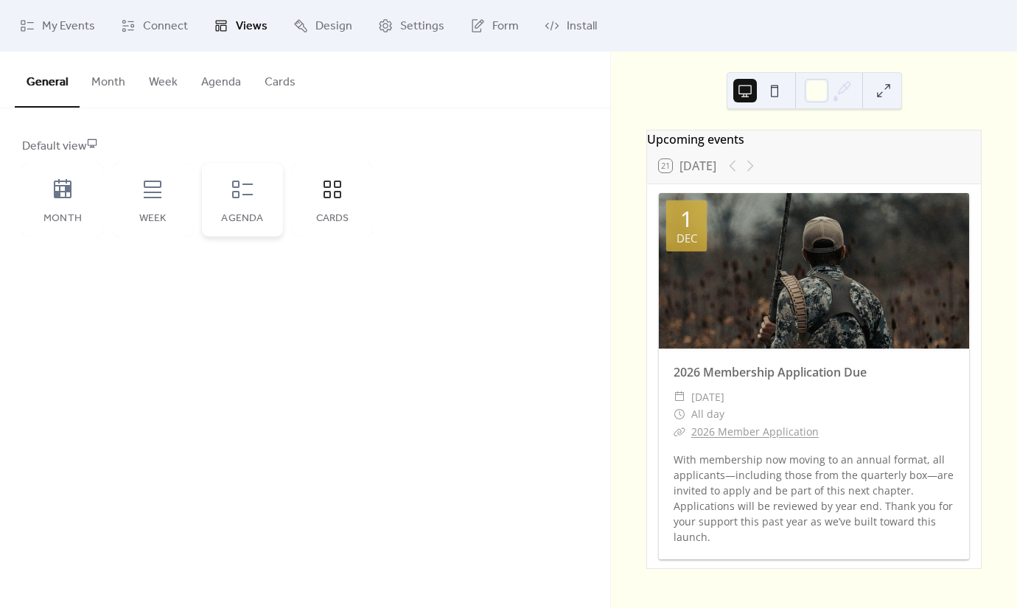
click at [227, 206] on div "Agenda" at bounding box center [242, 200] width 81 height 74
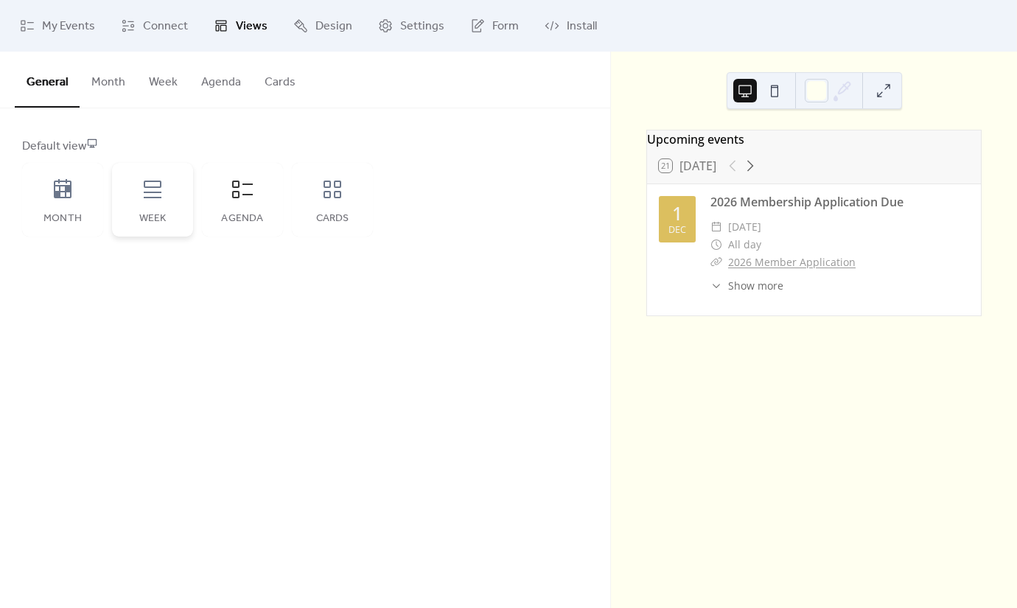
click at [153, 194] on icon at bounding box center [153, 190] width 24 height 24
click at [57, 186] on icon at bounding box center [63, 188] width 18 height 19
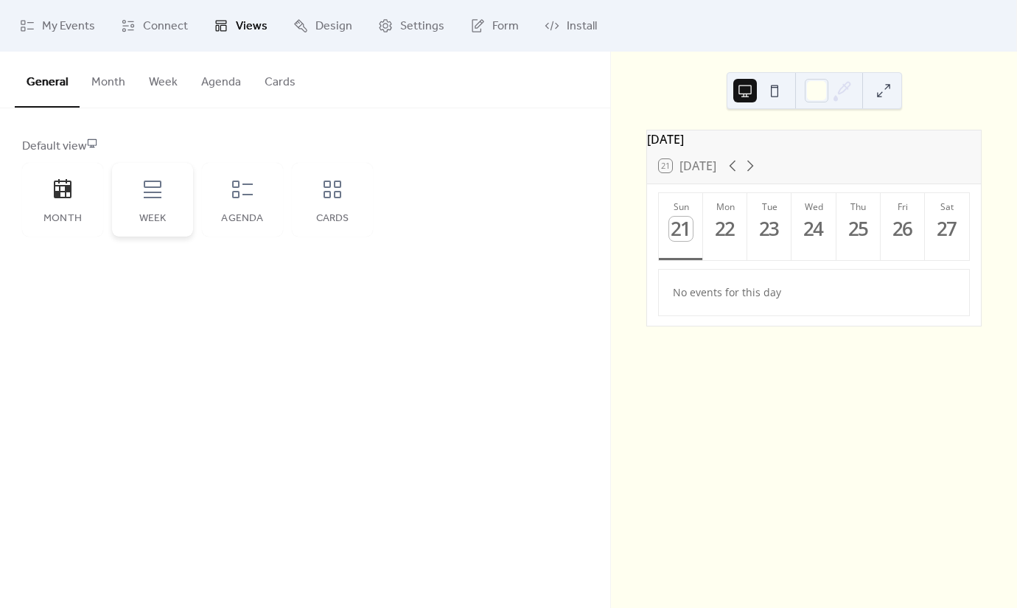
click at [127, 189] on div "Week" at bounding box center [152, 200] width 81 height 74
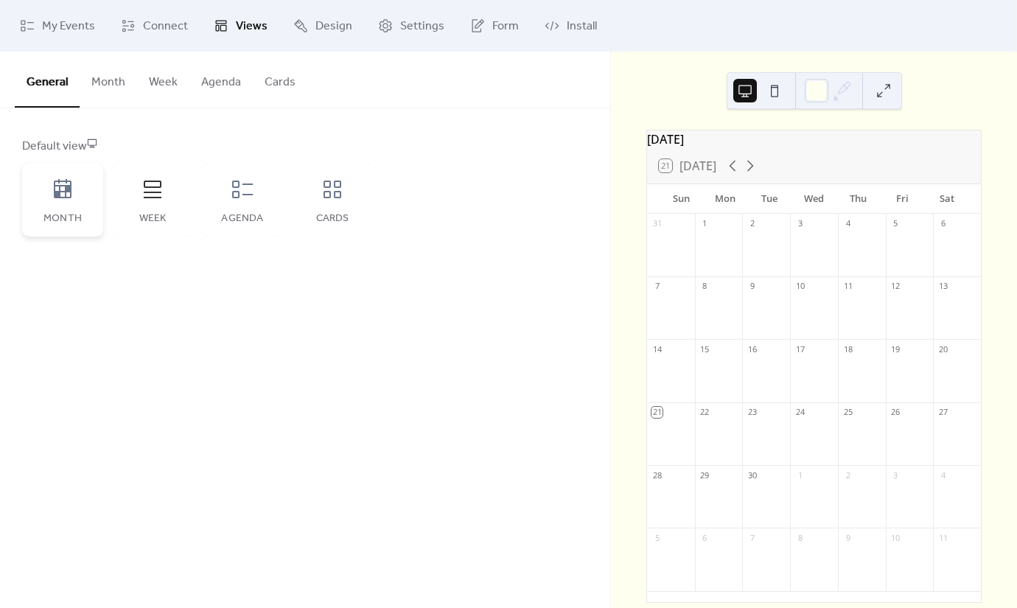
click at [76, 191] on div "Month" at bounding box center [62, 200] width 81 height 74
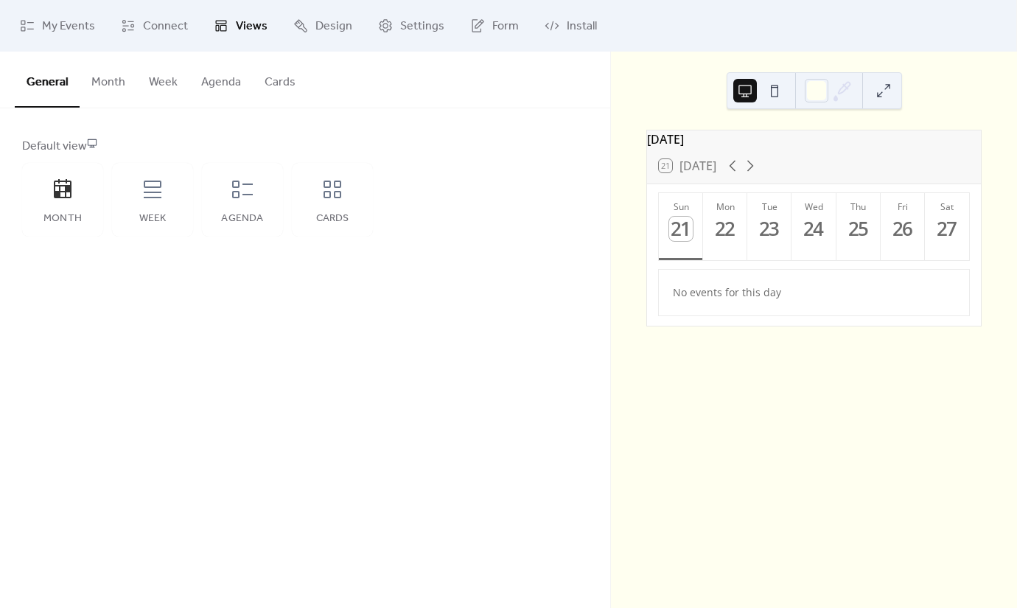
click at [770, 86] on button at bounding box center [775, 91] width 24 height 24
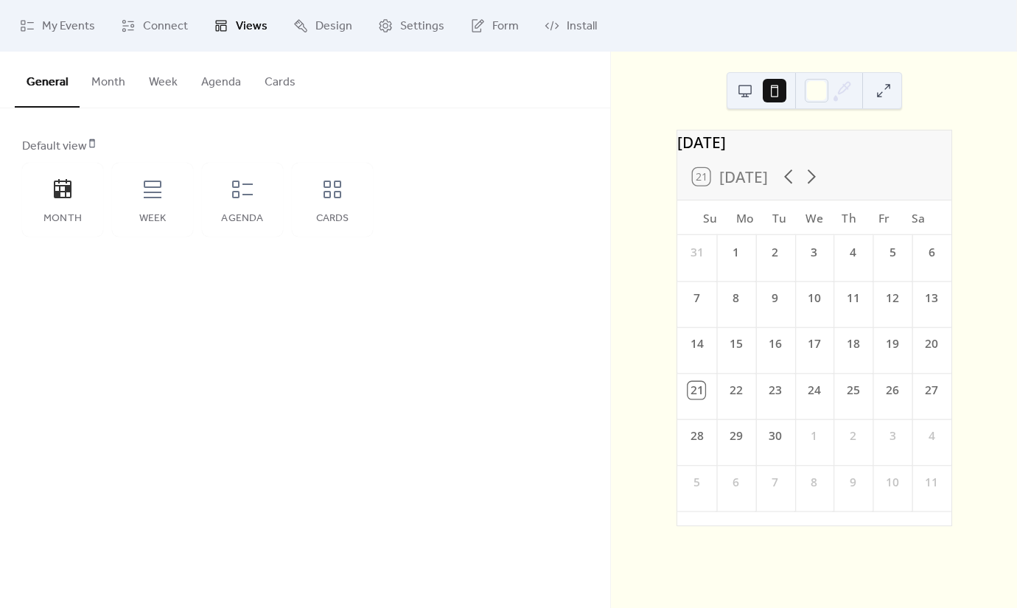
click at [876, 94] on button at bounding box center [884, 91] width 24 height 24
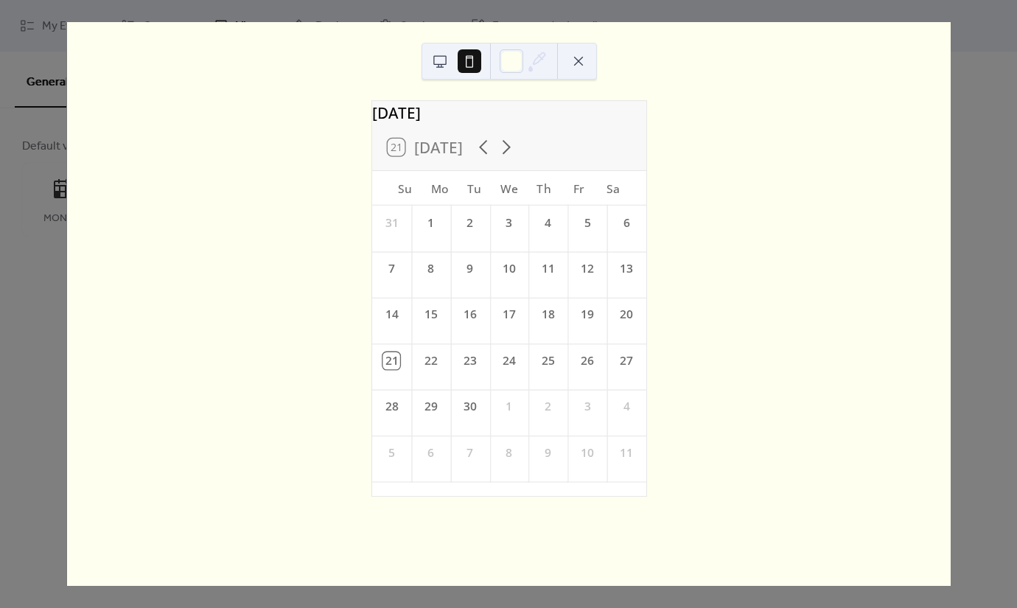
click at [581, 62] on button at bounding box center [579, 61] width 24 height 24
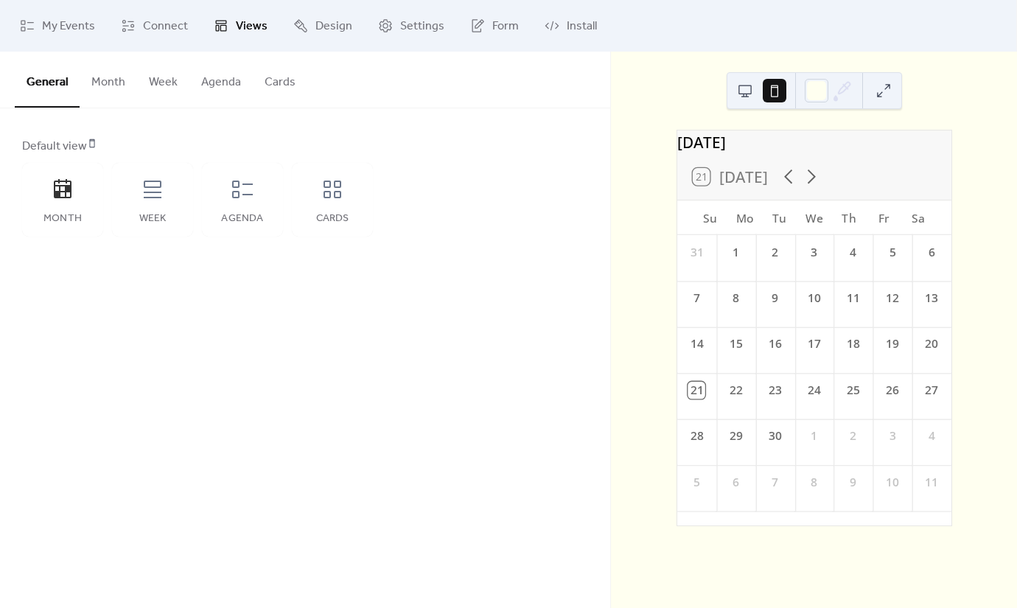
click at [756, 87] on button at bounding box center [745, 91] width 24 height 24
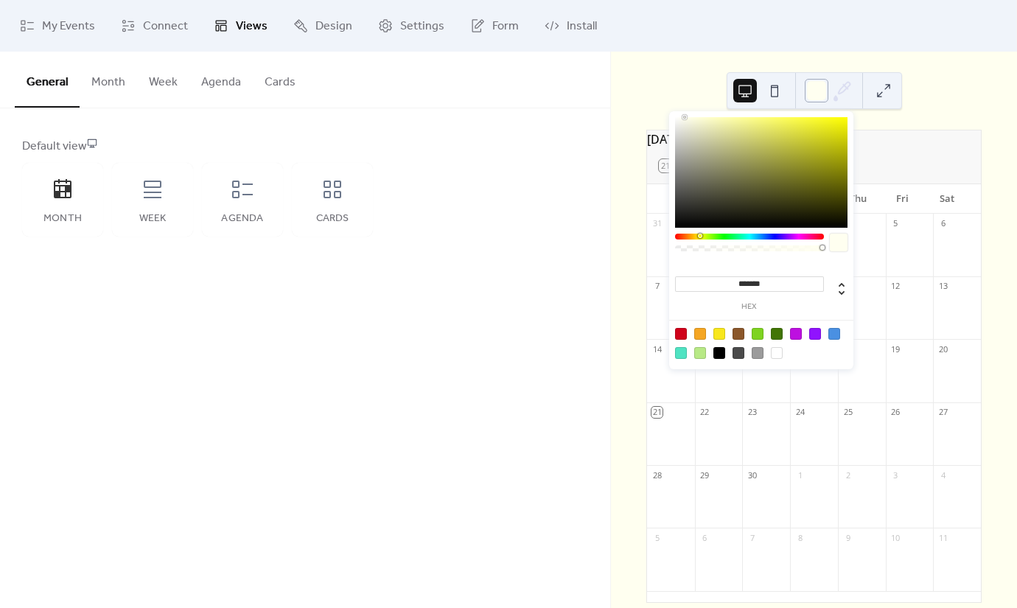
click at [823, 88] on div at bounding box center [817, 91] width 24 height 24
click at [777, 350] on div at bounding box center [777, 353] width 12 height 12
type input "*******"
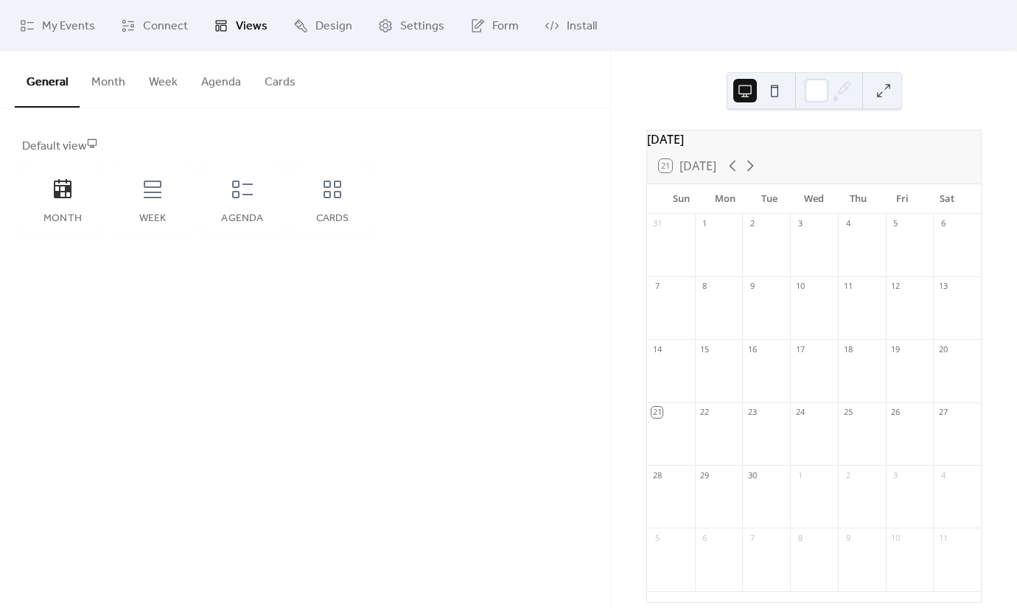
click at [540, 281] on div "General Month Week Agenda Cards Default view Month Week Agenda Cards Disabled 🔒…" at bounding box center [305, 330] width 610 height 557
click at [172, 32] on span "Connect" at bounding box center [165, 27] width 45 height 18
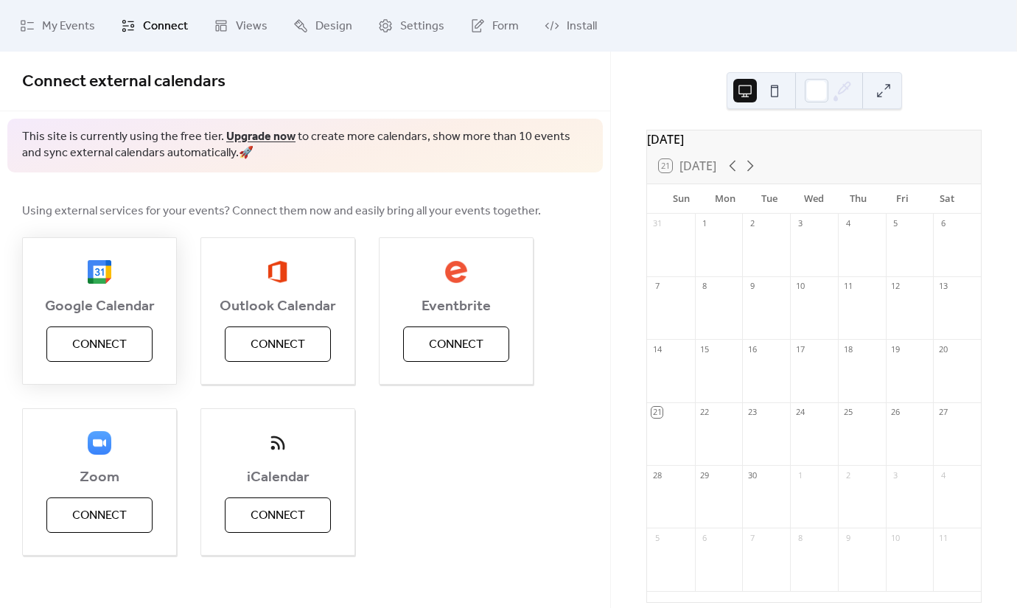
click at [102, 354] on span "Connect" at bounding box center [99, 345] width 55 height 18
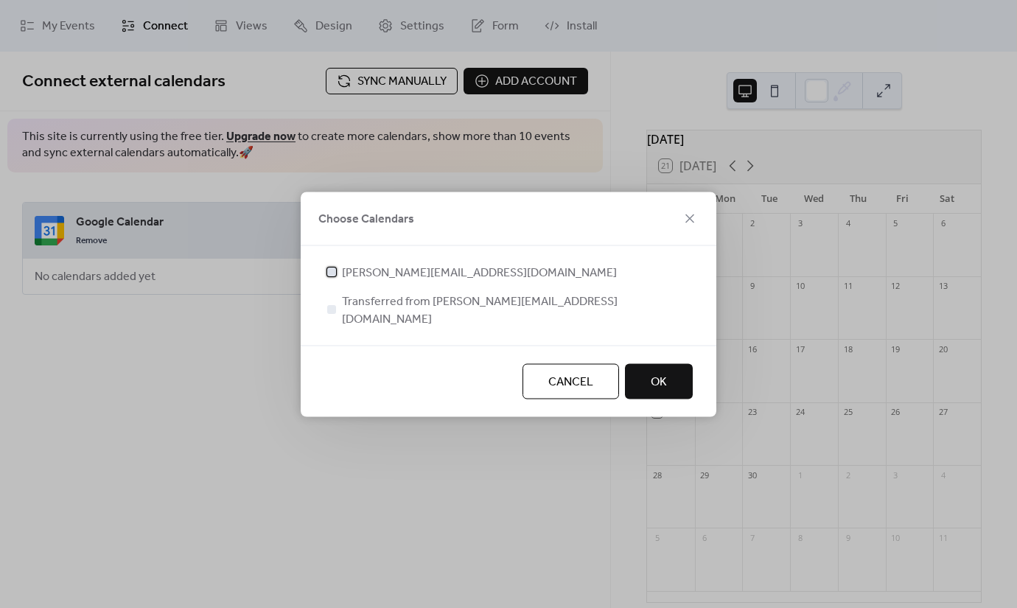
click at [332, 279] on div at bounding box center [331, 271] width 15 height 15
click at [668, 377] on button "OK" at bounding box center [659, 380] width 68 height 35
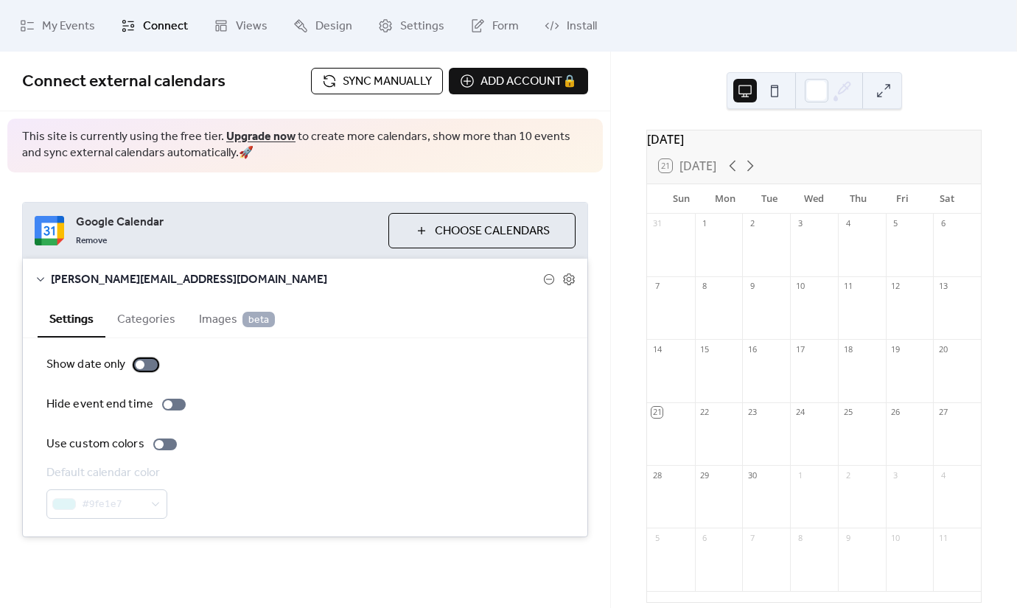
click at [142, 364] on div at bounding box center [140, 364] width 9 height 9
click at [144, 364] on div at bounding box center [146, 365] width 24 height 12
click at [167, 402] on div at bounding box center [168, 404] width 9 height 9
click at [166, 402] on div at bounding box center [174, 405] width 24 height 12
click at [142, 362] on div at bounding box center [140, 364] width 9 height 9
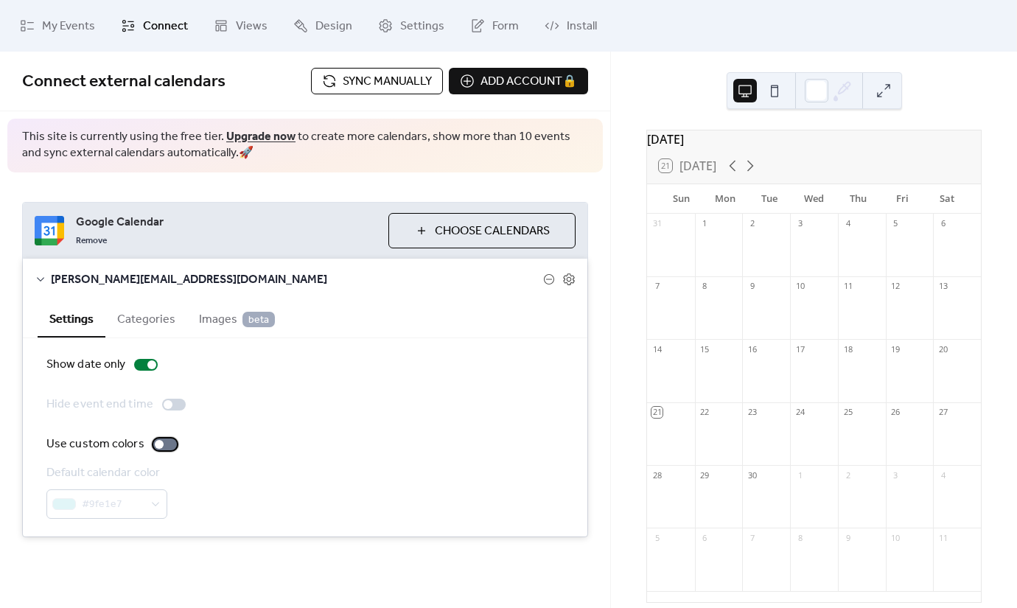
click at [161, 447] on div at bounding box center [165, 445] width 24 height 12
click at [167, 445] on div at bounding box center [171, 444] width 9 height 9
click at [567, 276] on icon at bounding box center [568, 279] width 13 height 13
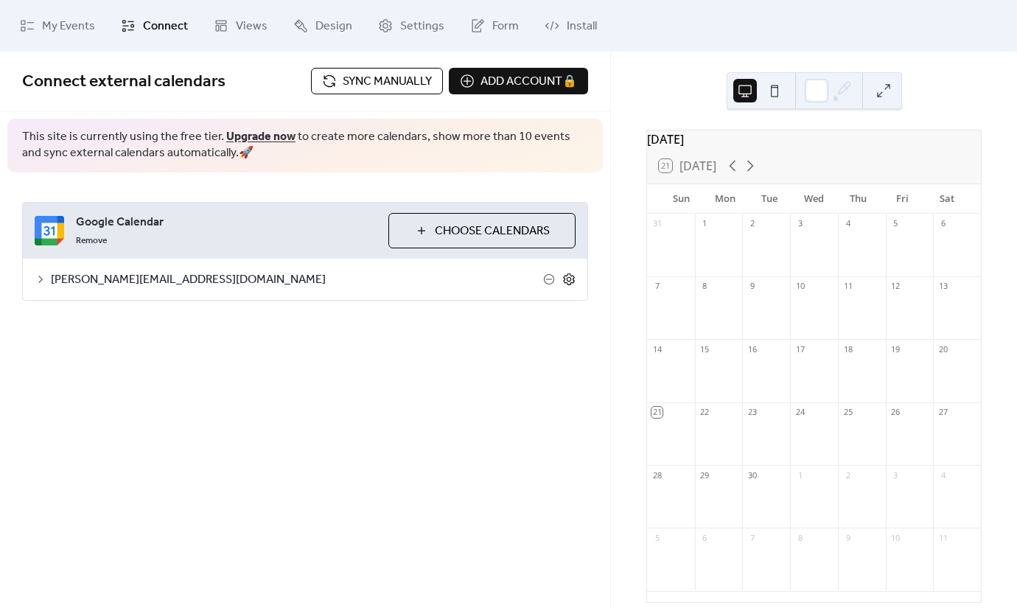
click at [567, 276] on icon at bounding box center [568, 279] width 13 height 13
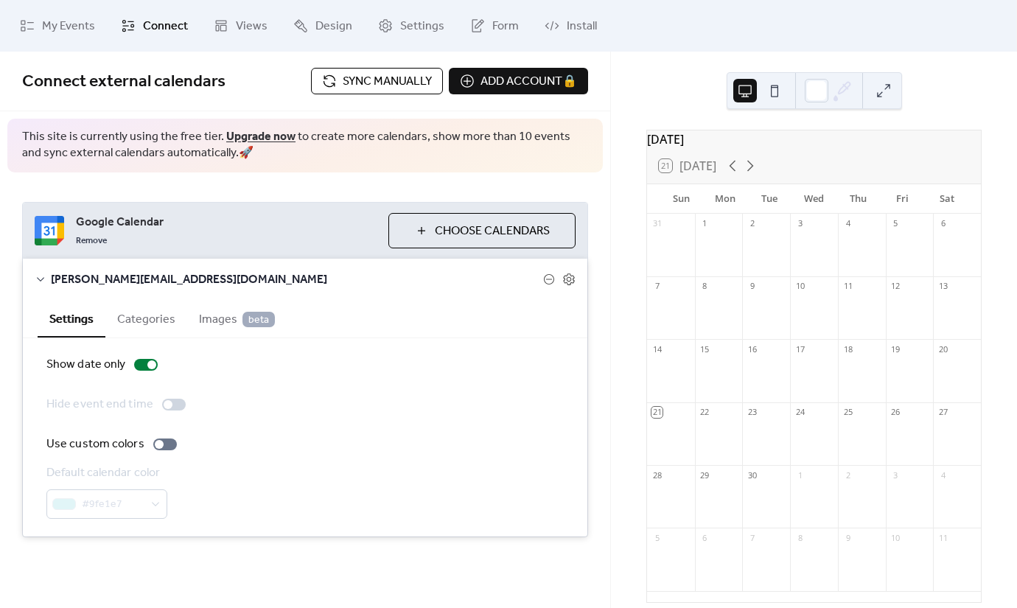
click at [168, 29] on span "Connect" at bounding box center [165, 27] width 45 height 18
click at [242, 27] on span "Views" at bounding box center [252, 27] width 32 height 18
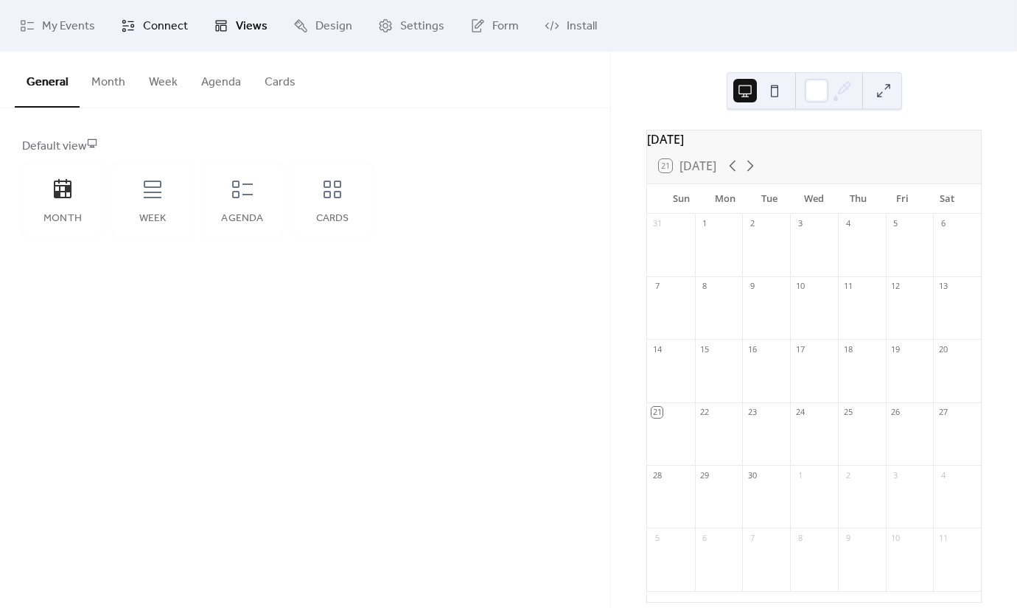
click at [168, 29] on span "Connect" at bounding box center [165, 27] width 45 height 18
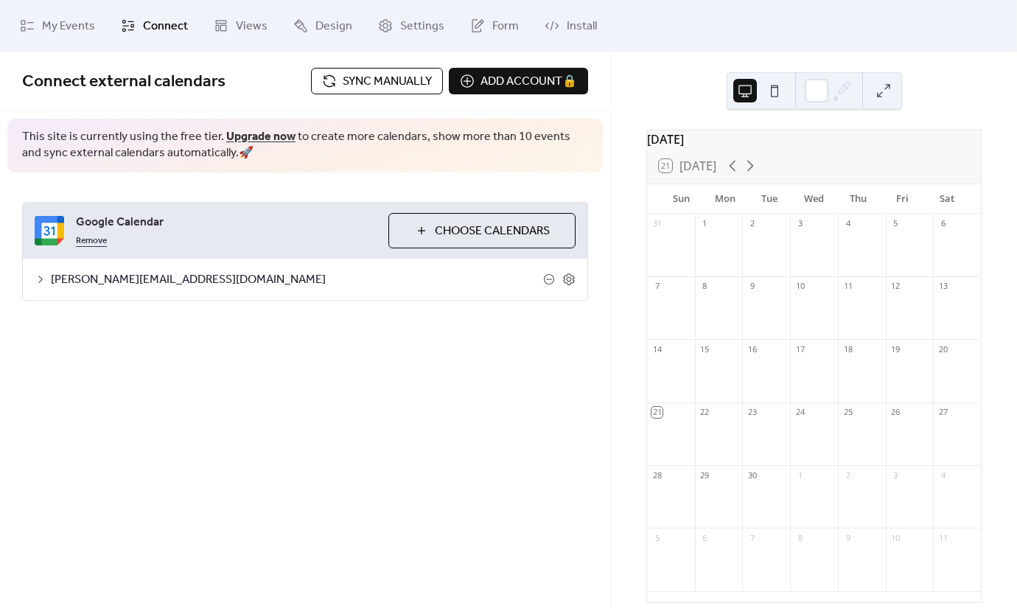
click at [94, 240] on link "Remove" at bounding box center [91, 240] width 31 height 18
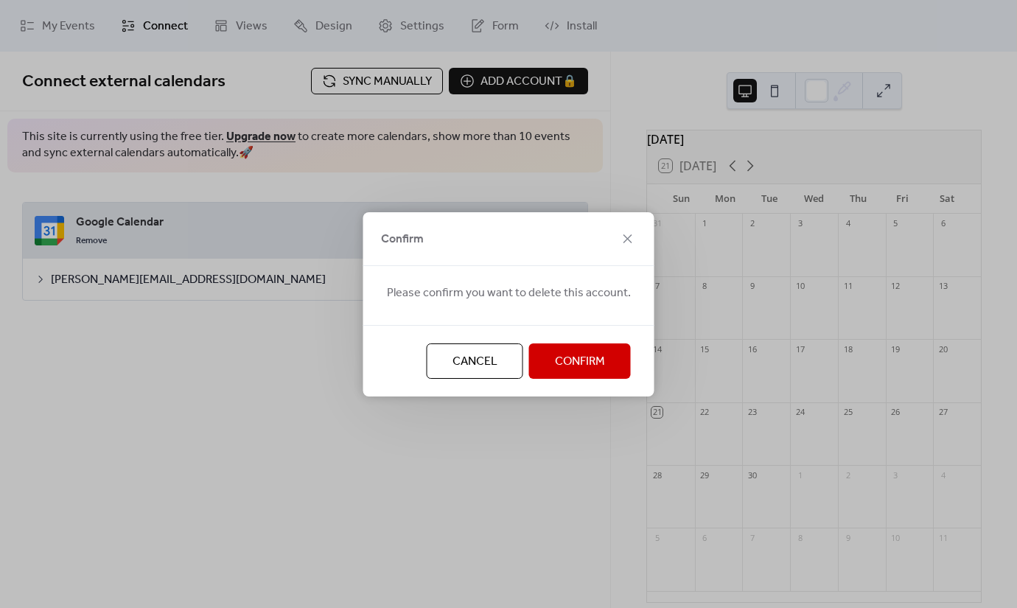
click at [542, 356] on button "Confirm" at bounding box center [580, 361] width 102 height 35
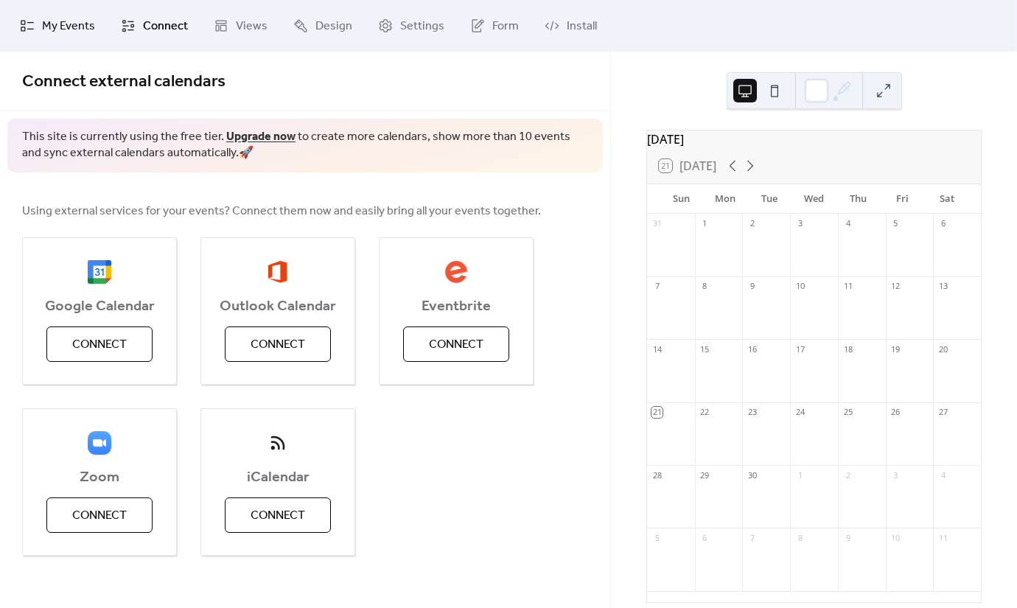
click at [59, 37] on link "My Events" at bounding box center [57, 26] width 97 height 40
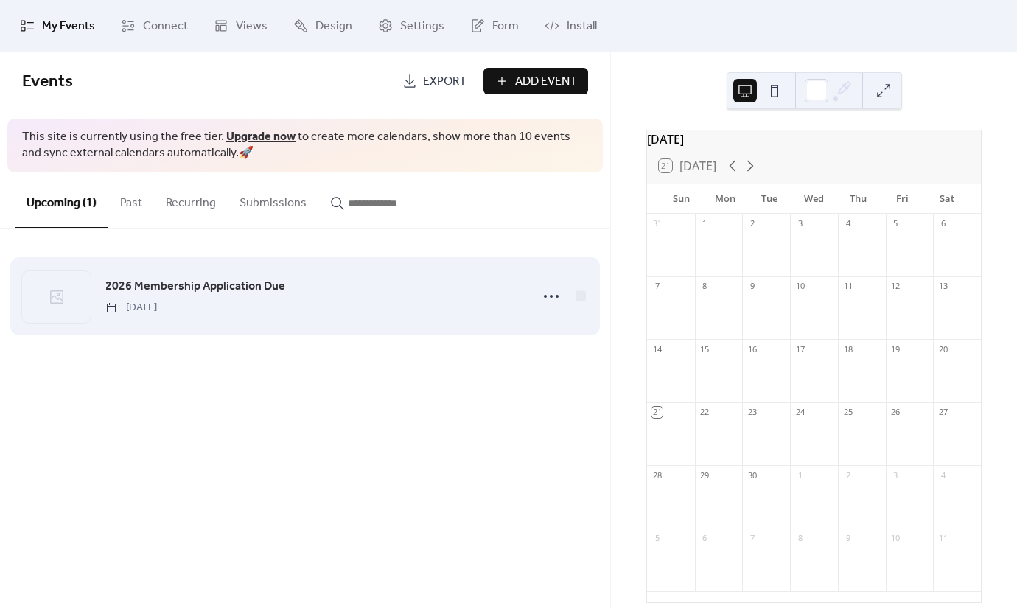
click at [238, 289] on span "2026 Membership Application Due" at bounding box center [195, 287] width 180 height 18
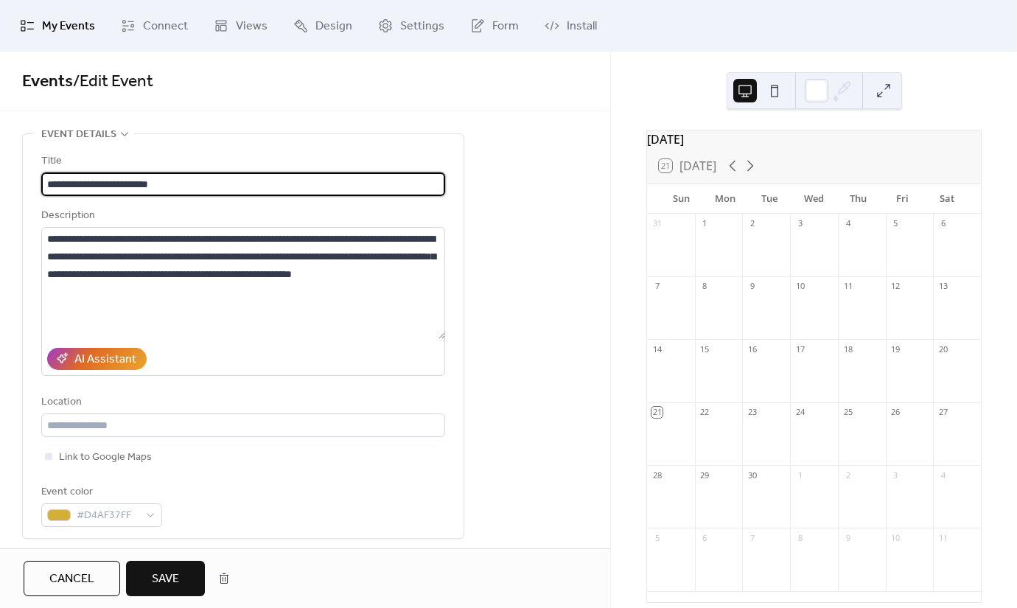
type input "**********"
click at [255, 88] on span "Events / Edit Event" at bounding box center [305, 81] width 566 height 29
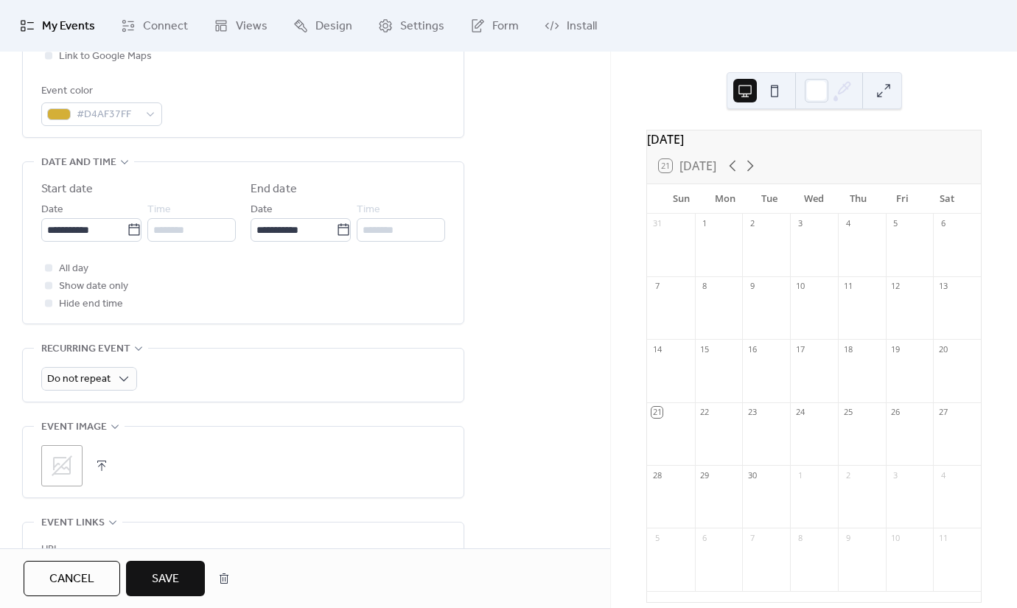
scroll to position [552, 0]
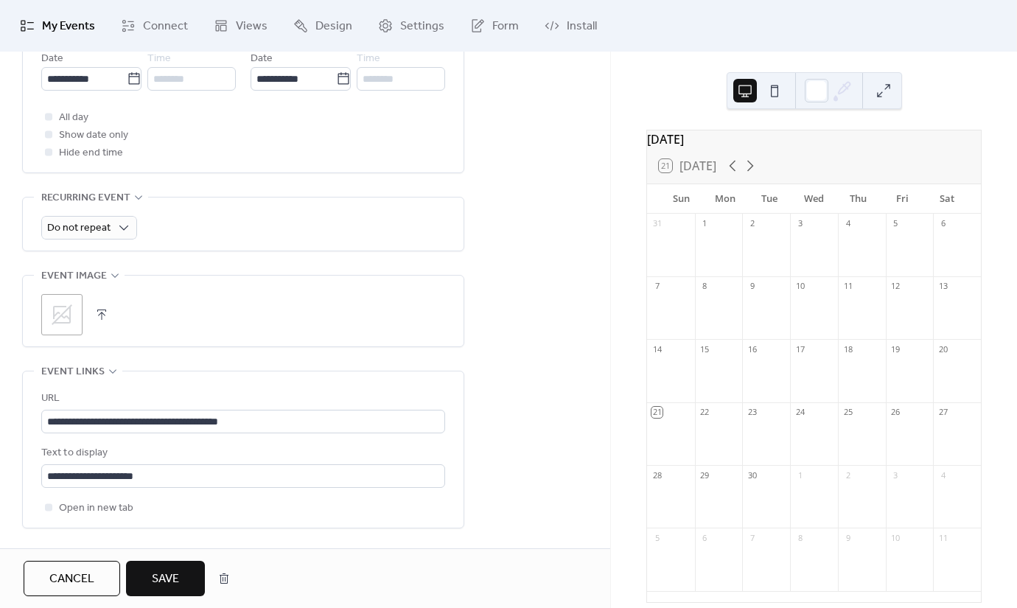
click at [167, 564] on button "Save" at bounding box center [165, 578] width 79 height 35
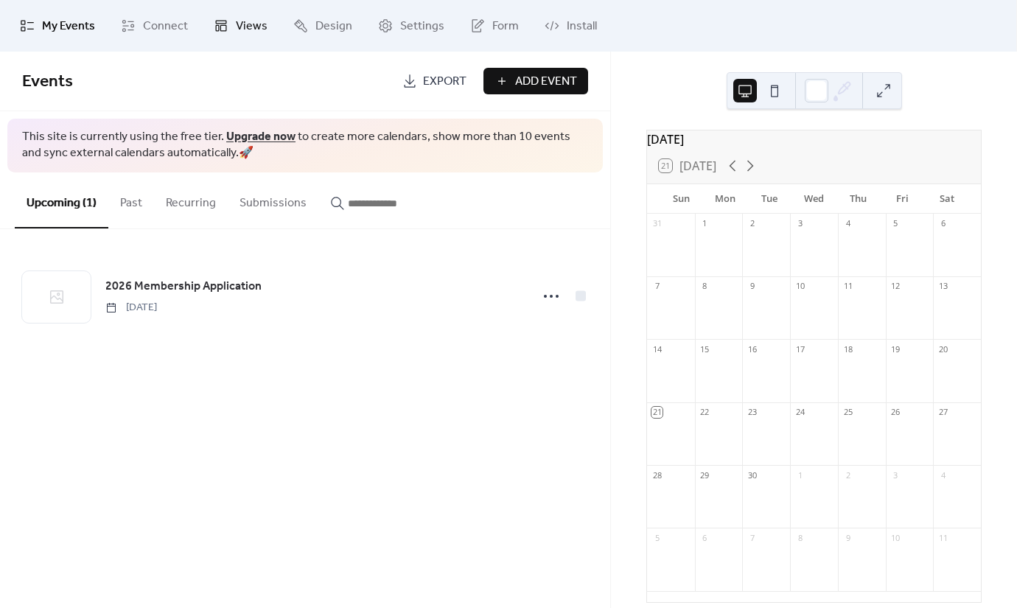
click at [254, 39] on link "Views" at bounding box center [241, 26] width 76 height 40
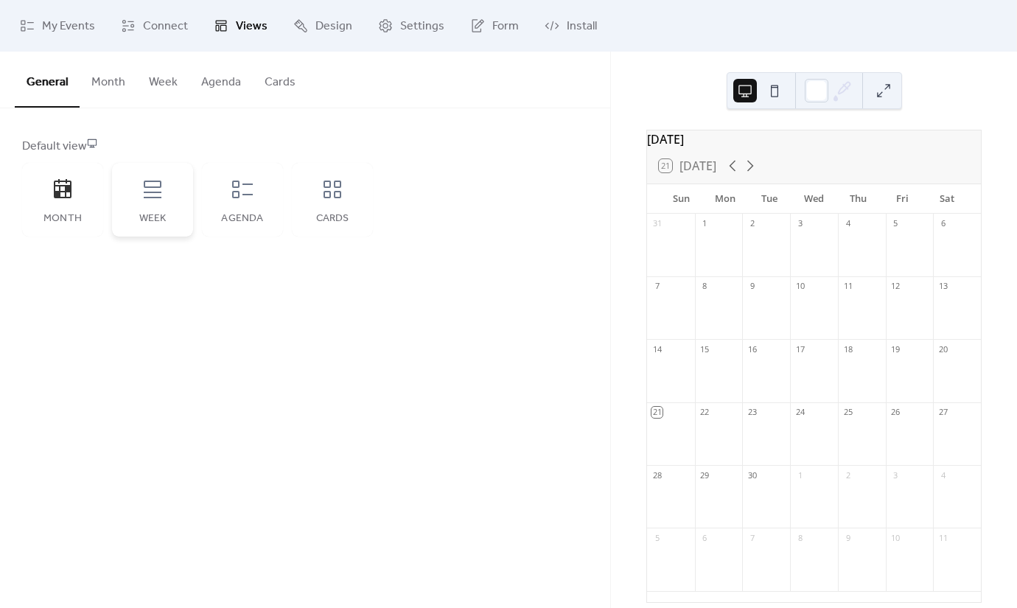
click at [155, 187] on icon at bounding box center [153, 190] width 18 height 18
click at [78, 196] on div "Month" at bounding box center [62, 200] width 81 height 74
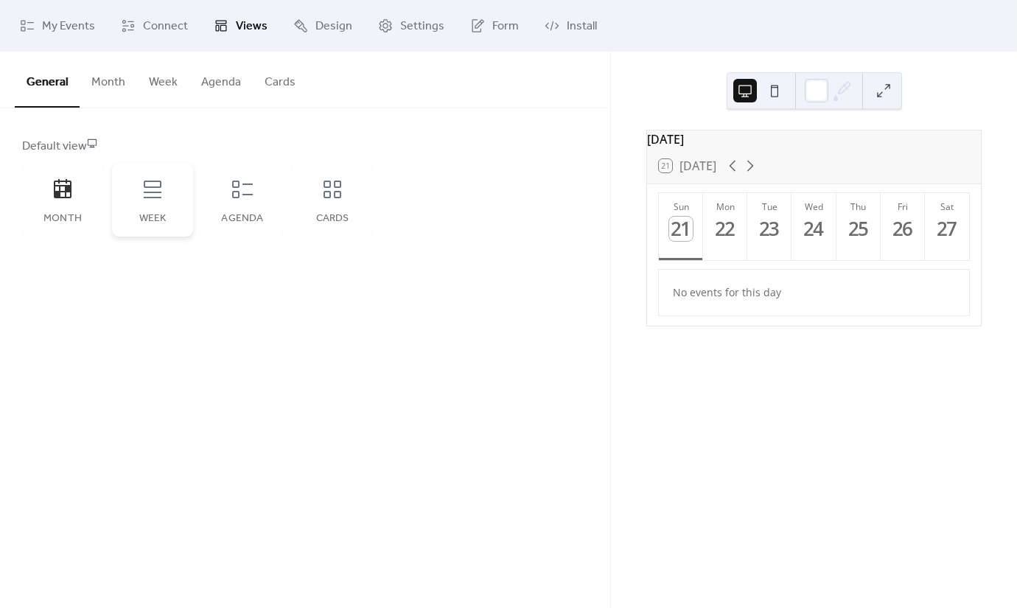
click at [156, 197] on icon at bounding box center [153, 190] width 18 height 18
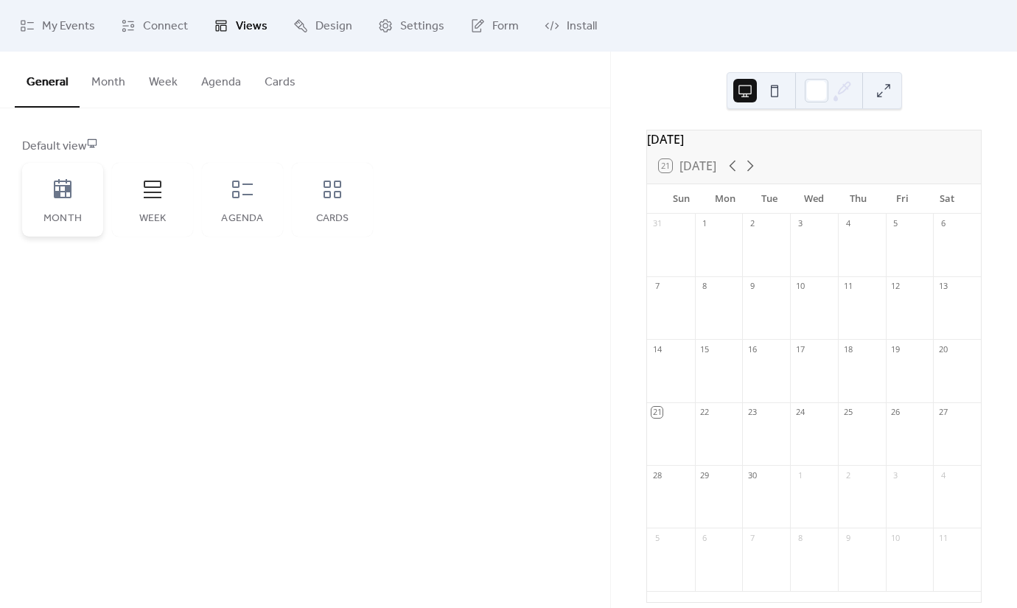
click at [83, 203] on div "Month" at bounding box center [62, 200] width 81 height 74
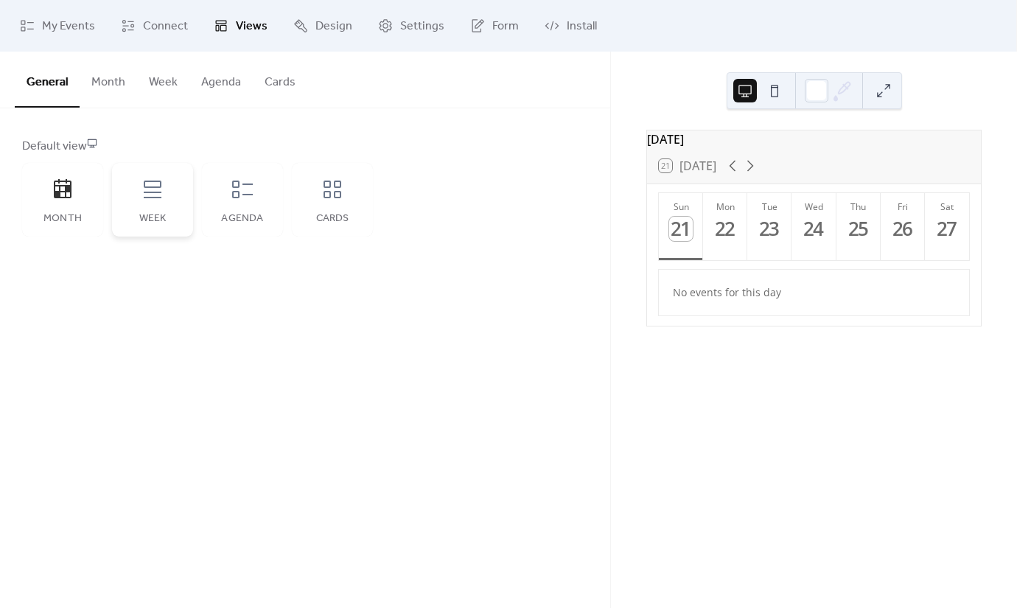
click at [138, 196] on div "Week" at bounding box center [152, 200] width 81 height 74
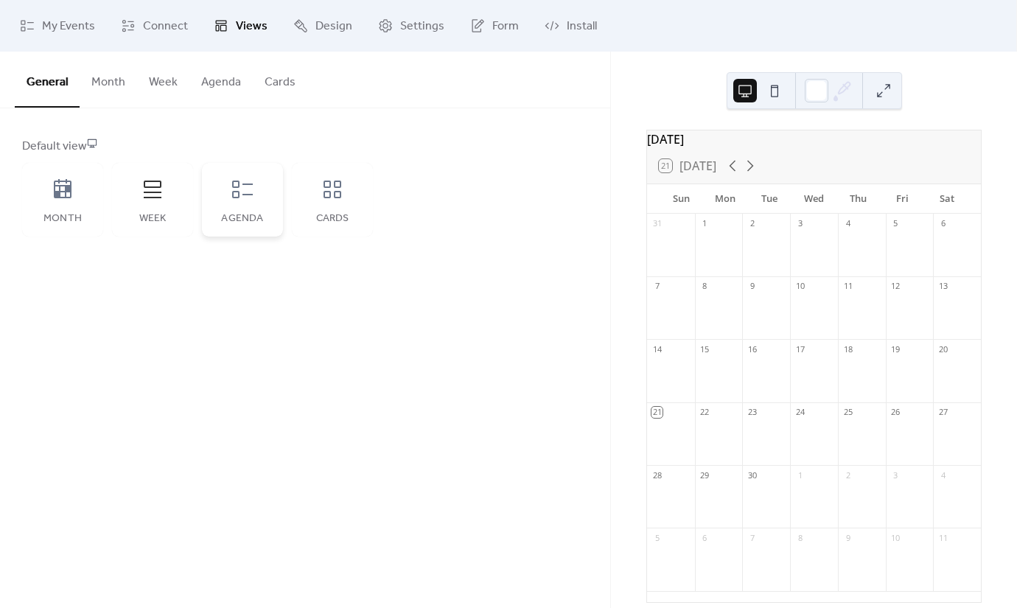
click at [222, 205] on div "Agenda" at bounding box center [242, 200] width 81 height 74
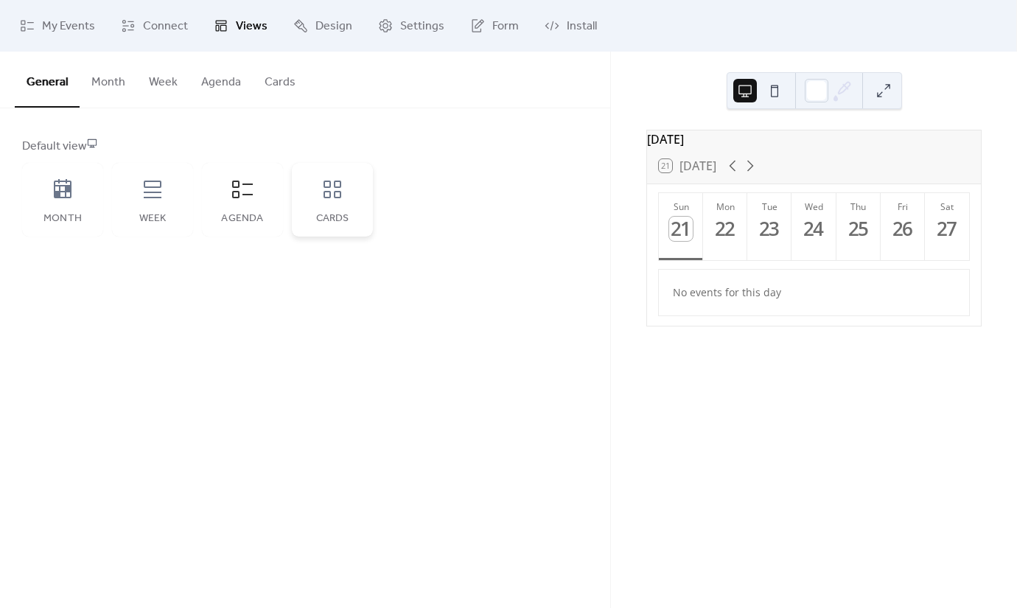
click at [313, 209] on div "Cards" at bounding box center [332, 200] width 81 height 74
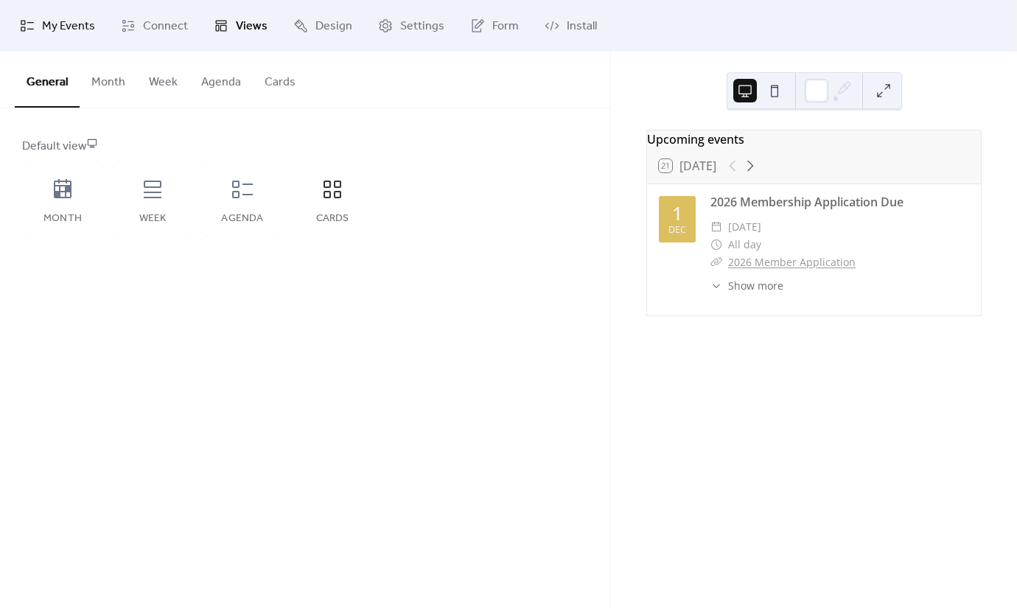
click at [87, 27] on span "My Events" at bounding box center [68, 27] width 53 height 18
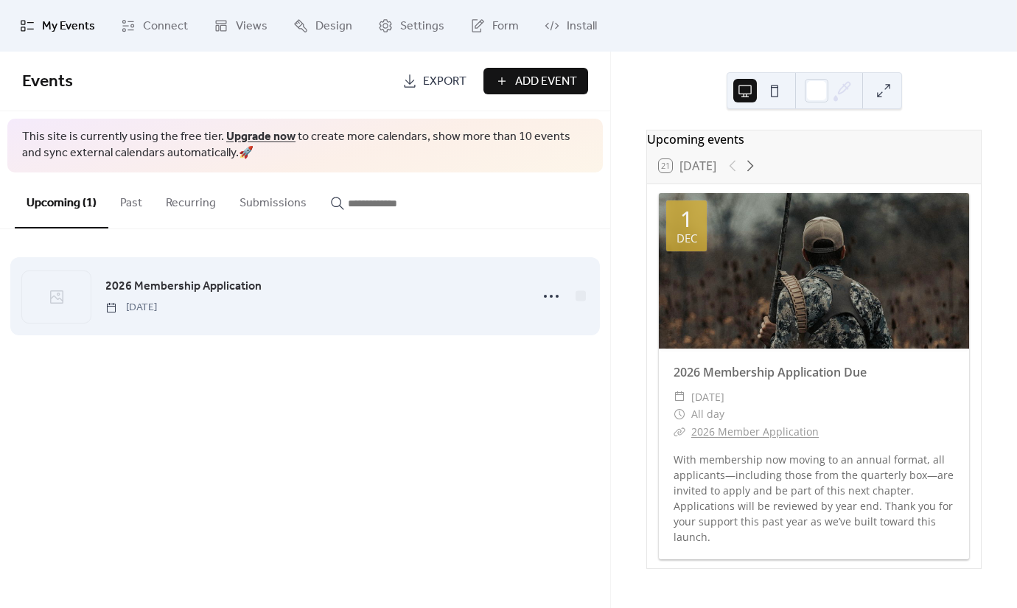
click at [186, 291] on span "2026 Membership Application" at bounding box center [183, 287] width 156 height 18
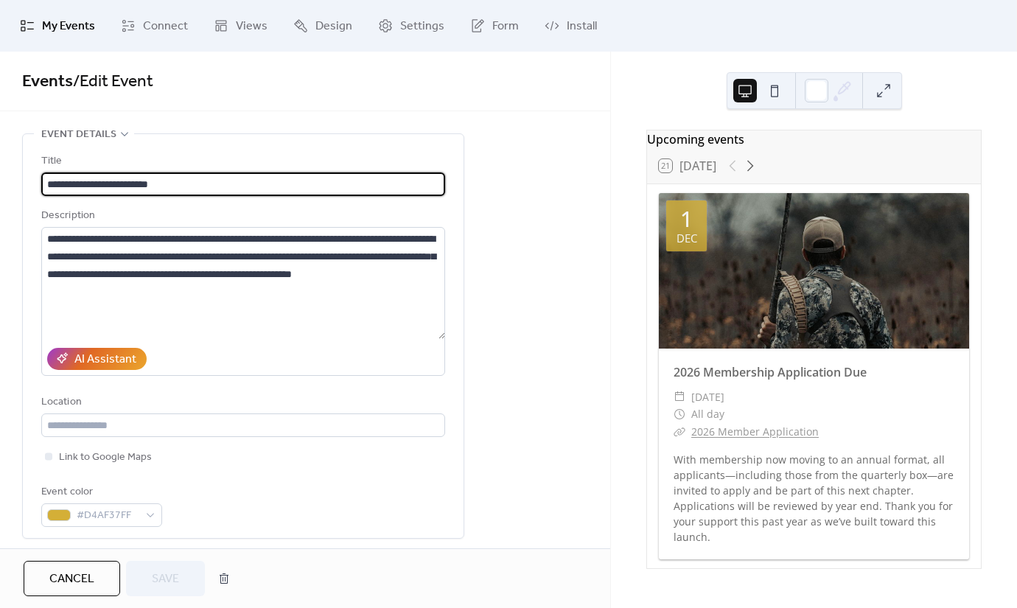
click at [127, 184] on input "**********" at bounding box center [243, 184] width 404 height 24
click at [184, 182] on input "**********" at bounding box center [243, 184] width 404 height 24
type input "**********"
click at [264, 130] on div "**********" at bounding box center [305, 300] width 610 height 497
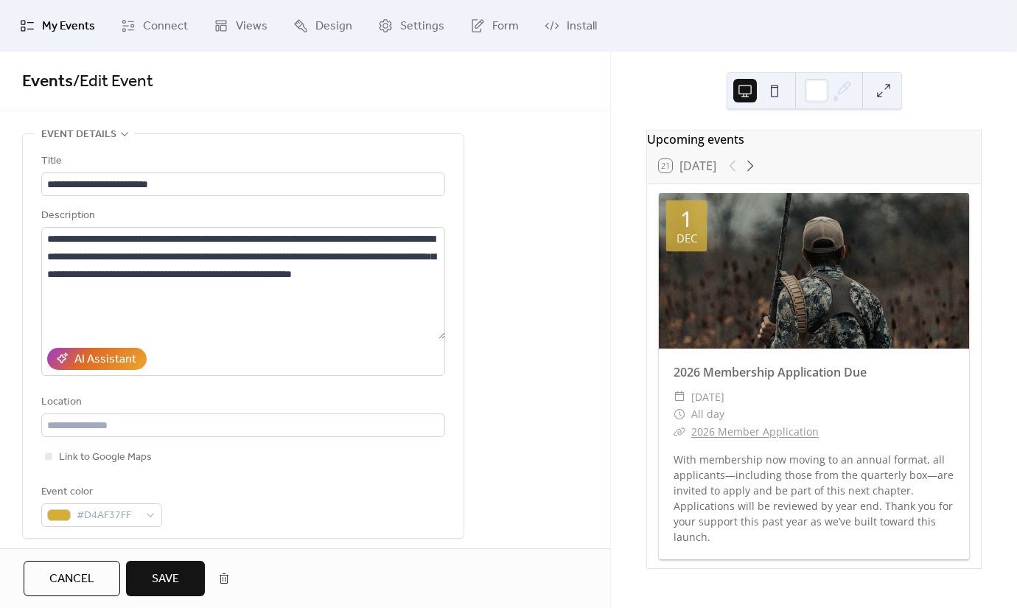
click at [162, 576] on span "Save" at bounding box center [165, 580] width 27 height 18
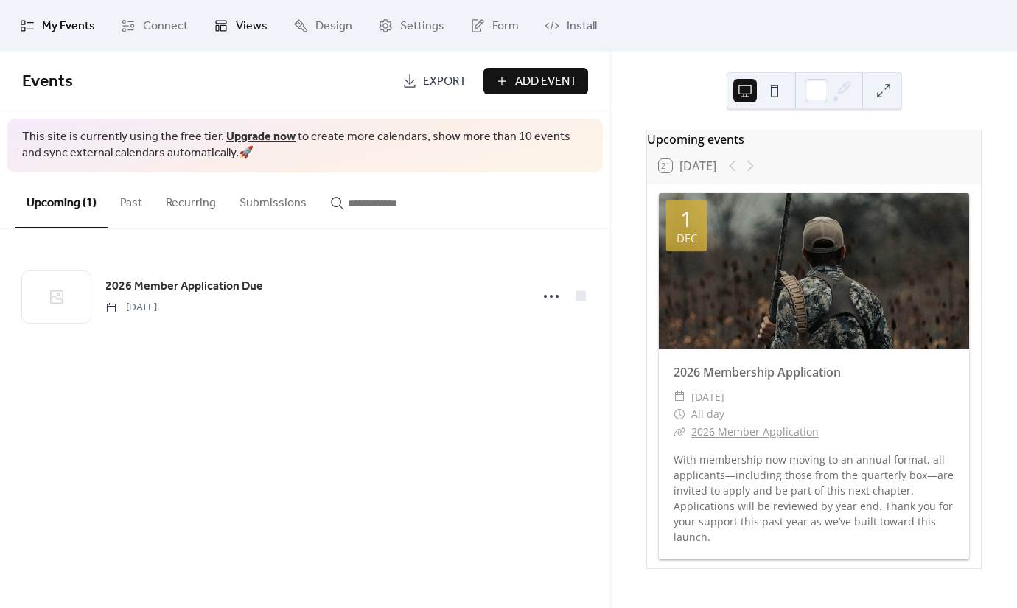
click at [258, 6] on link "Views" at bounding box center [241, 26] width 76 height 40
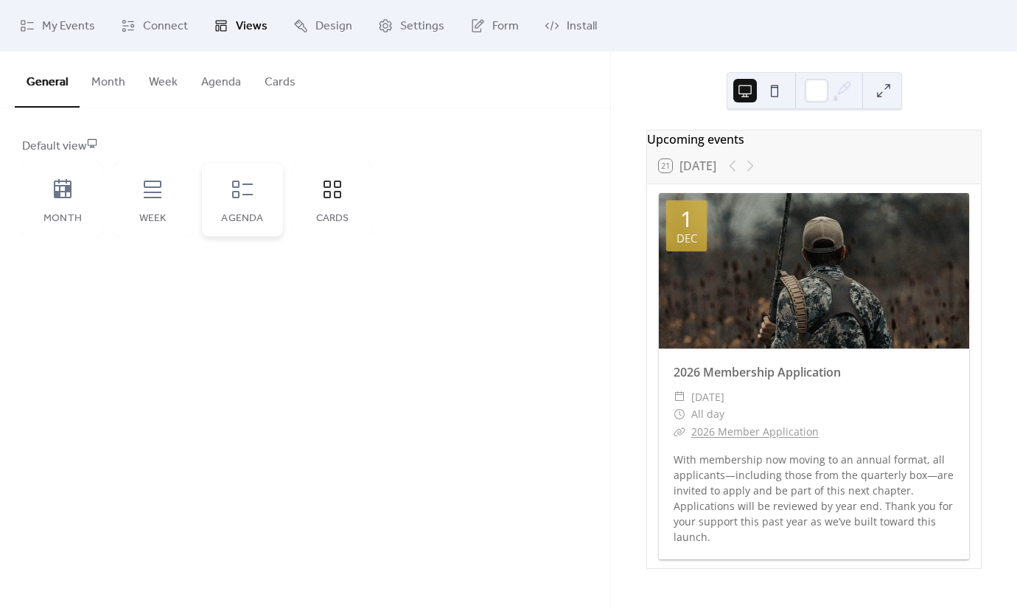
click at [262, 187] on div "Agenda" at bounding box center [242, 200] width 81 height 74
click at [322, 195] on icon at bounding box center [333, 190] width 24 height 24
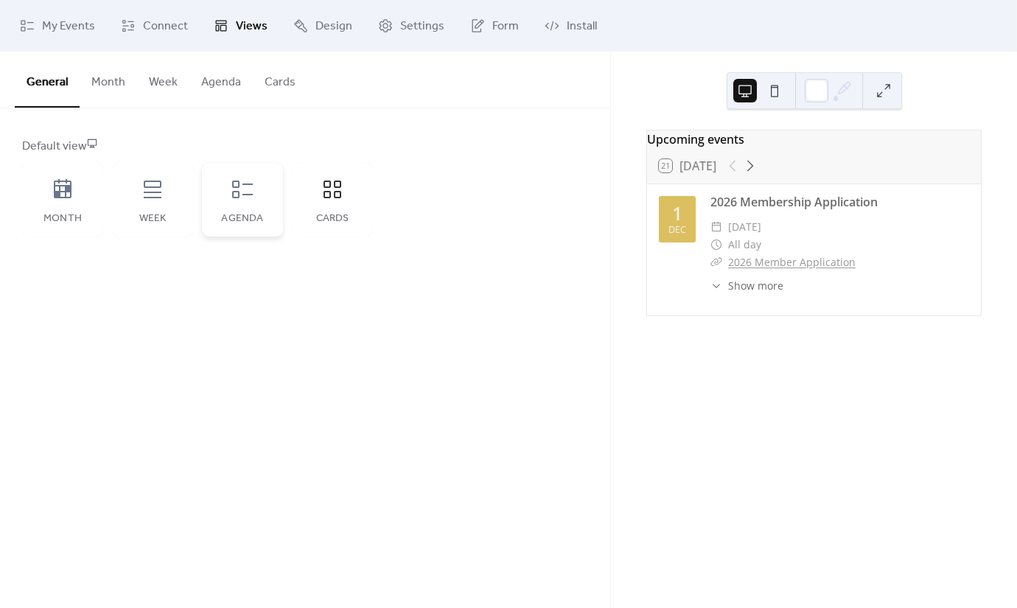
click at [240, 196] on icon at bounding box center [243, 190] width 24 height 24
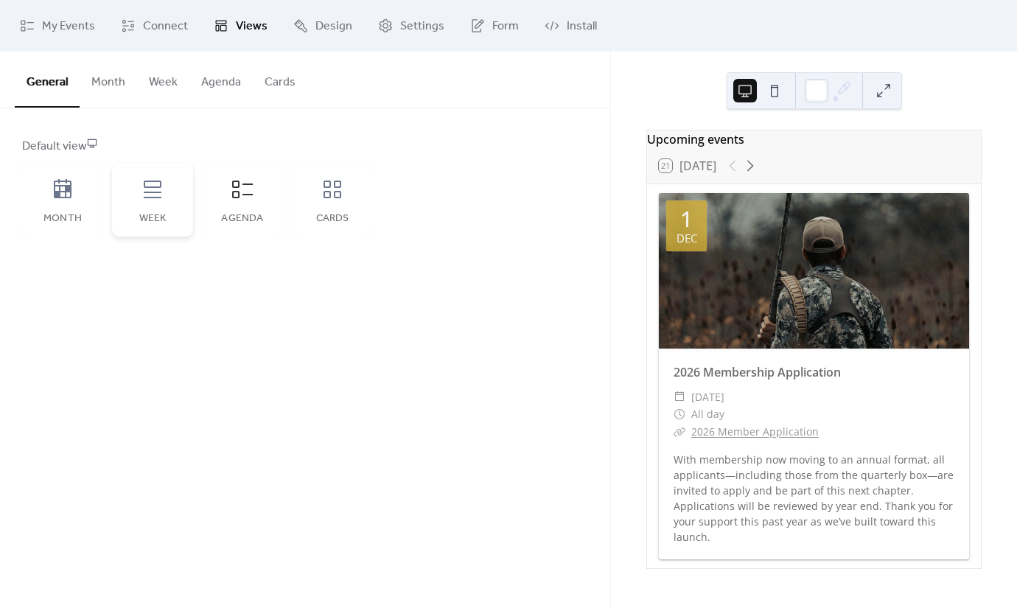
click at [170, 192] on div "Week" at bounding box center [152, 200] width 81 height 74
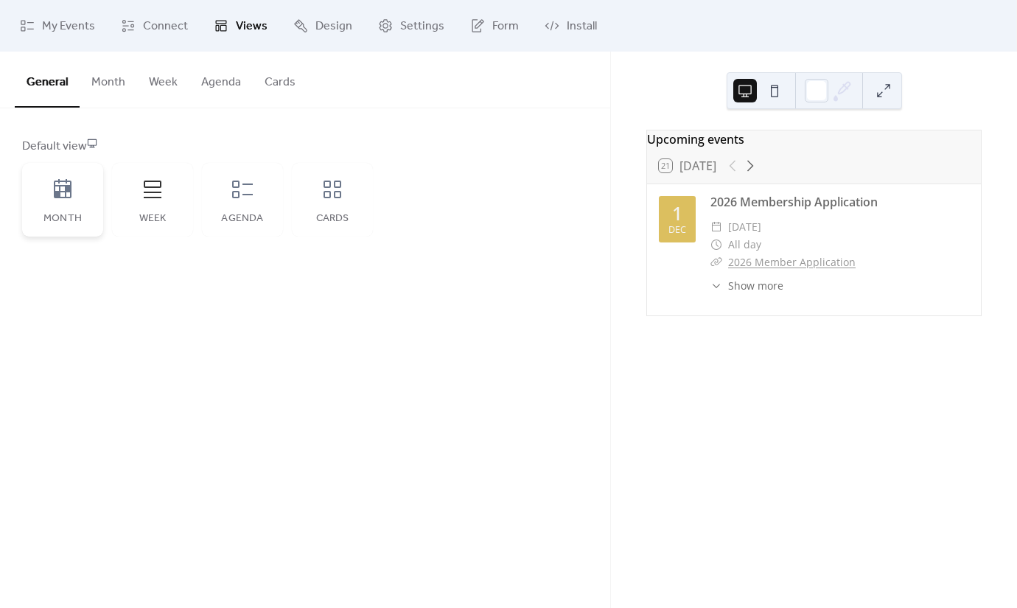
click at [95, 193] on div "Month" at bounding box center [62, 200] width 81 height 74
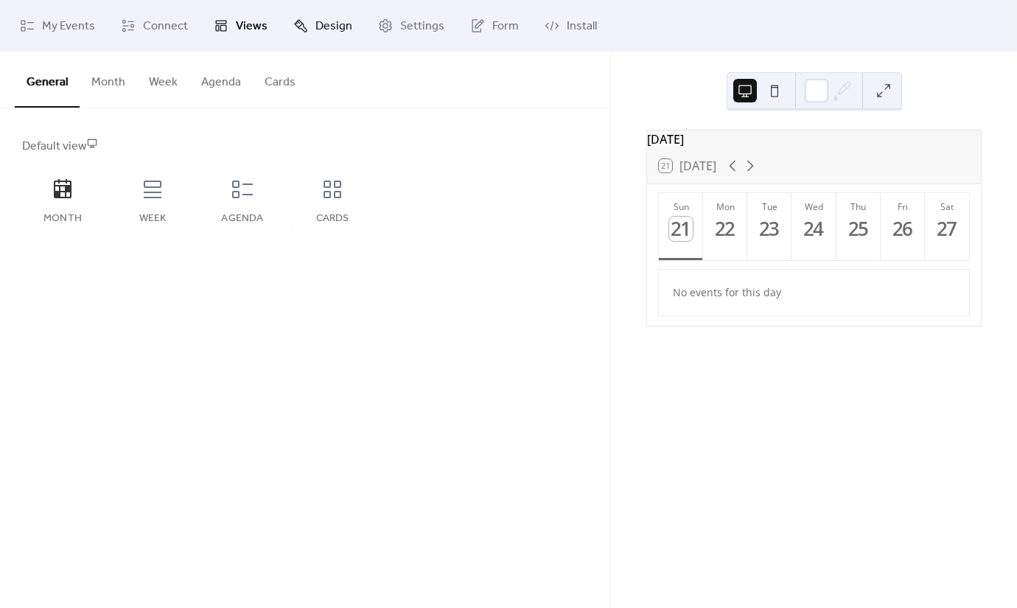
click at [316, 35] on span "Design" at bounding box center [334, 27] width 37 height 18
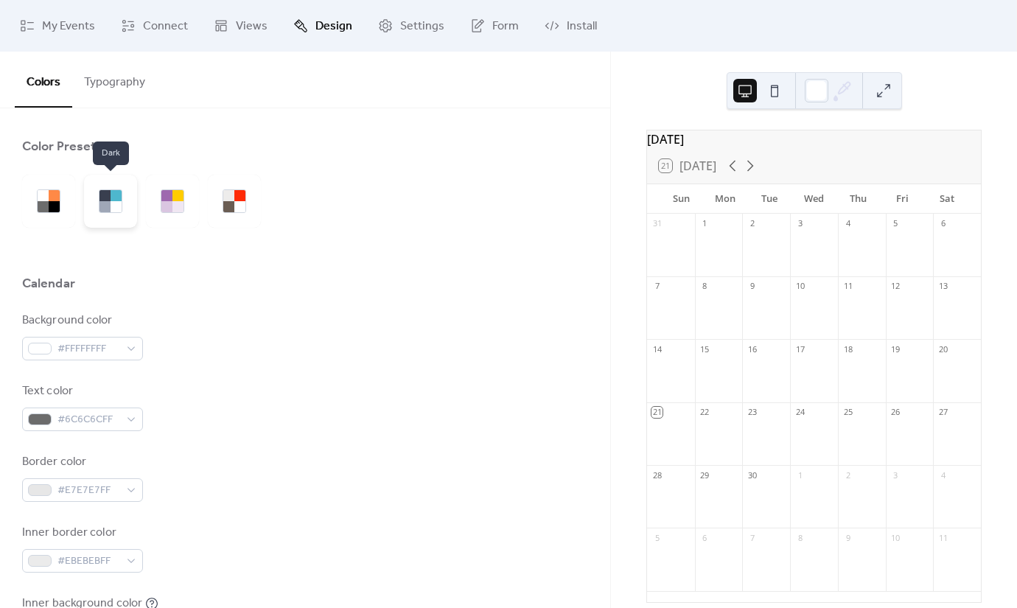
click at [123, 187] on div at bounding box center [110, 201] width 53 height 53
click at [61, 202] on div at bounding box center [48, 201] width 53 height 53
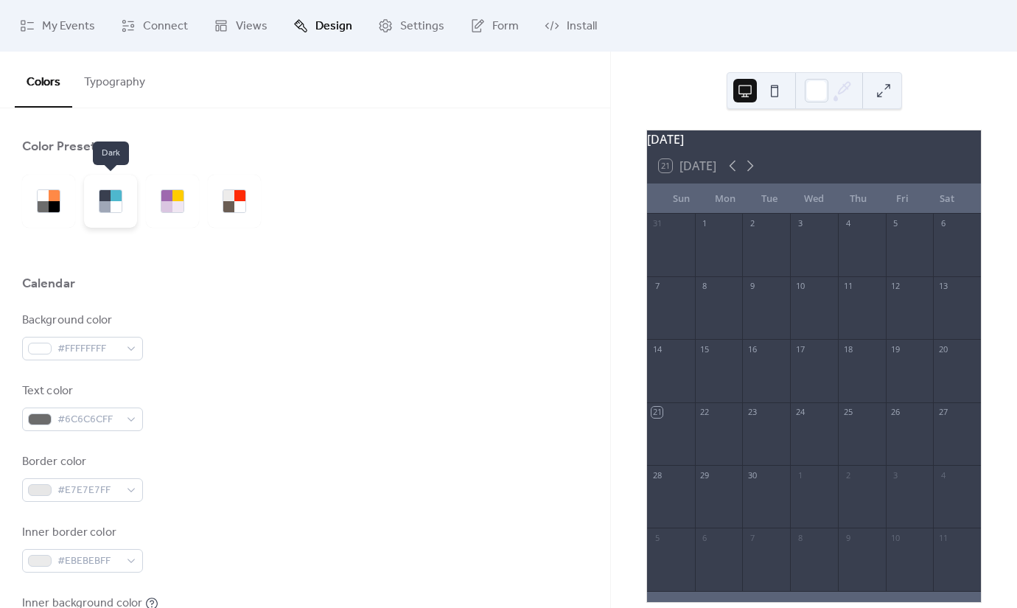
click at [109, 204] on div at bounding box center [105, 206] width 11 height 11
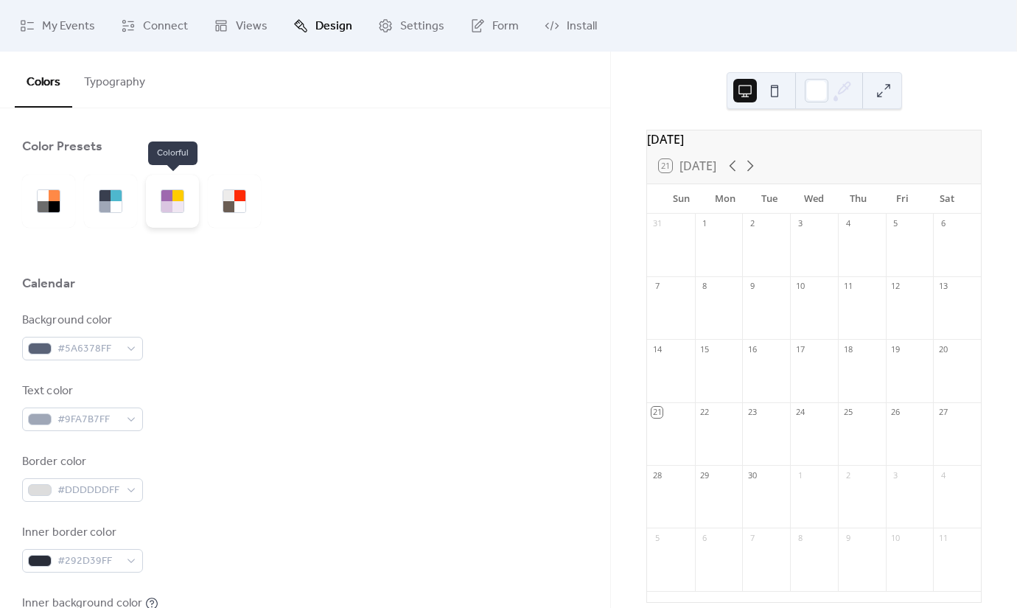
click at [163, 211] on div at bounding box center [166, 206] width 11 height 11
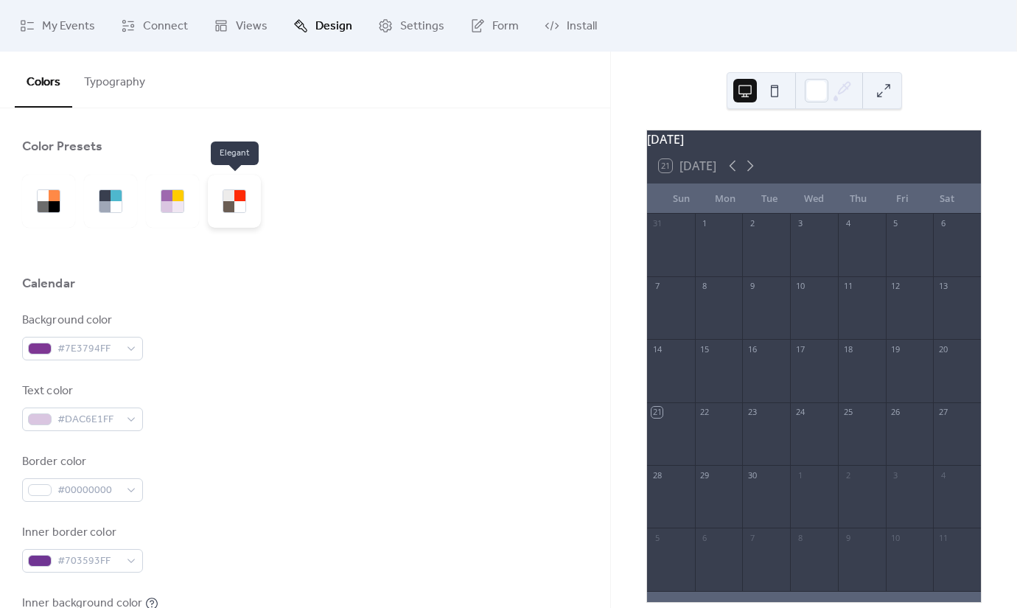
click at [231, 211] on div at bounding box center [228, 206] width 11 height 11
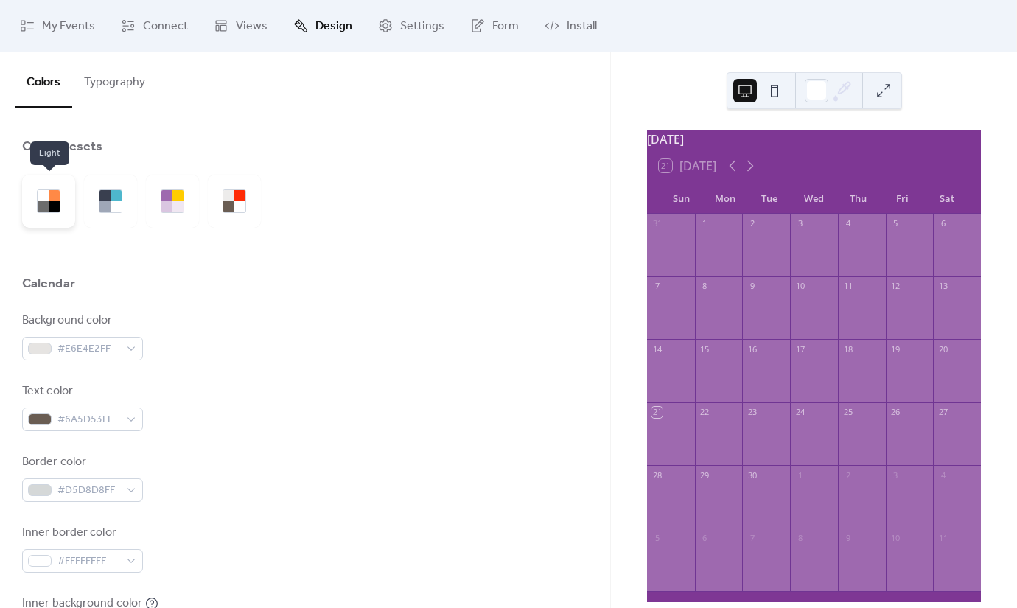
click at [72, 206] on div at bounding box center [48, 201] width 53 height 53
